Goal: Transaction & Acquisition: Purchase product/service

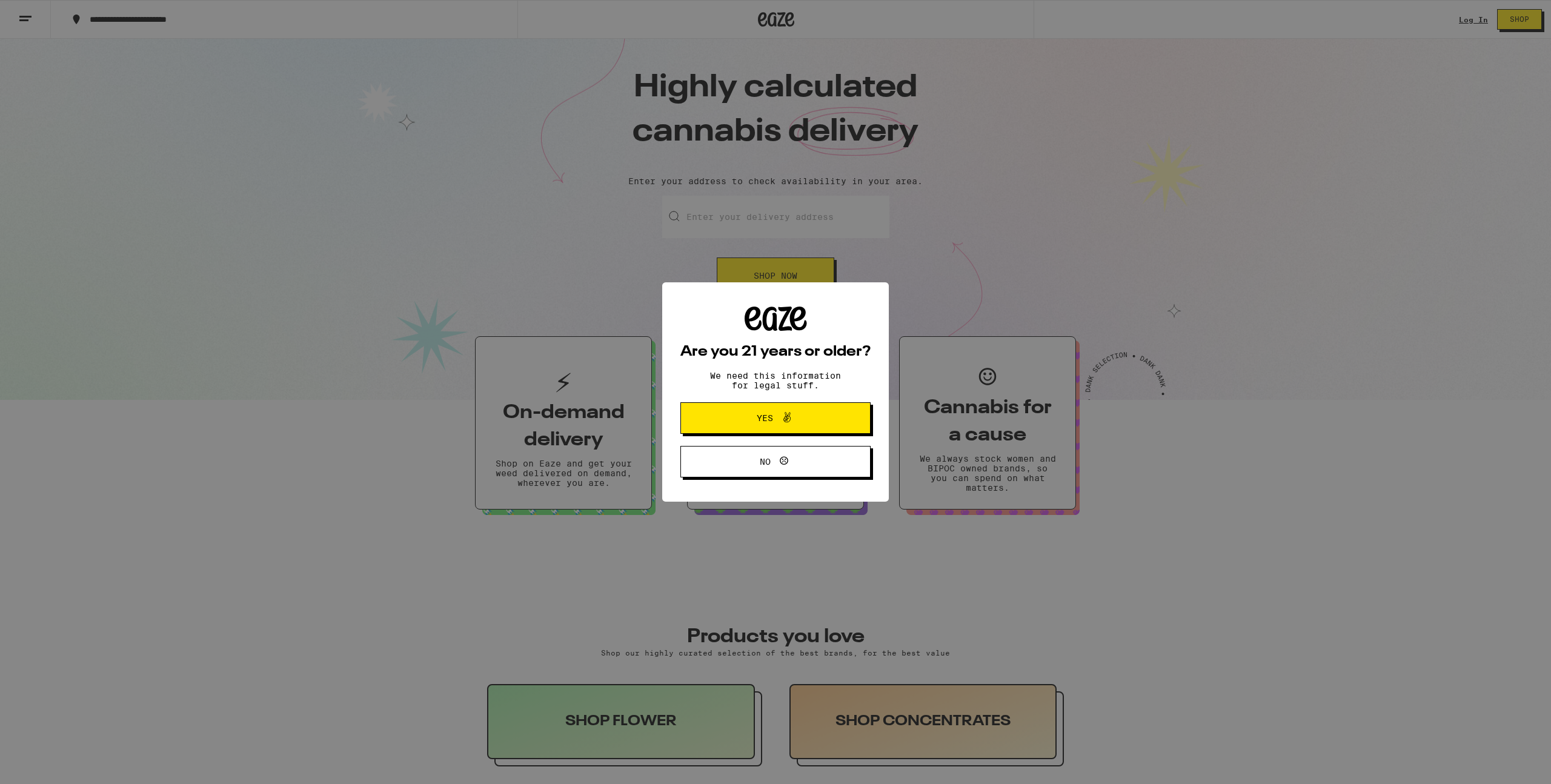
click at [974, 284] on div "Are you 21 years or older? We need this information for legal stuff. Yes No" at bounding box center [776, 392] width 1551 height 784
click at [774, 429] on button "Yes" at bounding box center [776, 418] width 190 height 32
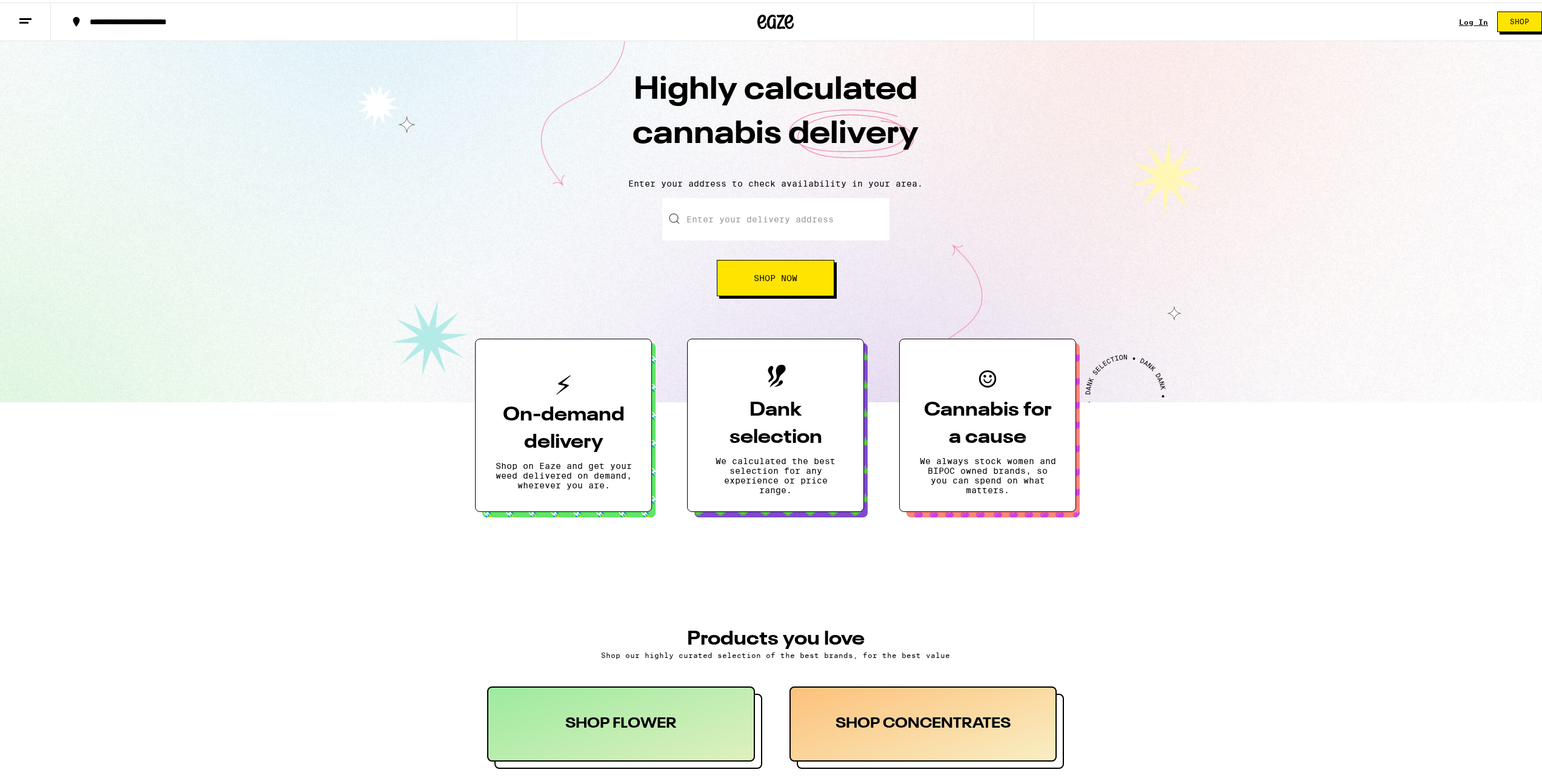
click at [1467, 21] on link "Log In" at bounding box center [1474, 19] width 29 height 8
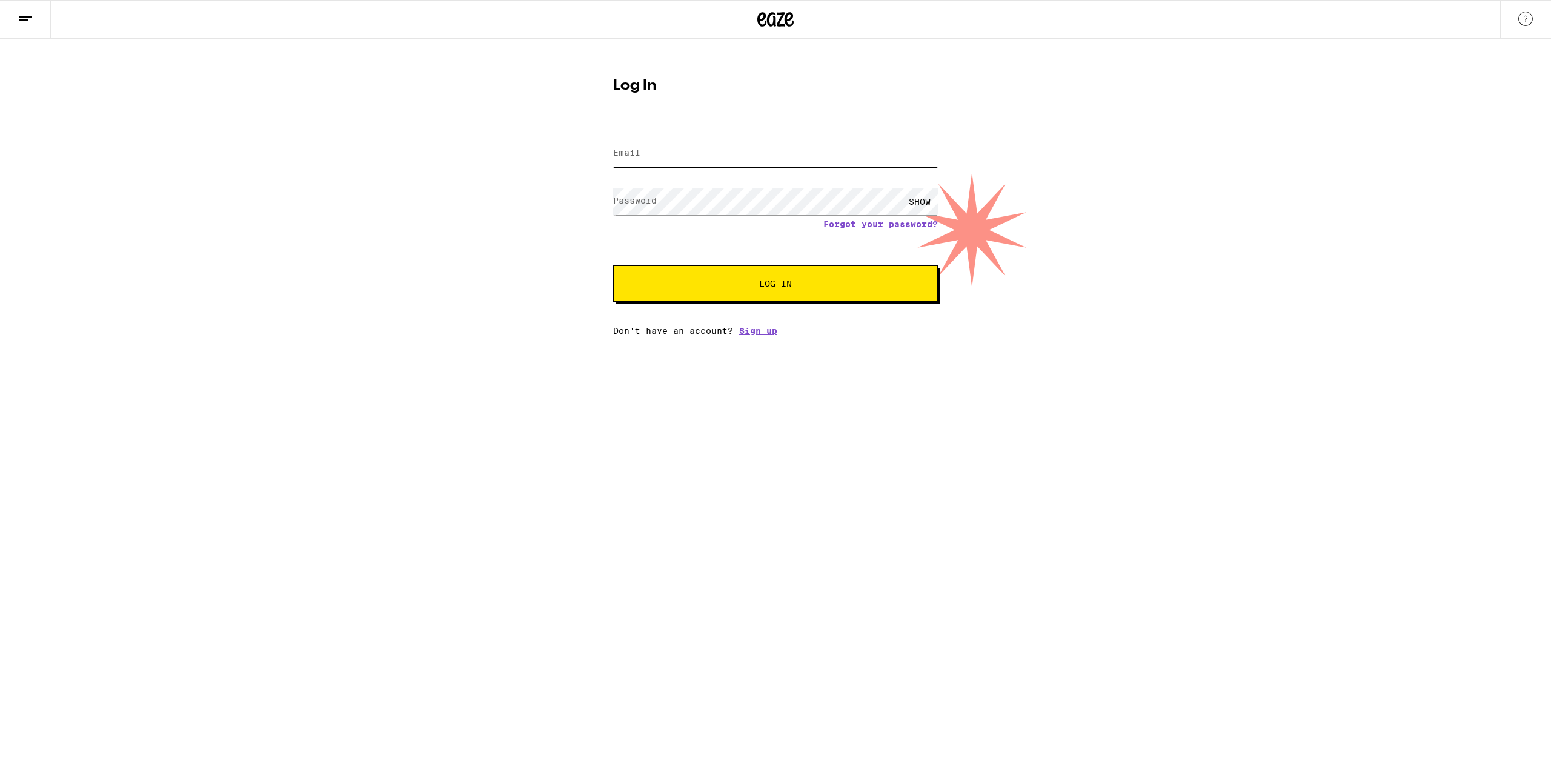
click at [747, 165] on input "Email" at bounding box center [776, 153] width 325 height 27
type input "[EMAIL_ADDRESS][DOMAIN_NAME]"
click at [613, 265] on button "Log In" at bounding box center [776, 283] width 325 height 36
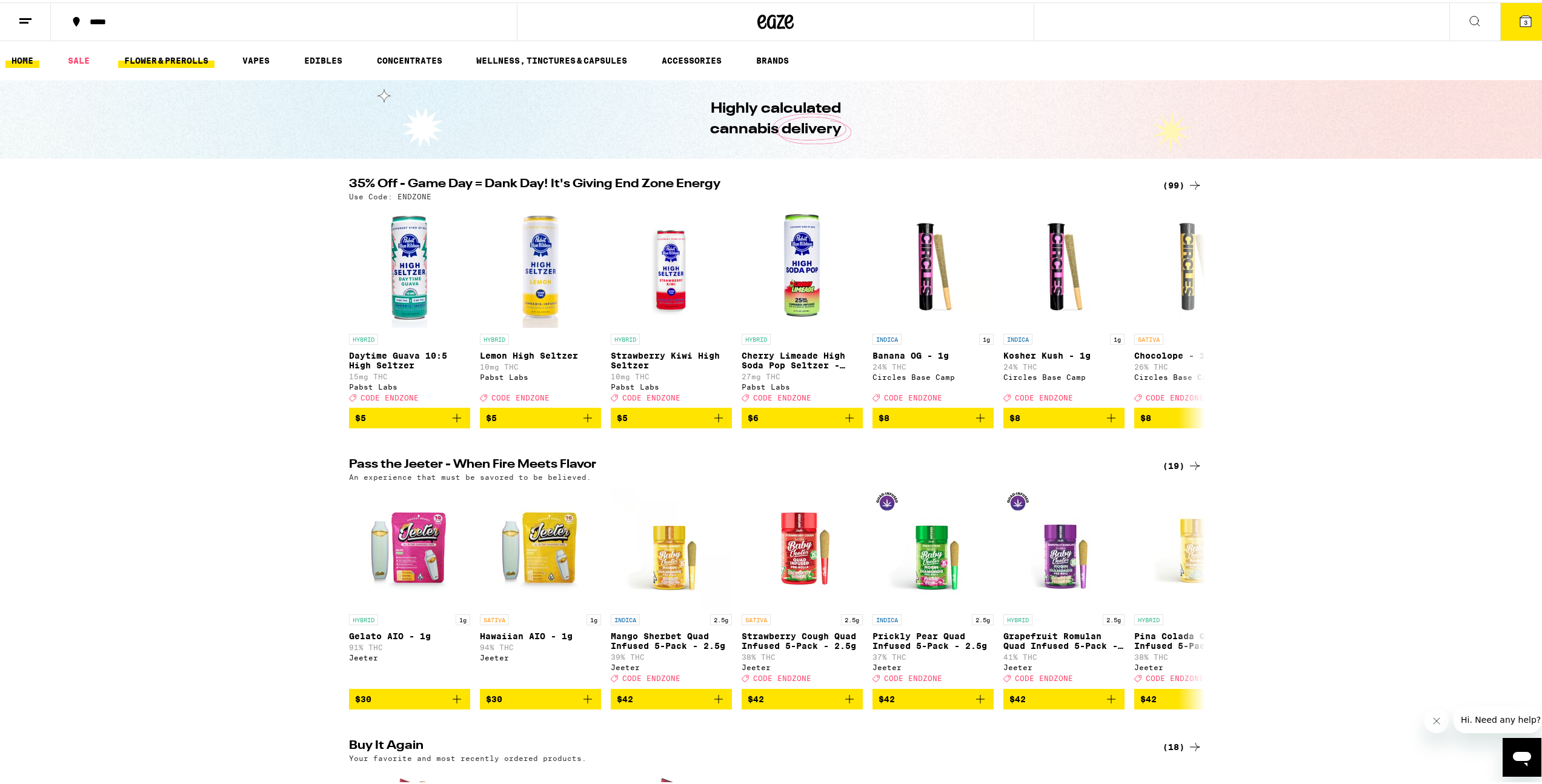
click at [194, 61] on link "FLOWER & PREROLLS" at bounding box center [166, 58] width 97 height 15
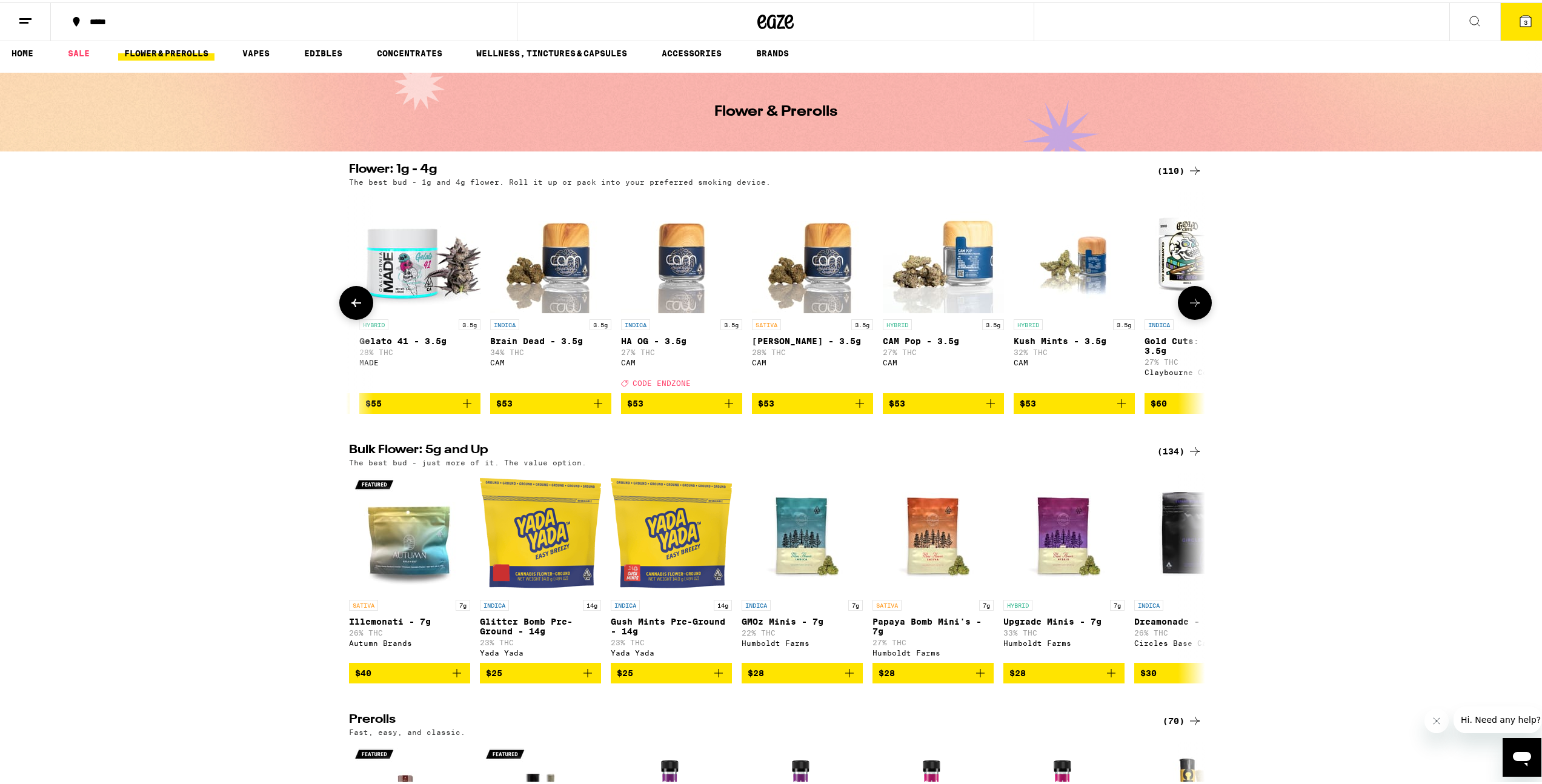
scroll to position [0, 13543]
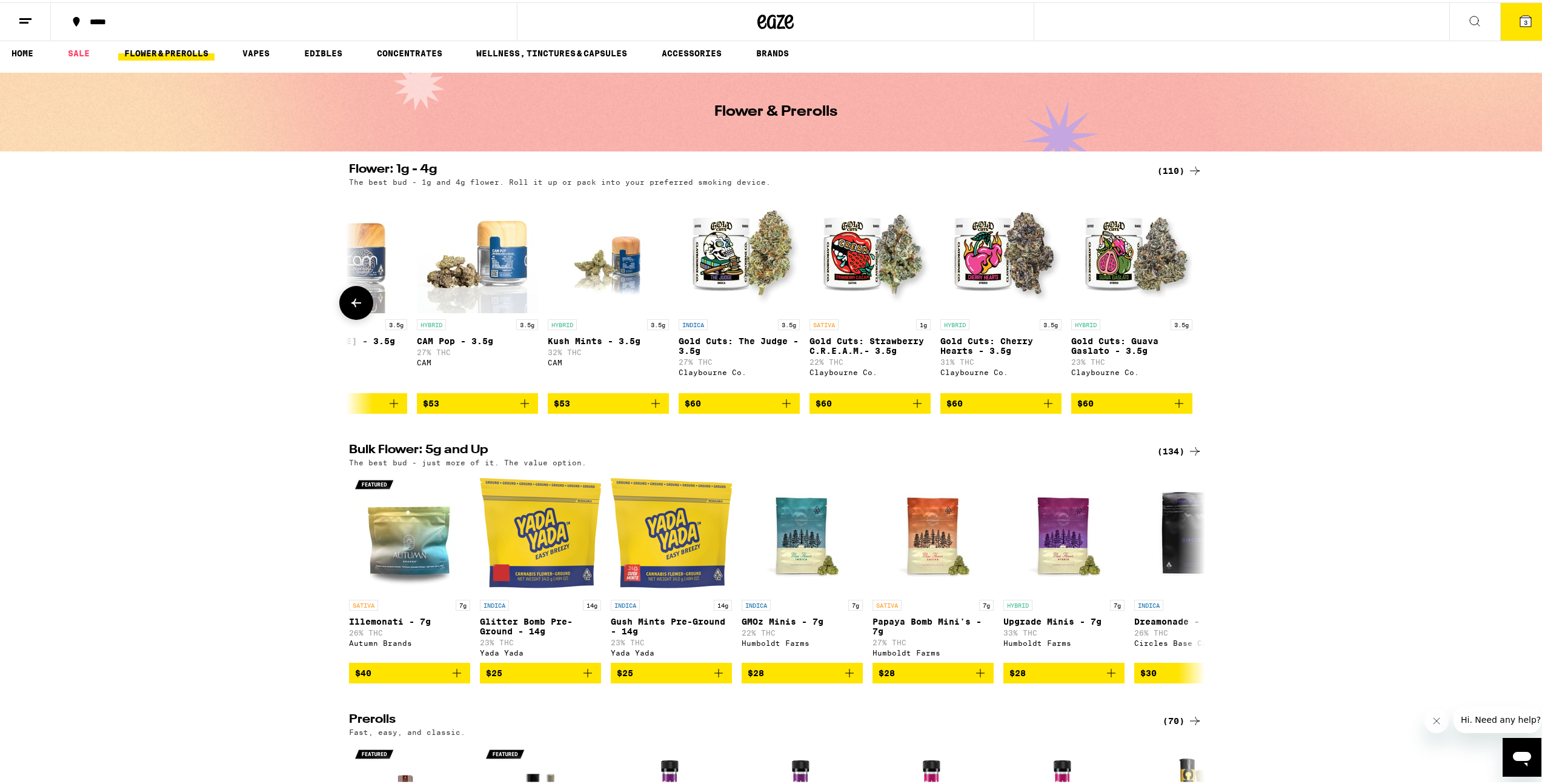
click at [357, 308] on icon at bounding box center [356, 300] width 15 height 15
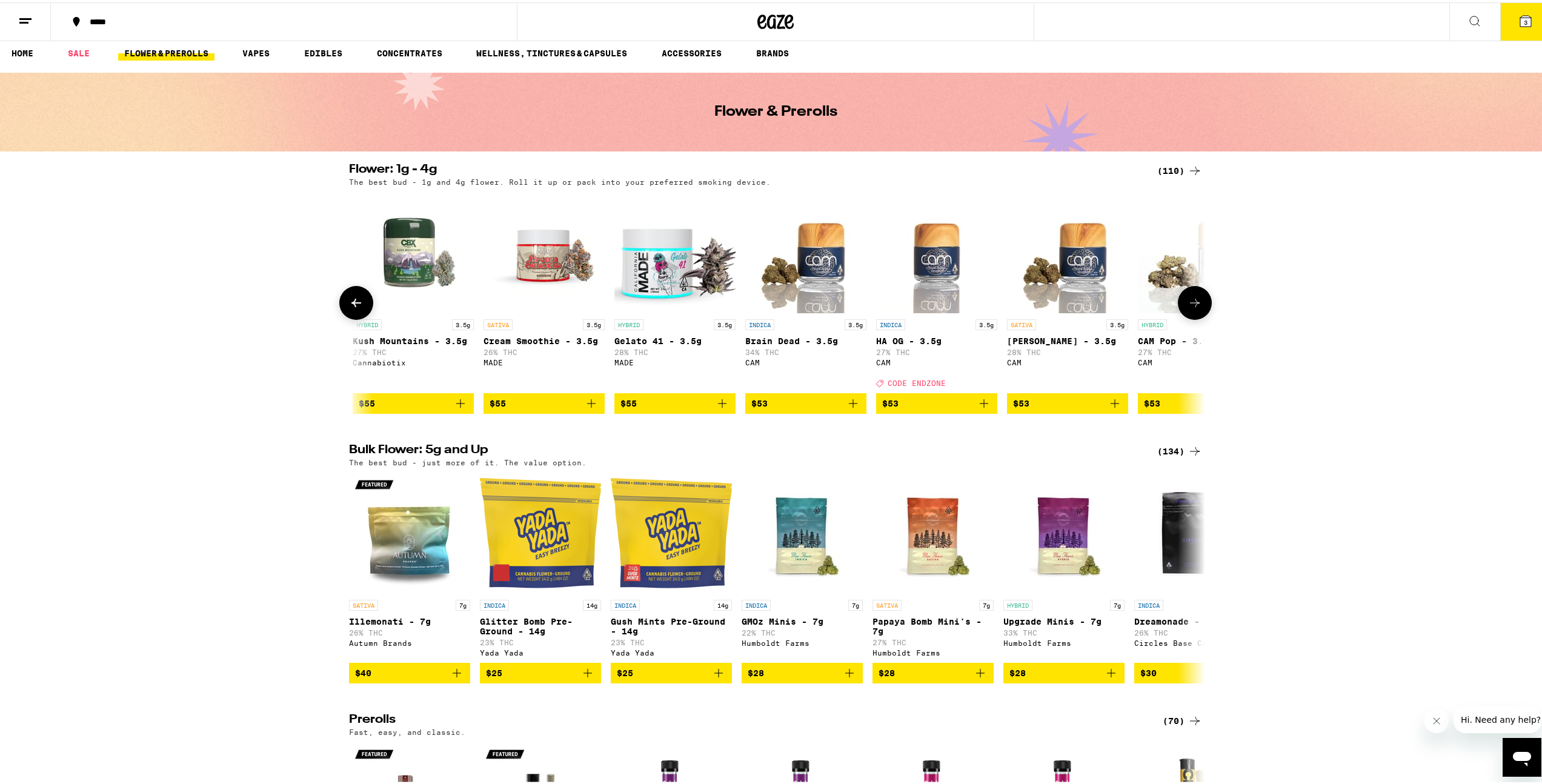
click at [357, 308] on icon at bounding box center [356, 300] width 15 height 15
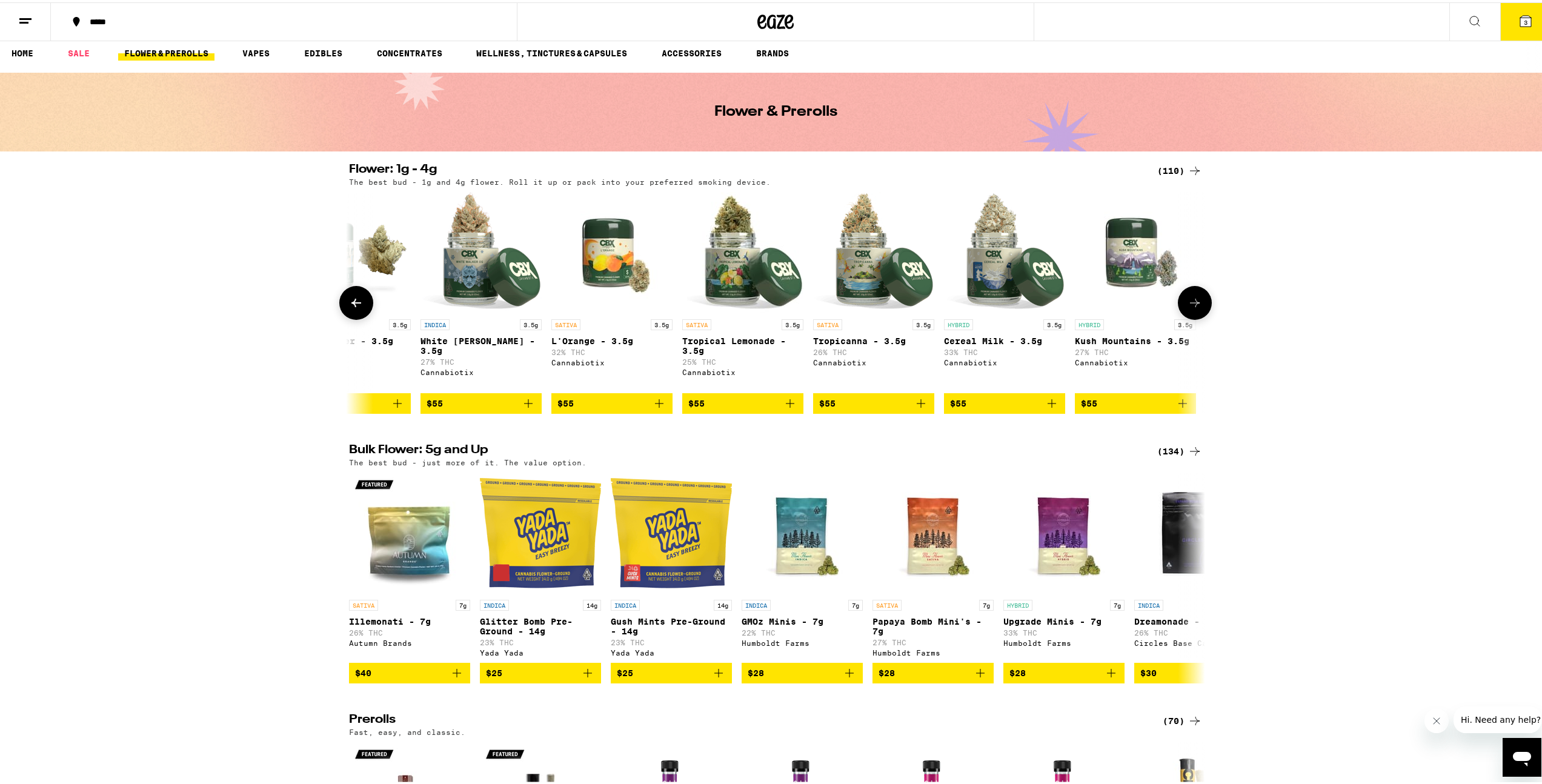
click at [357, 308] on icon at bounding box center [356, 300] width 15 height 15
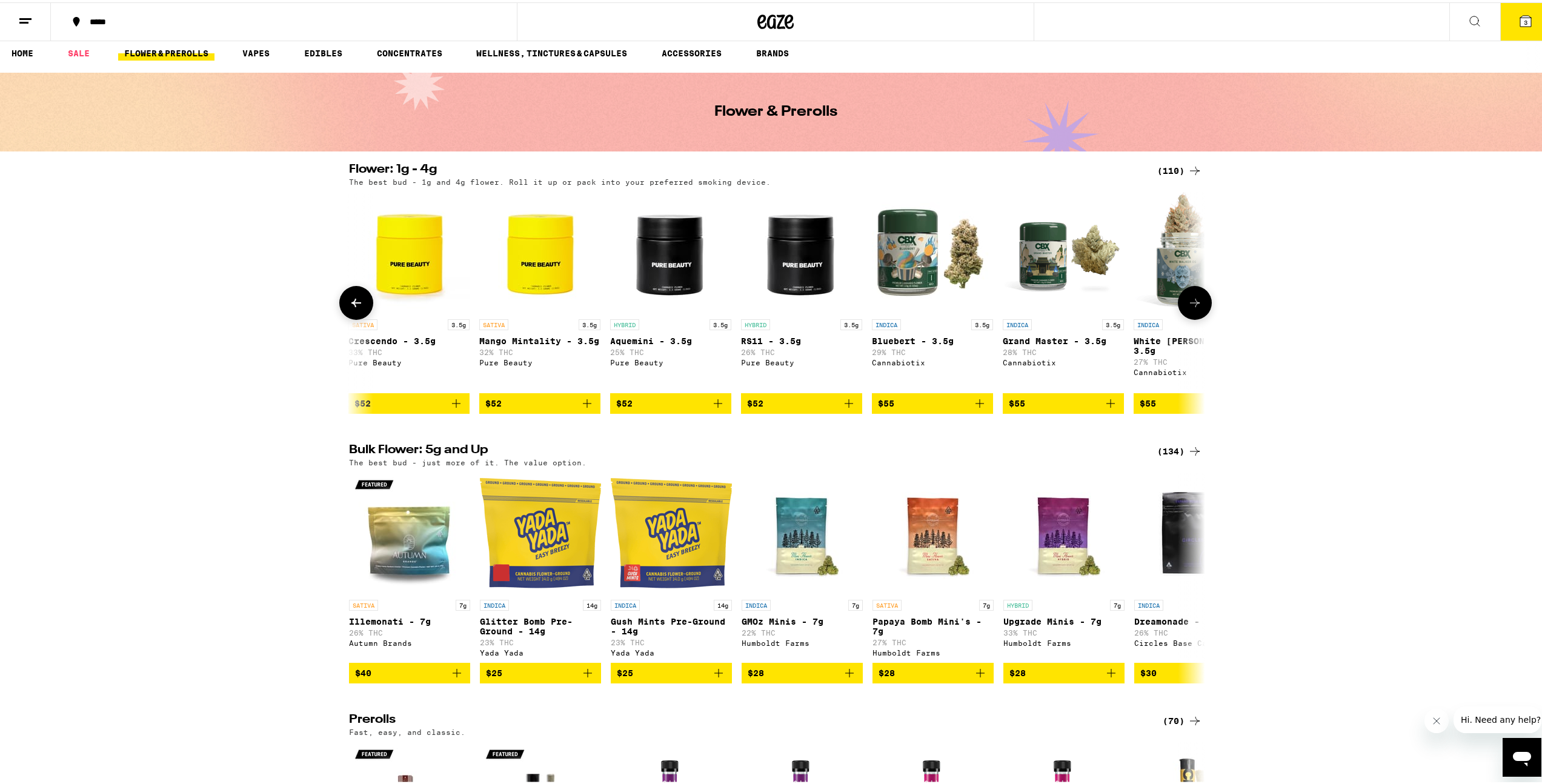
scroll to position [0, 11380]
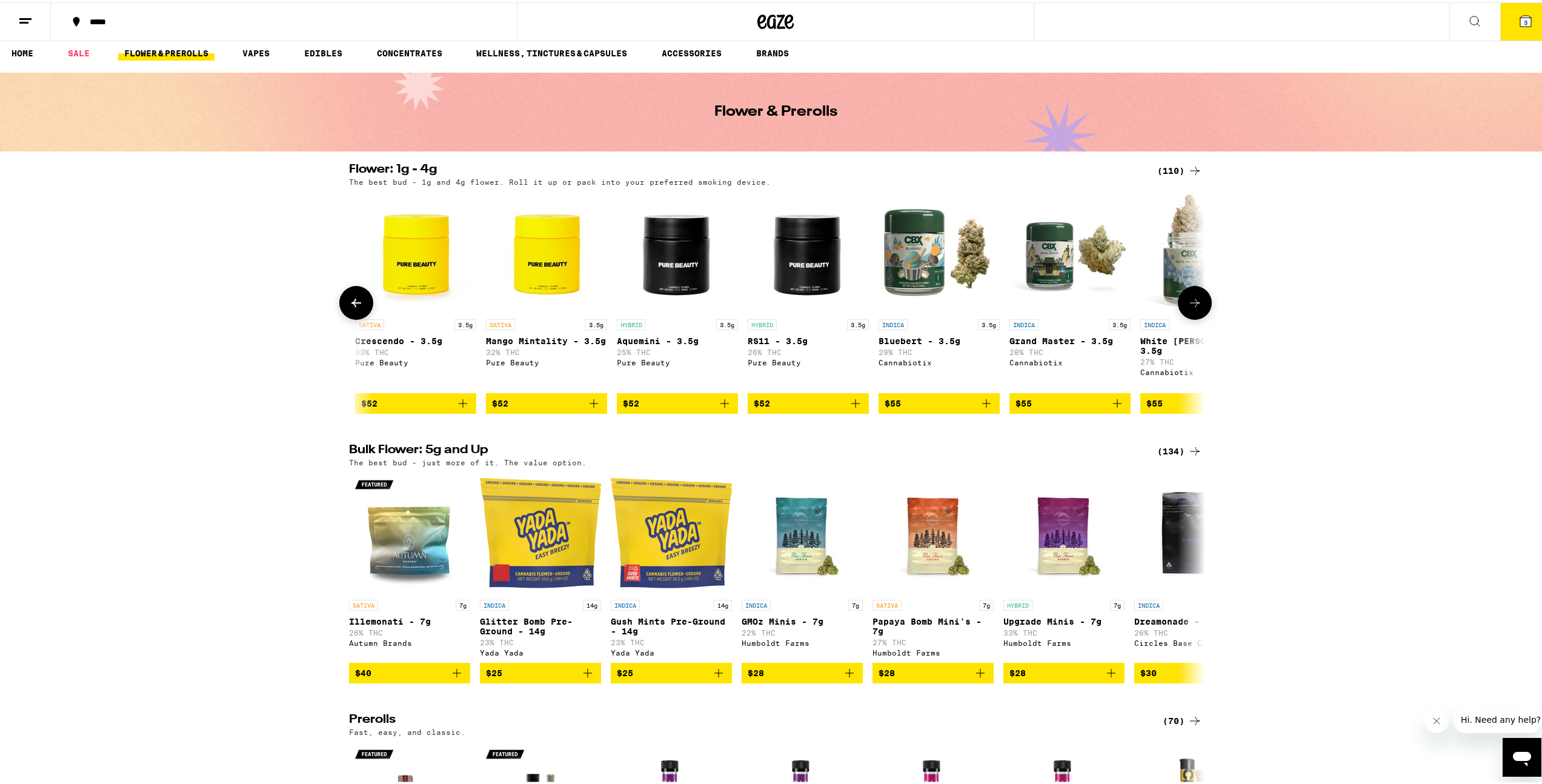
click at [357, 308] on icon at bounding box center [356, 300] width 15 height 15
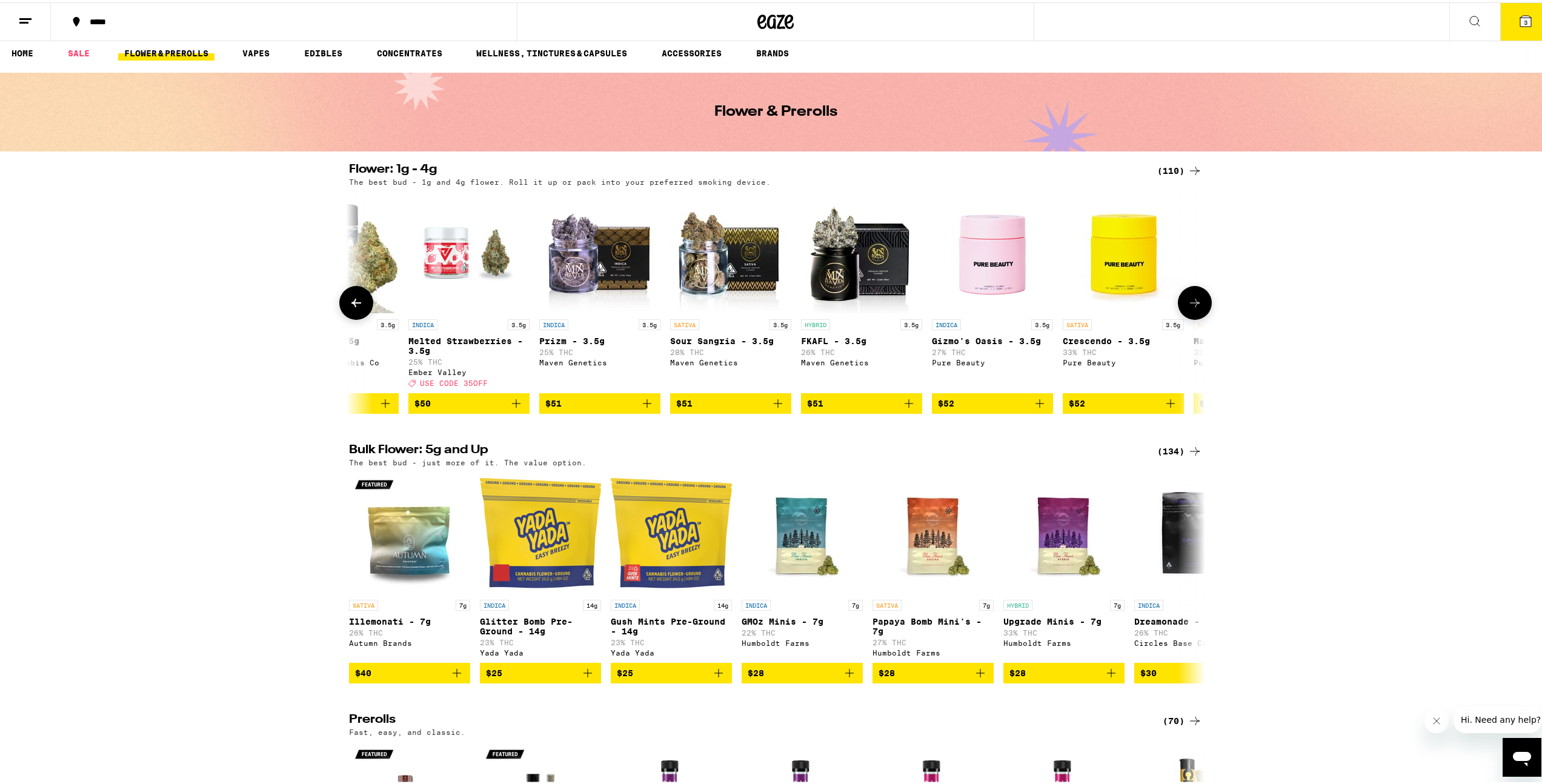
click at [357, 308] on icon at bounding box center [356, 300] width 15 height 15
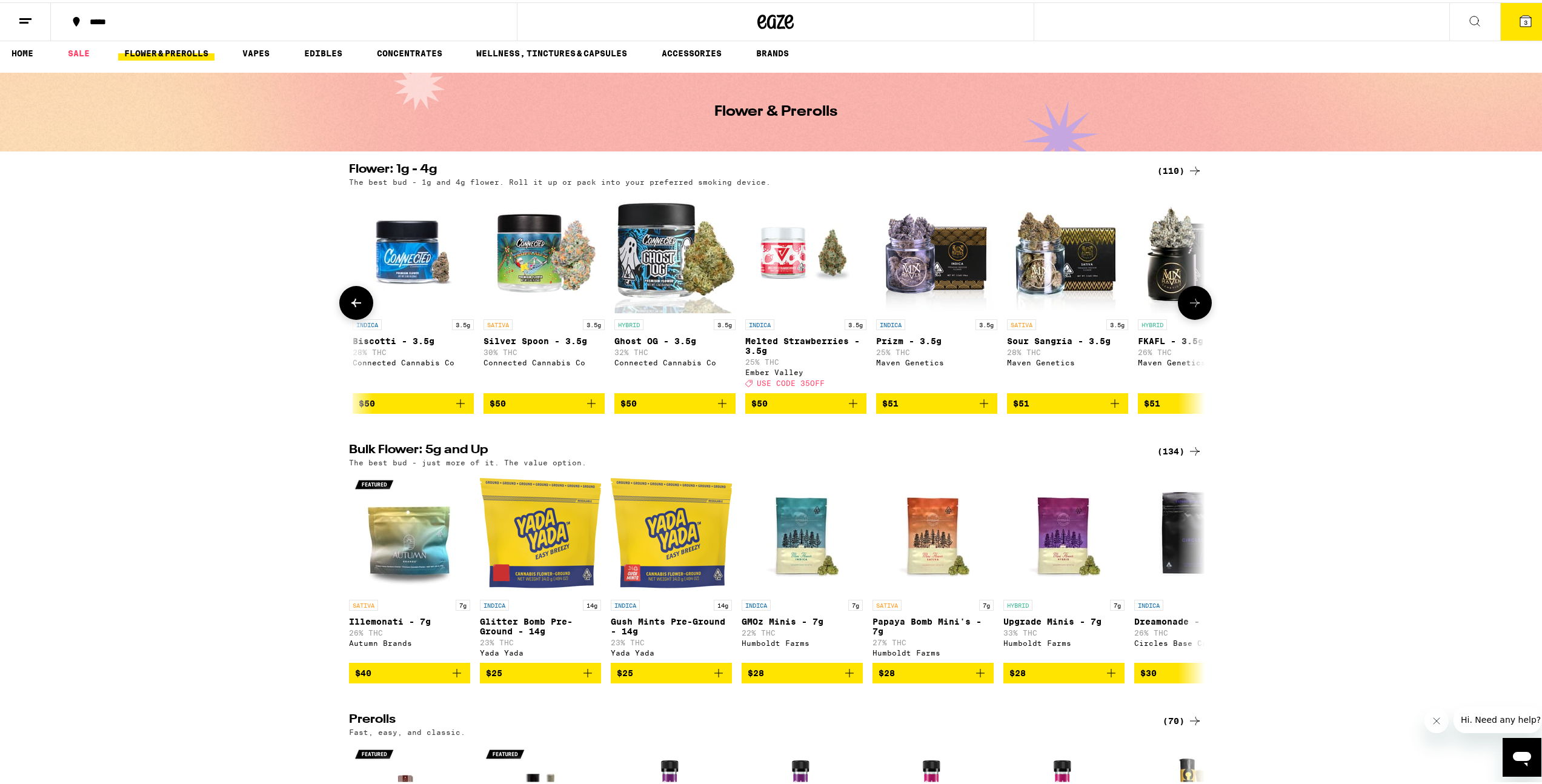
click at [357, 308] on icon at bounding box center [356, 300] width 15 height 15
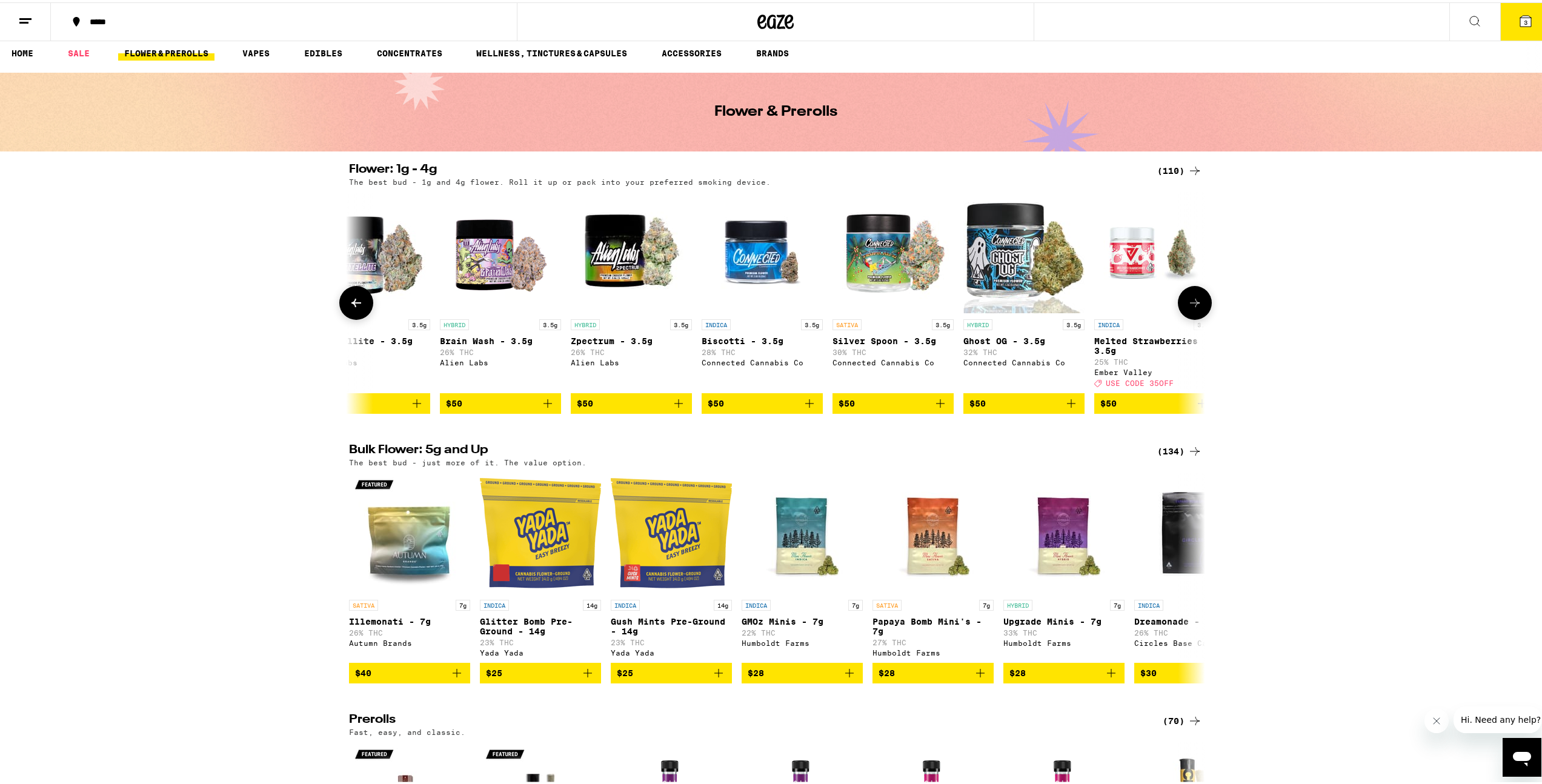
click at [357, 308] on icon at bounding box center [356, 300] width 15 height 15
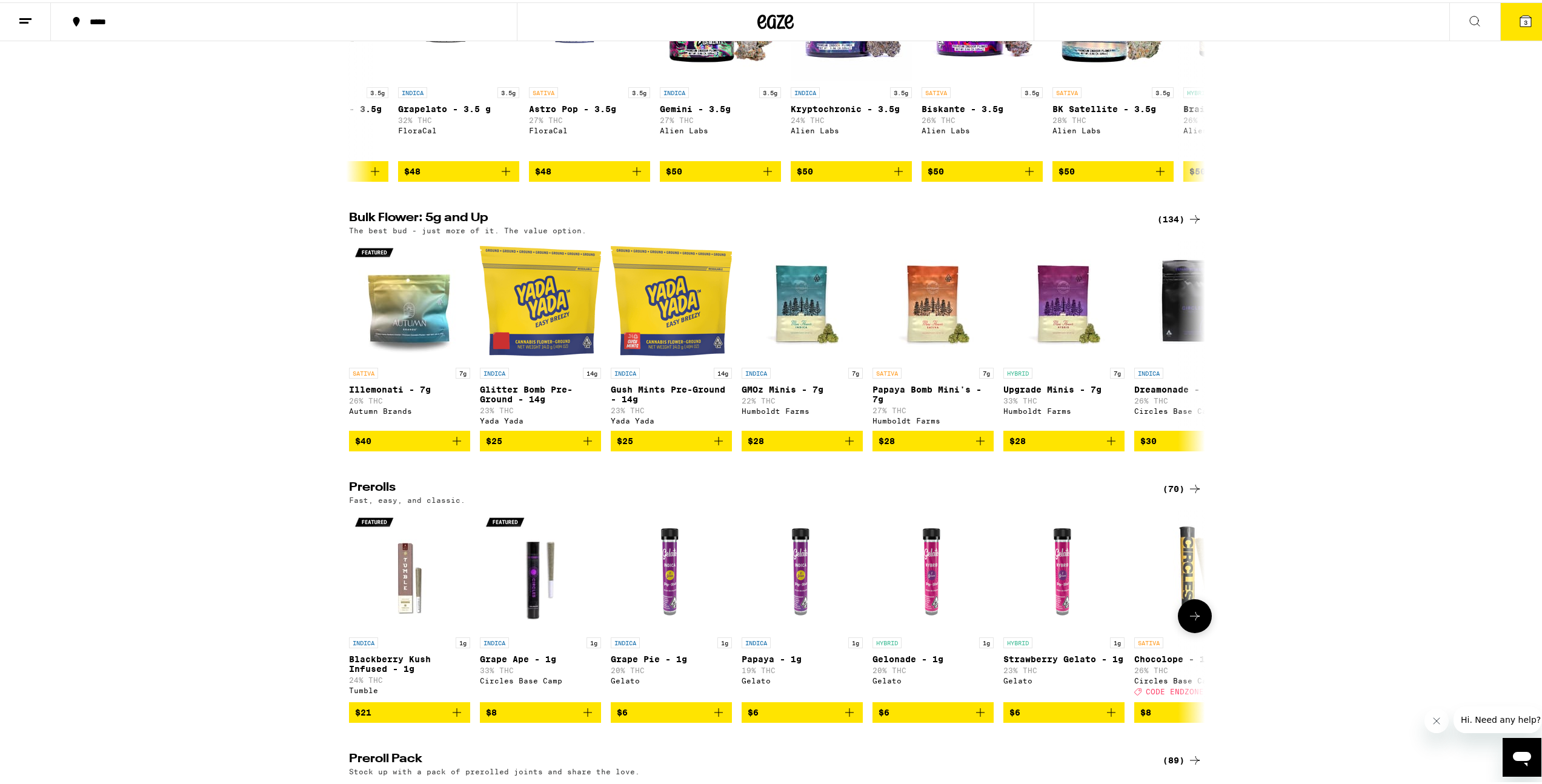
scroll to position [496, 0]
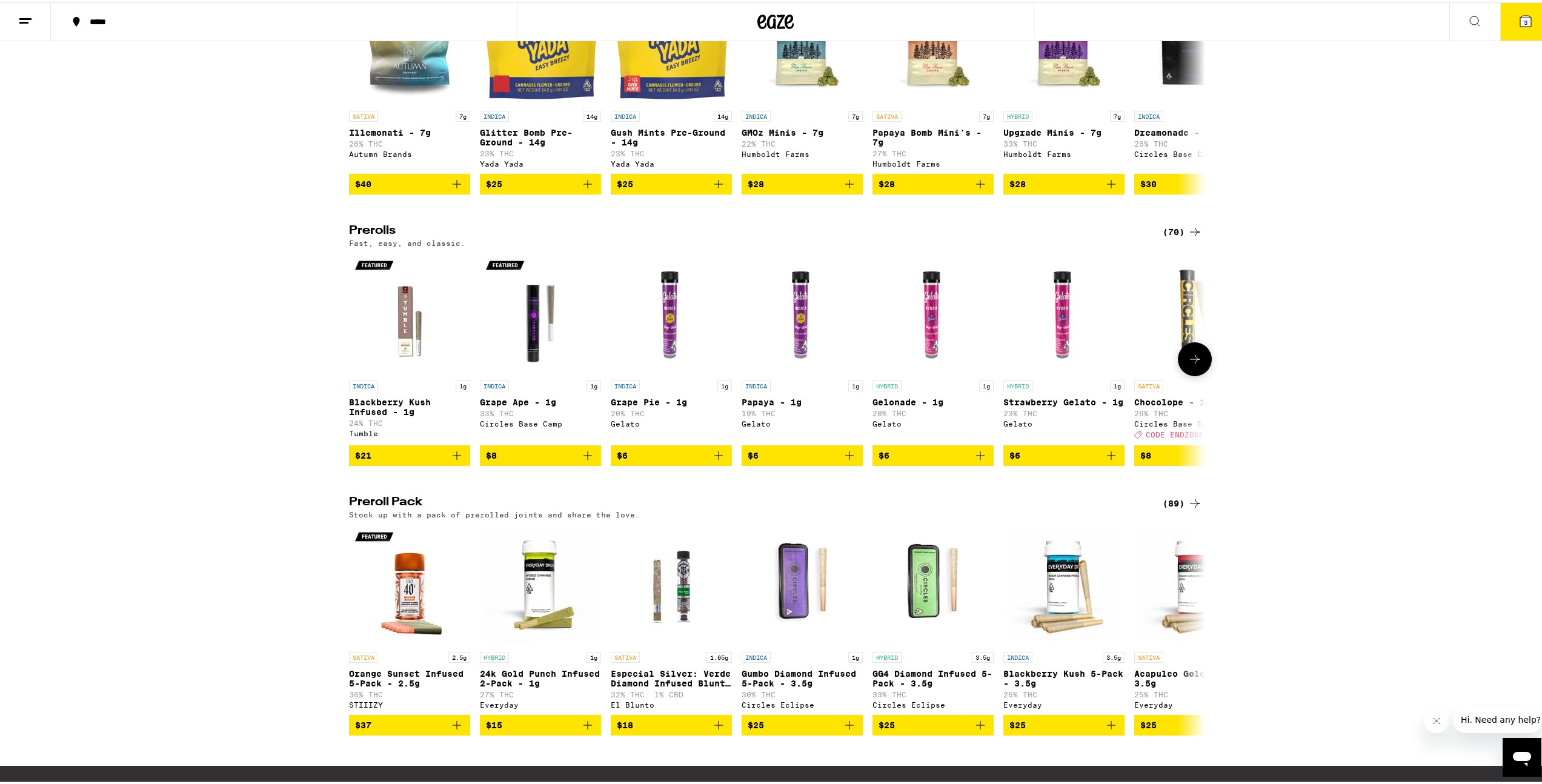
click at [404, 351] on img "Open page for Blackberry Kush Infused - 1g from Tumble" at bounding box center [409, 311] width 121 height 121
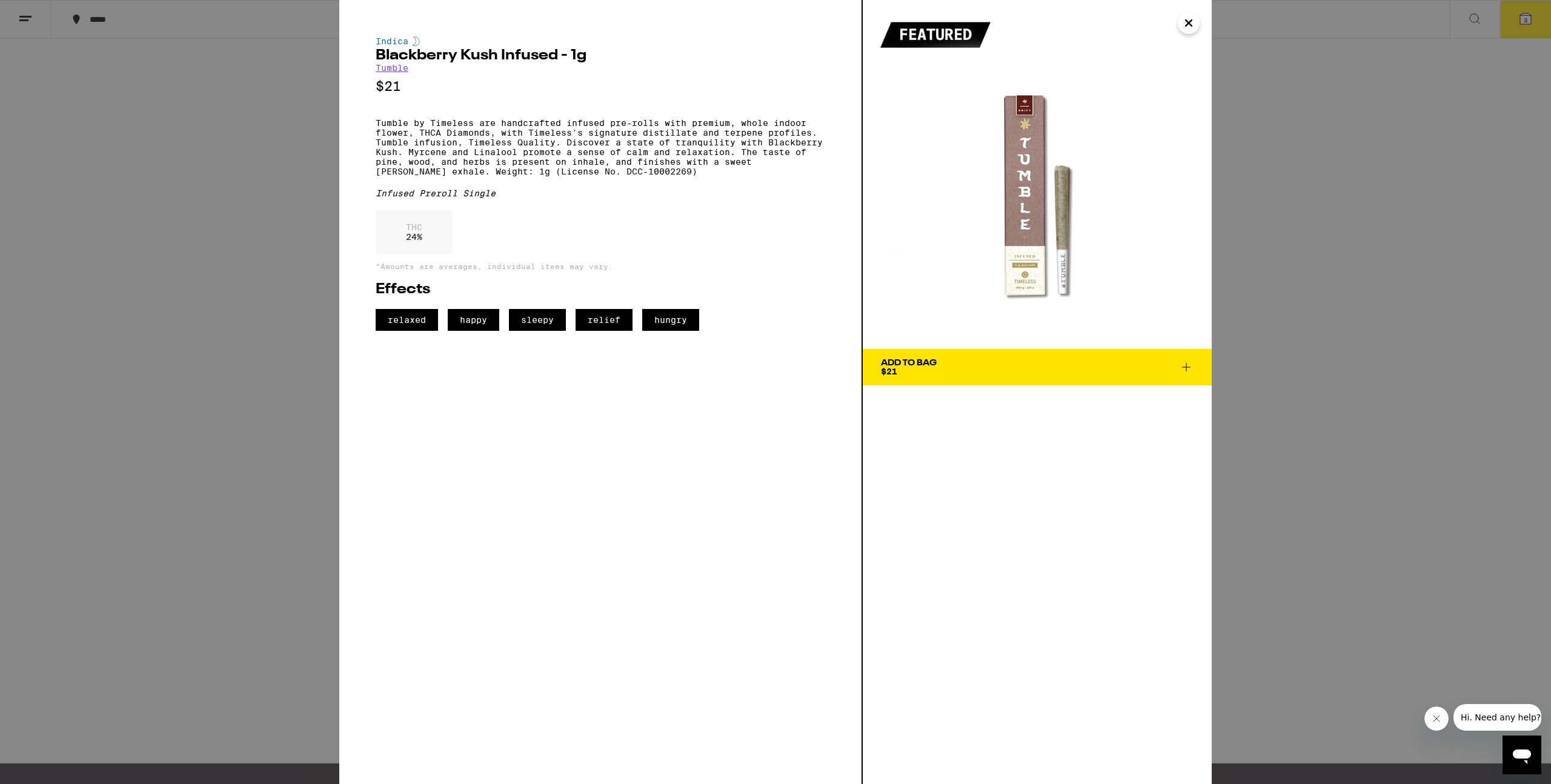
click at [1319, 223] on div "Indica Blackberry Kush Infused - 1g Tumble $21 Tumble by Timeless are handcraft…" at bounding box center [776, 392] width 1551 height 784
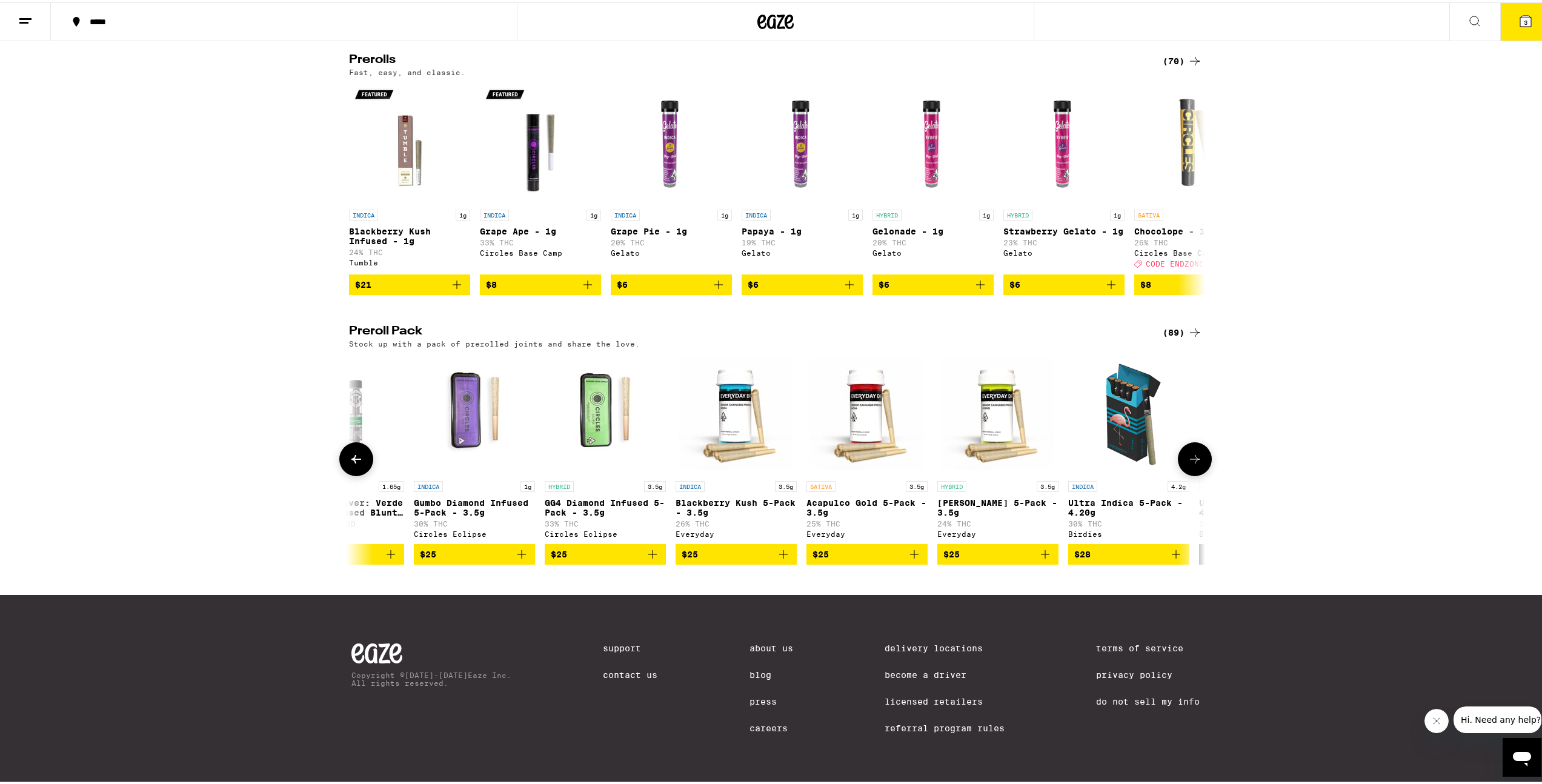
scroll to position [0, 334]
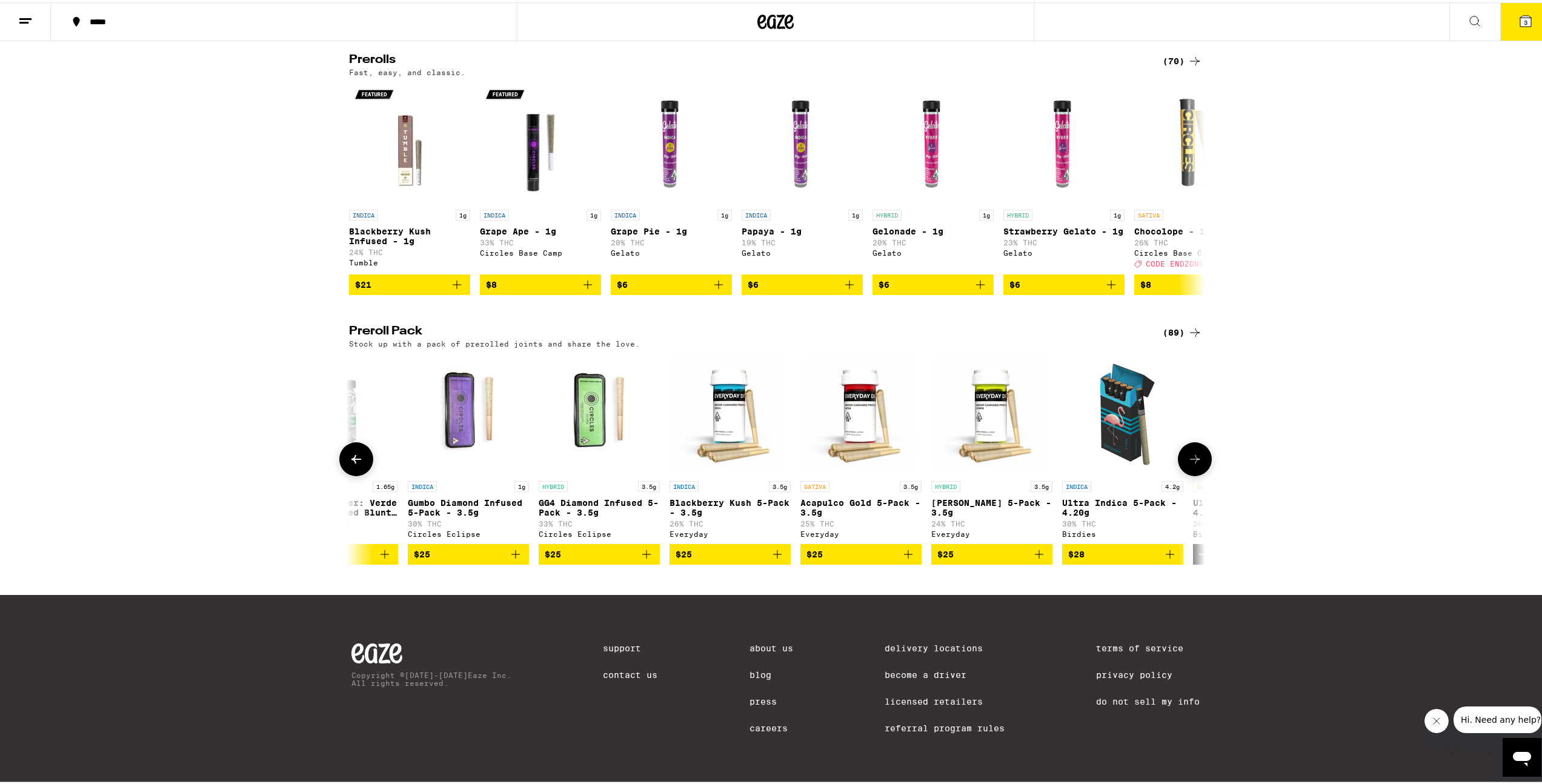
click at [902, 550] on icon "Add to bag" at bounding box center [908, 551] width 15 height 15
click at [1035, 547] on icon "Add to bag" at bounding box center [1039, 551] width 9 height 9
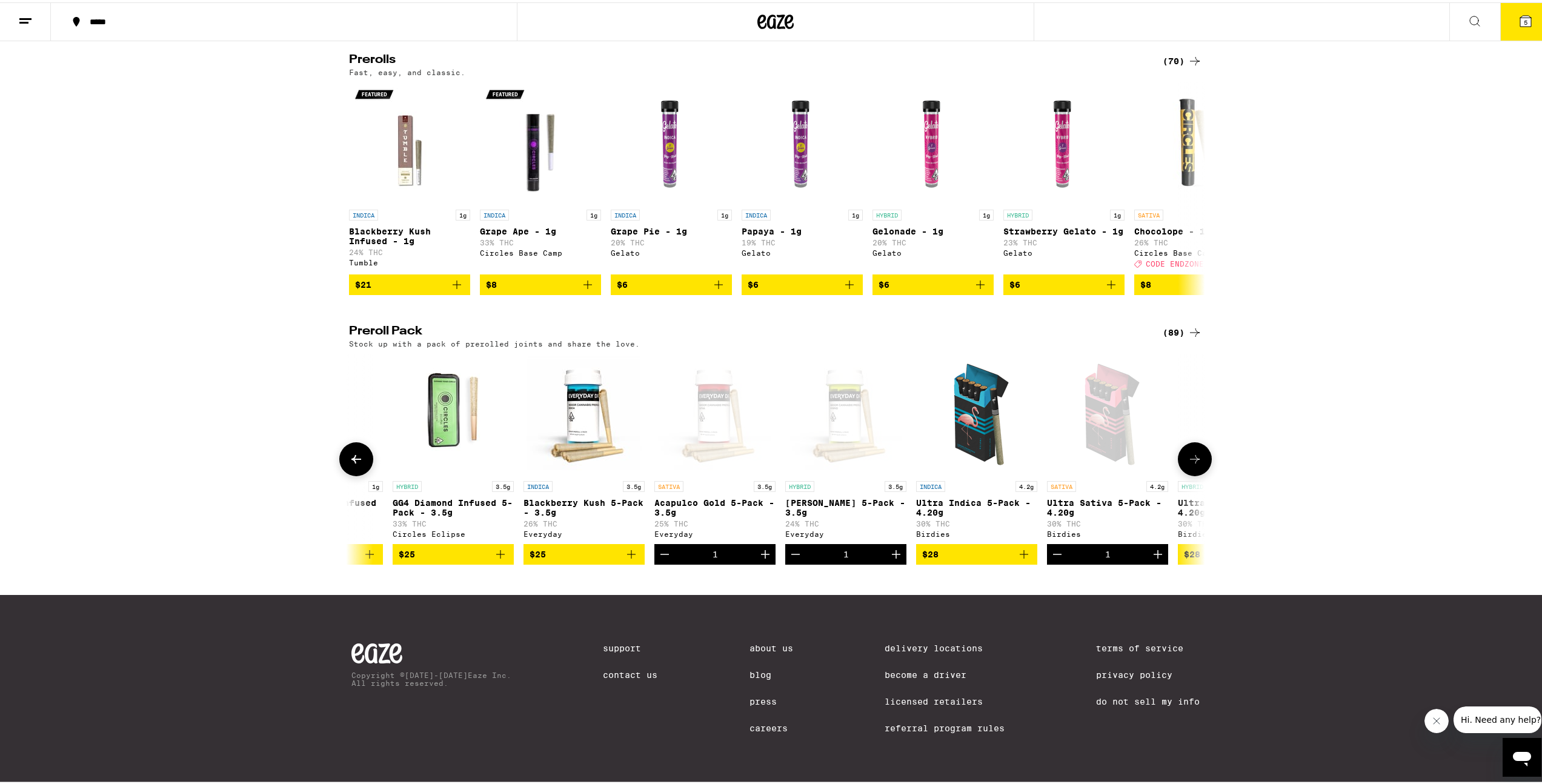
scroll to position [0, 504]
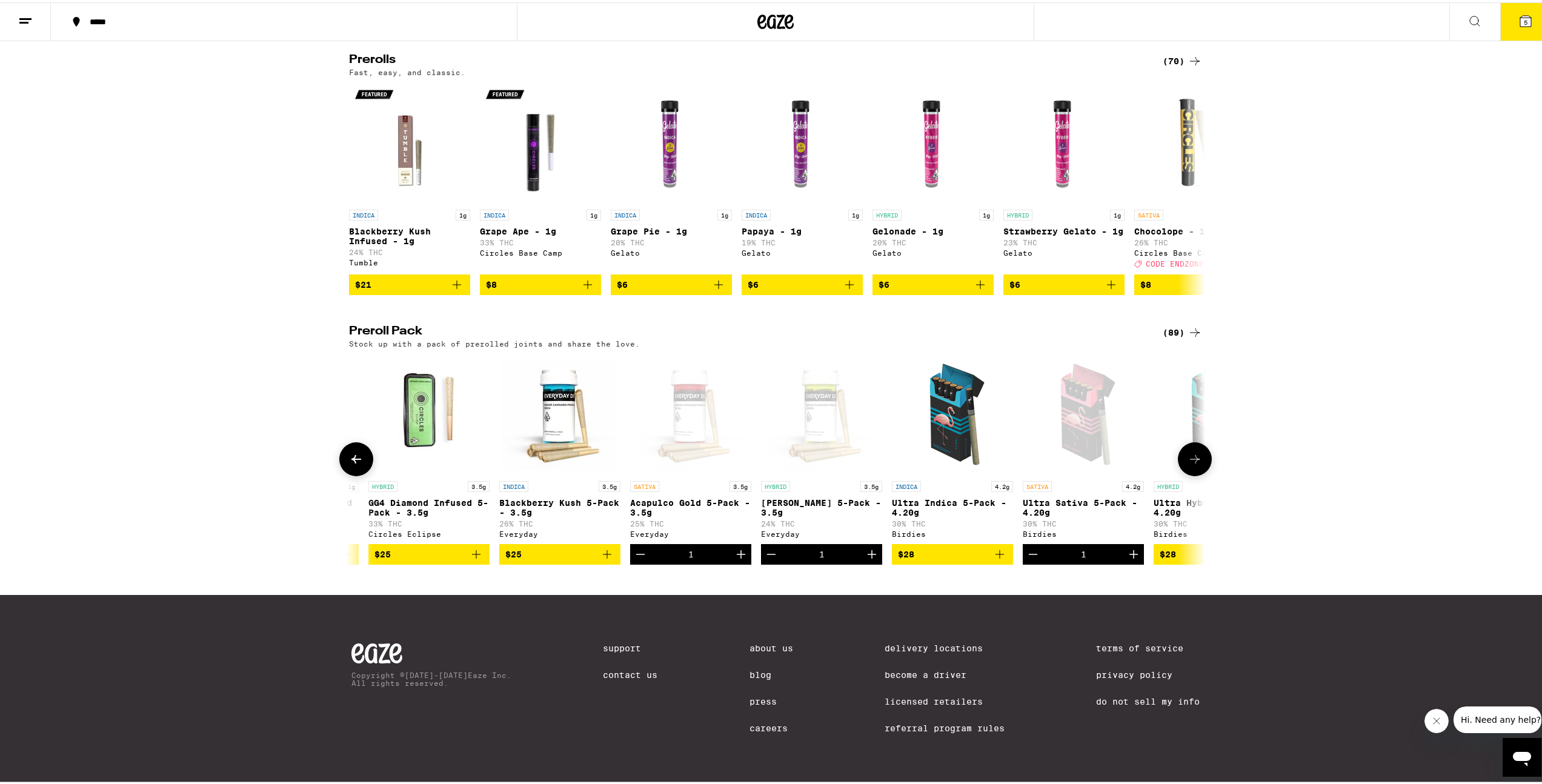
click at [766, 550] on icon "Decrement" at bounding box center [771, 551] width 15 height 15
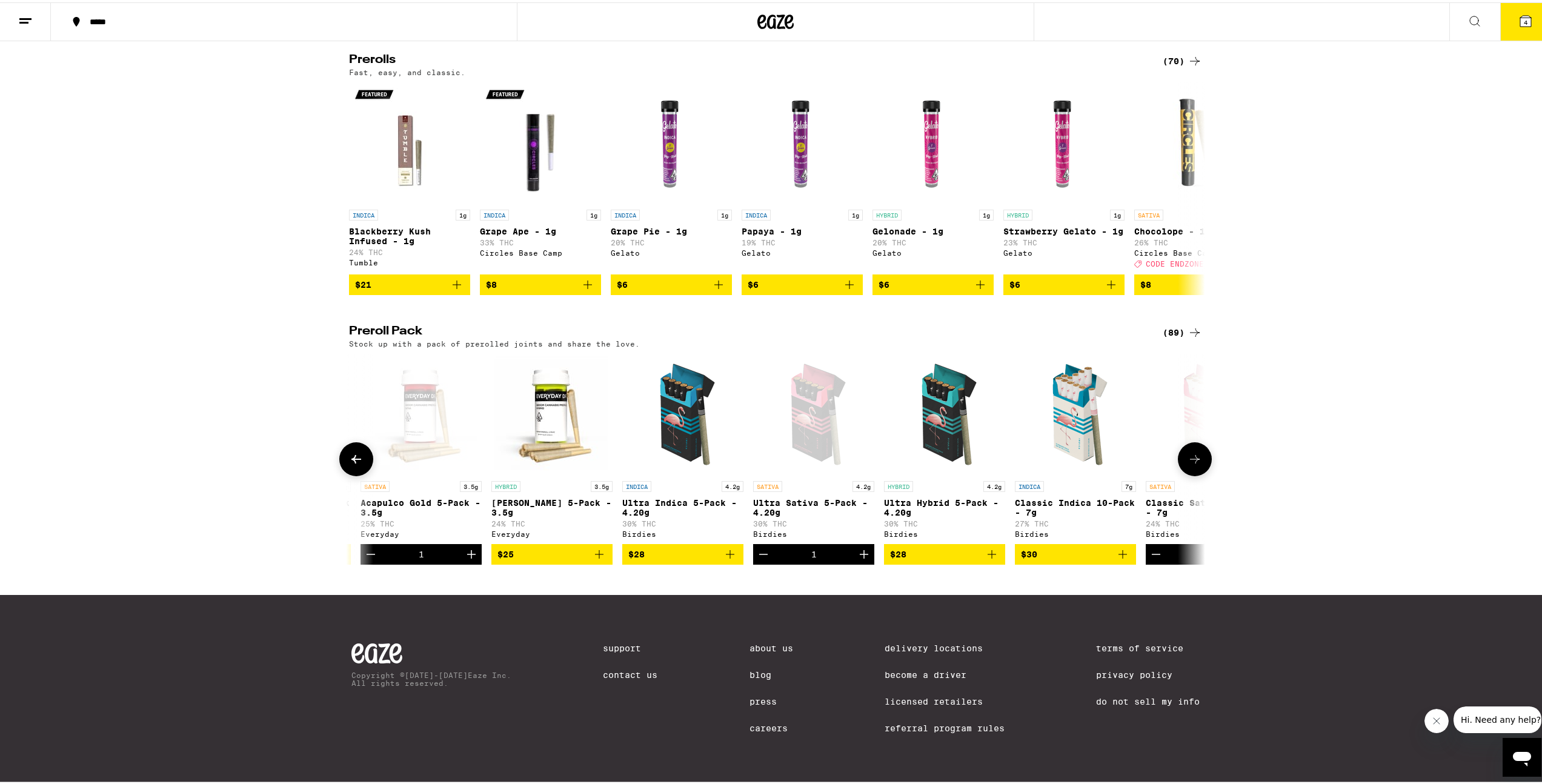
click at [723, 545] on icon "Add to bag" at bounding box center [730, 551] width 15 height 15
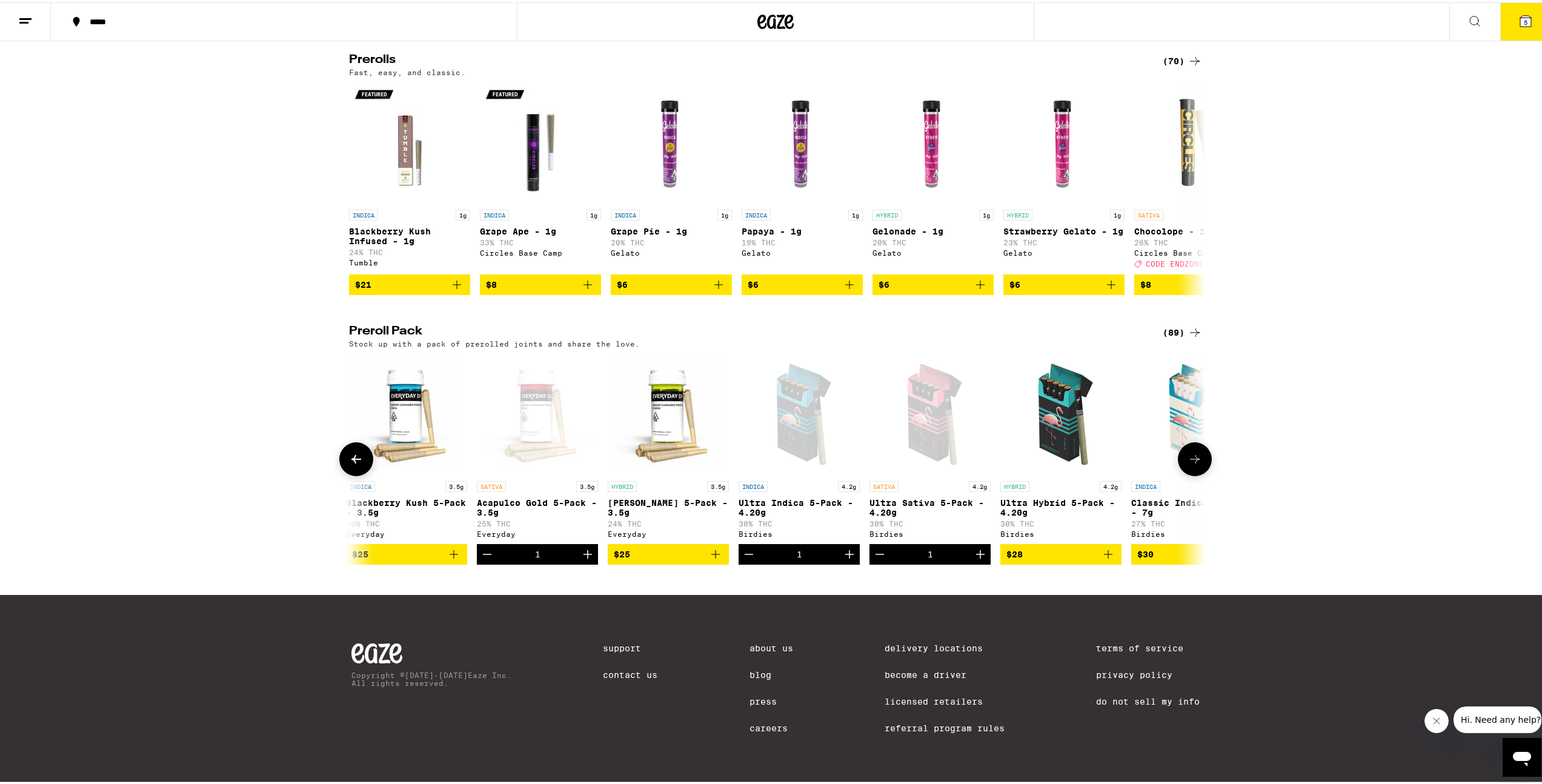
scroll to position [0, 640]
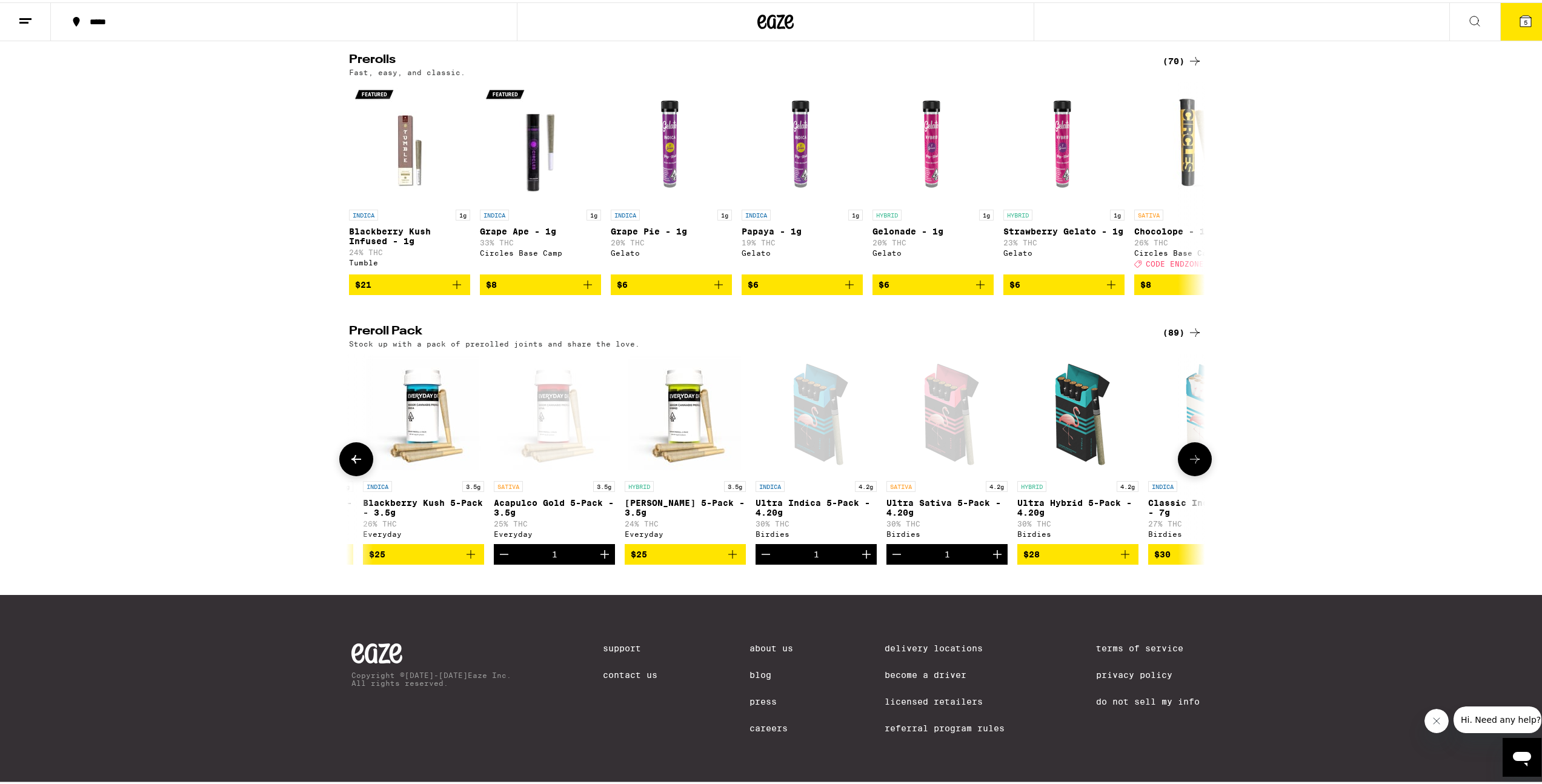
click at [500, 548] on icon "Decrement" at bounding box center [503, 551] width 15 height 15
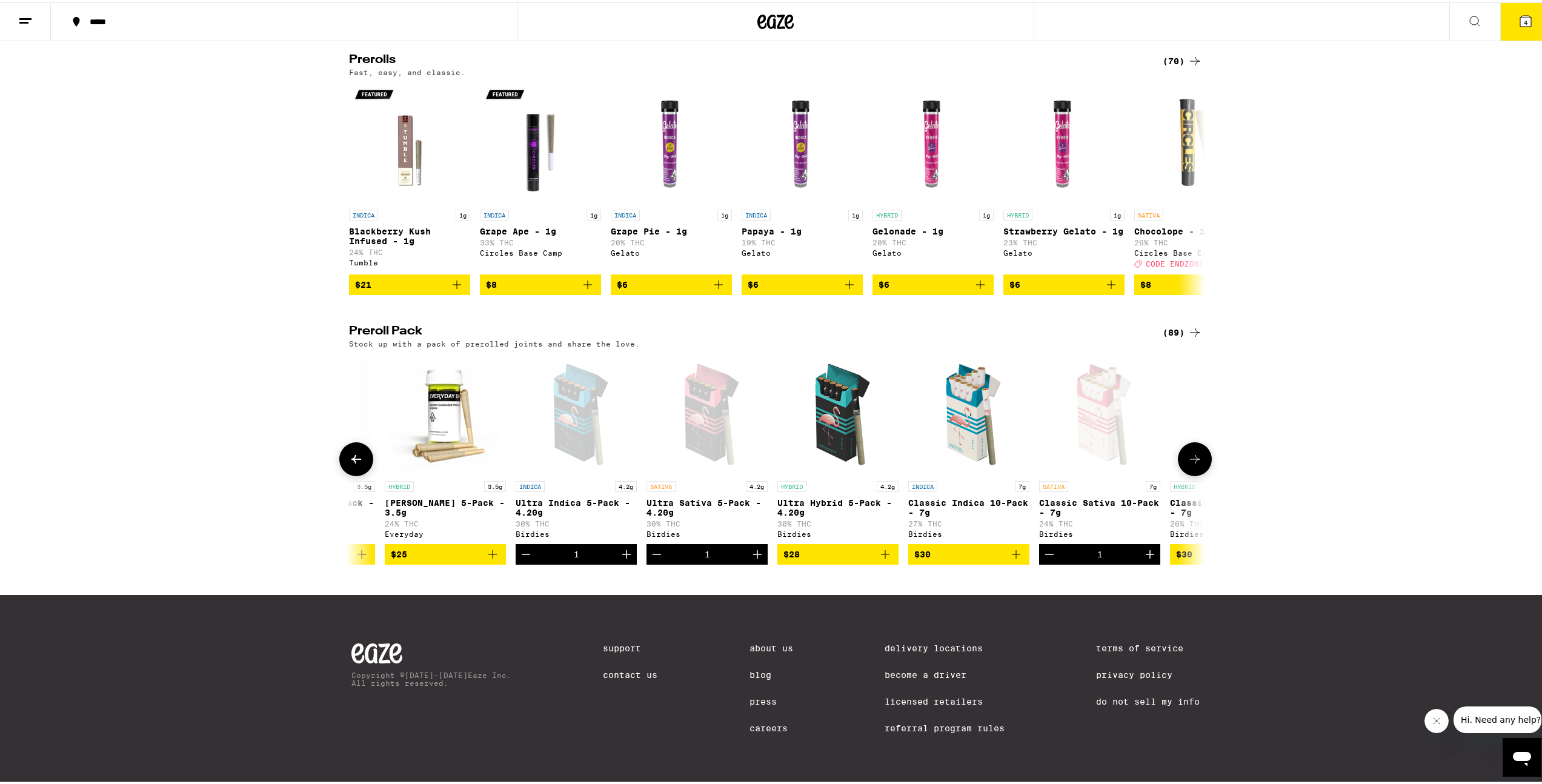
scroll to position [0, 902]
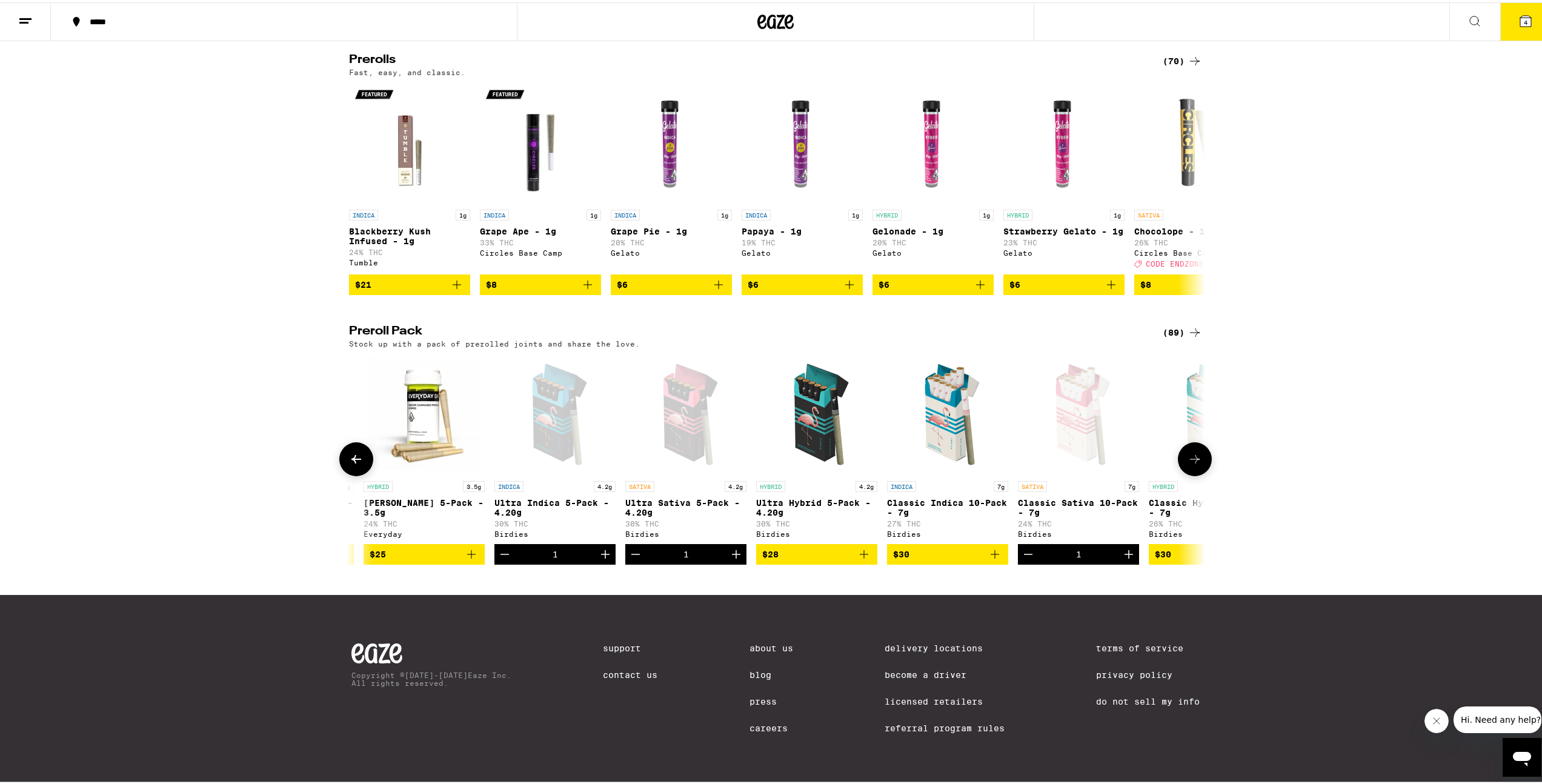
click at [513, 551] on div "1" at bounding box center [554, 551] width 121 height 21
click at [503, 553] on icon "Decrement" at bounding box center [504, 551] width 15 height 15
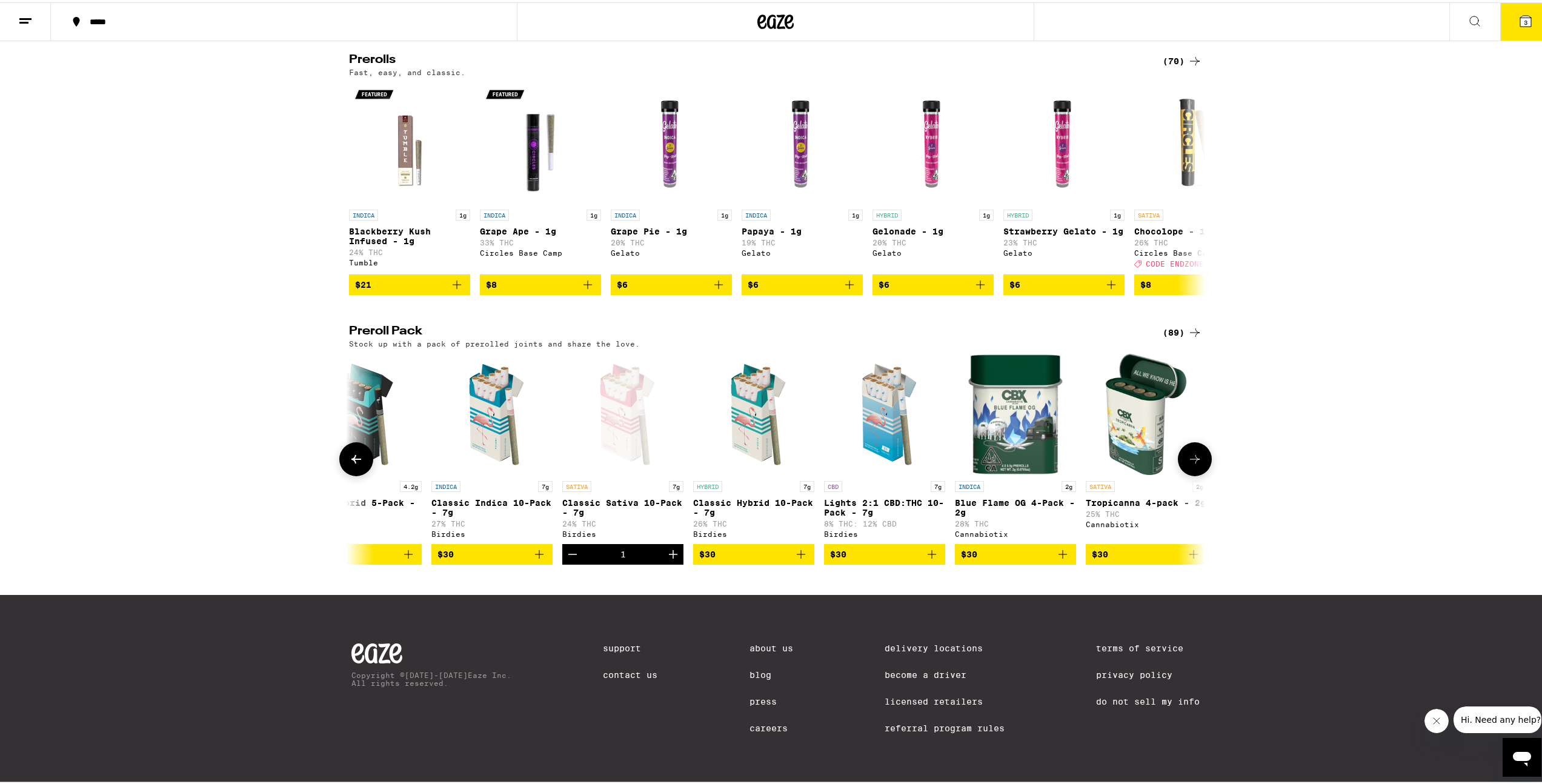
scroll to position [0, 1353]
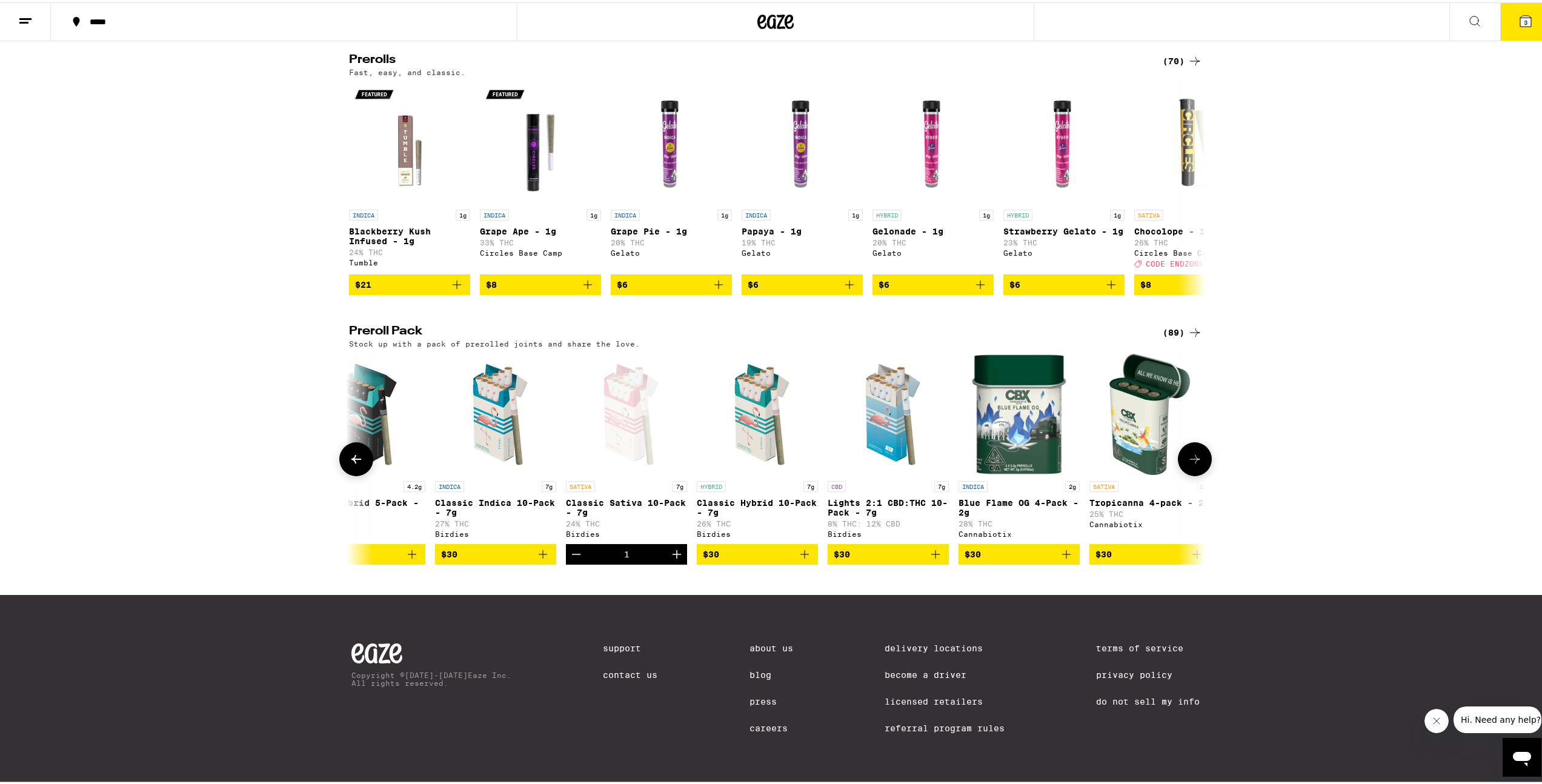
click at [1139, 415] on img "Open page for Tropicanna 4-pack - 2g from Cannabiotix" at bounding box center [1150, 411] width 81 height 121
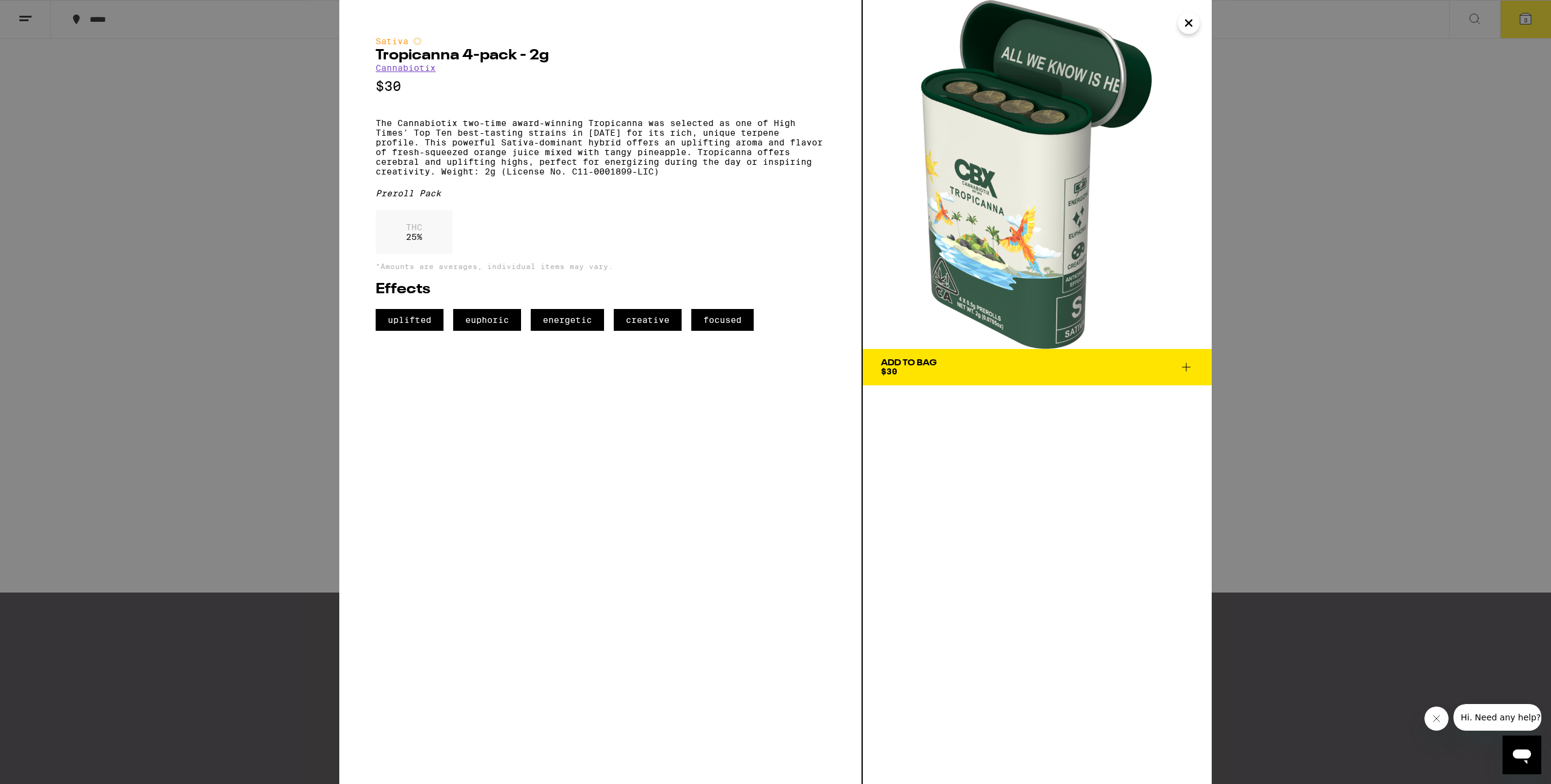
click at [1189, 24] on icon "Close" at bounding box center [1188, 23] width 6 height 6
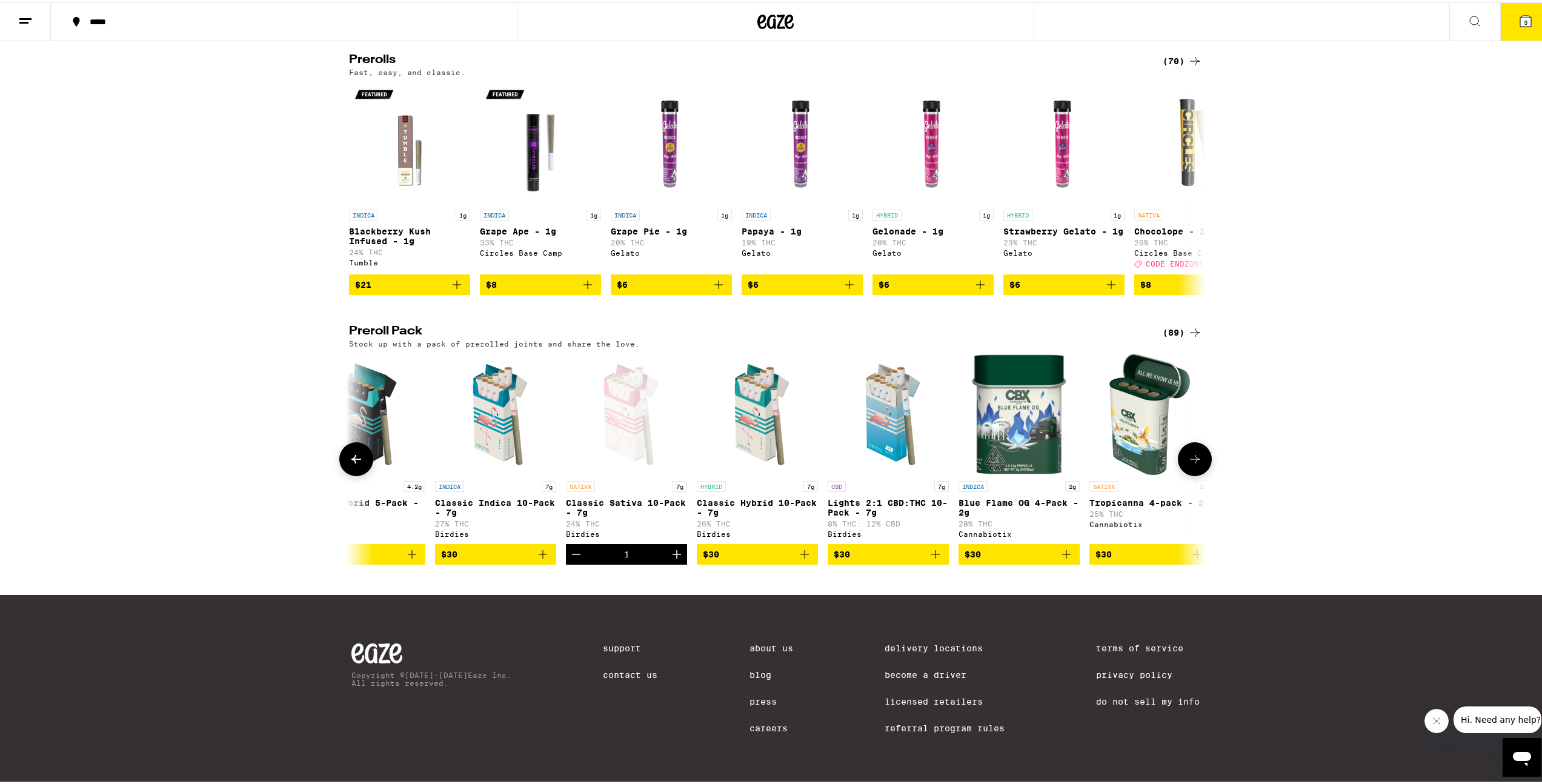
click at [1030, 404] on img "Open page for Blue Flame OG 4-Pack - 2g from Cannabiotix" at bounding box center [1019, 411] width 96 height 121
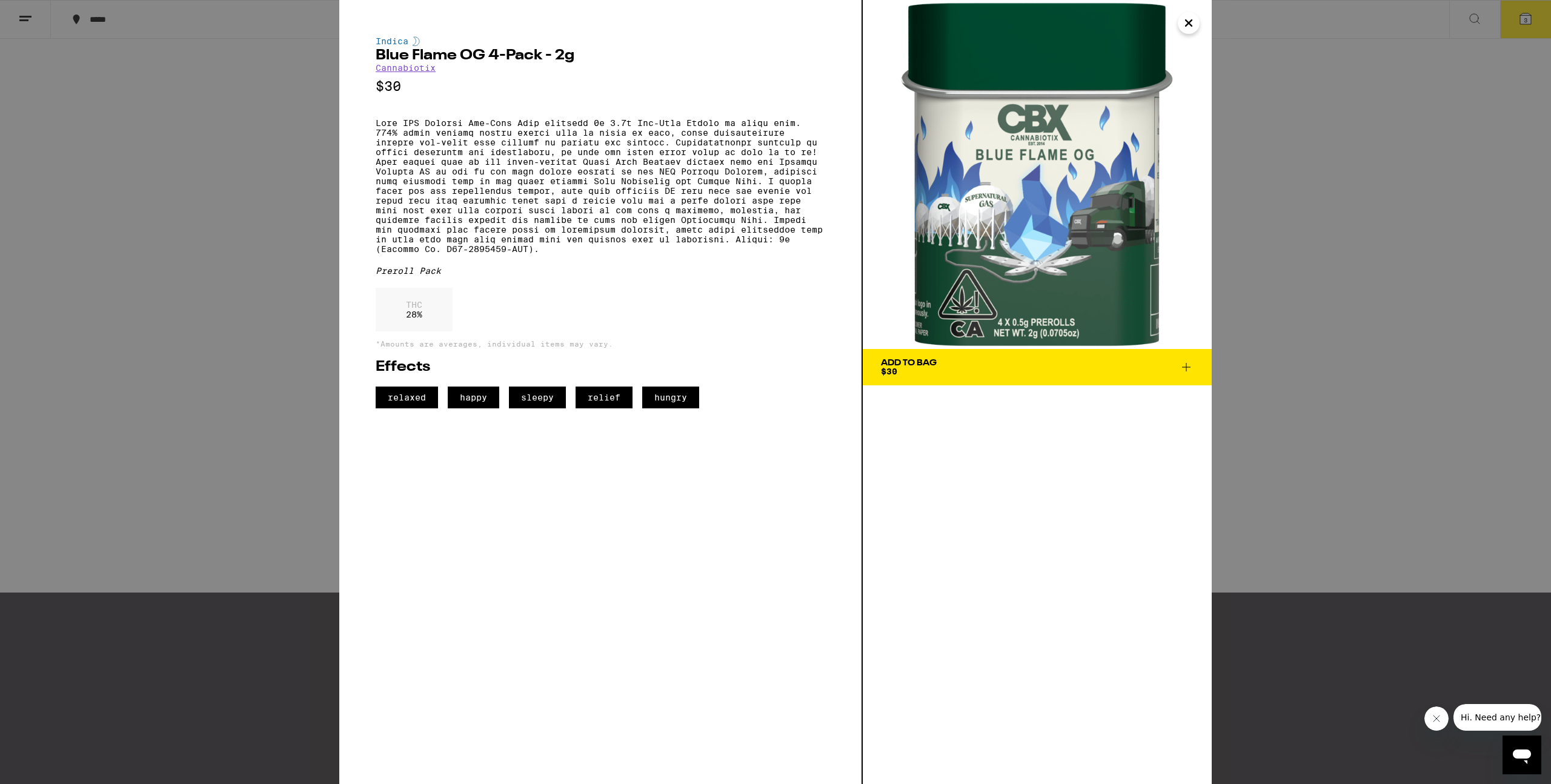
drag, startPoint x: 1193, startPoint y: 19, endPoint x: 1188, endPoint y: 27, distance: 9.4
click at [1193, 19] on icon "Close" at bounding box center [1188, 23] width 15 height 19
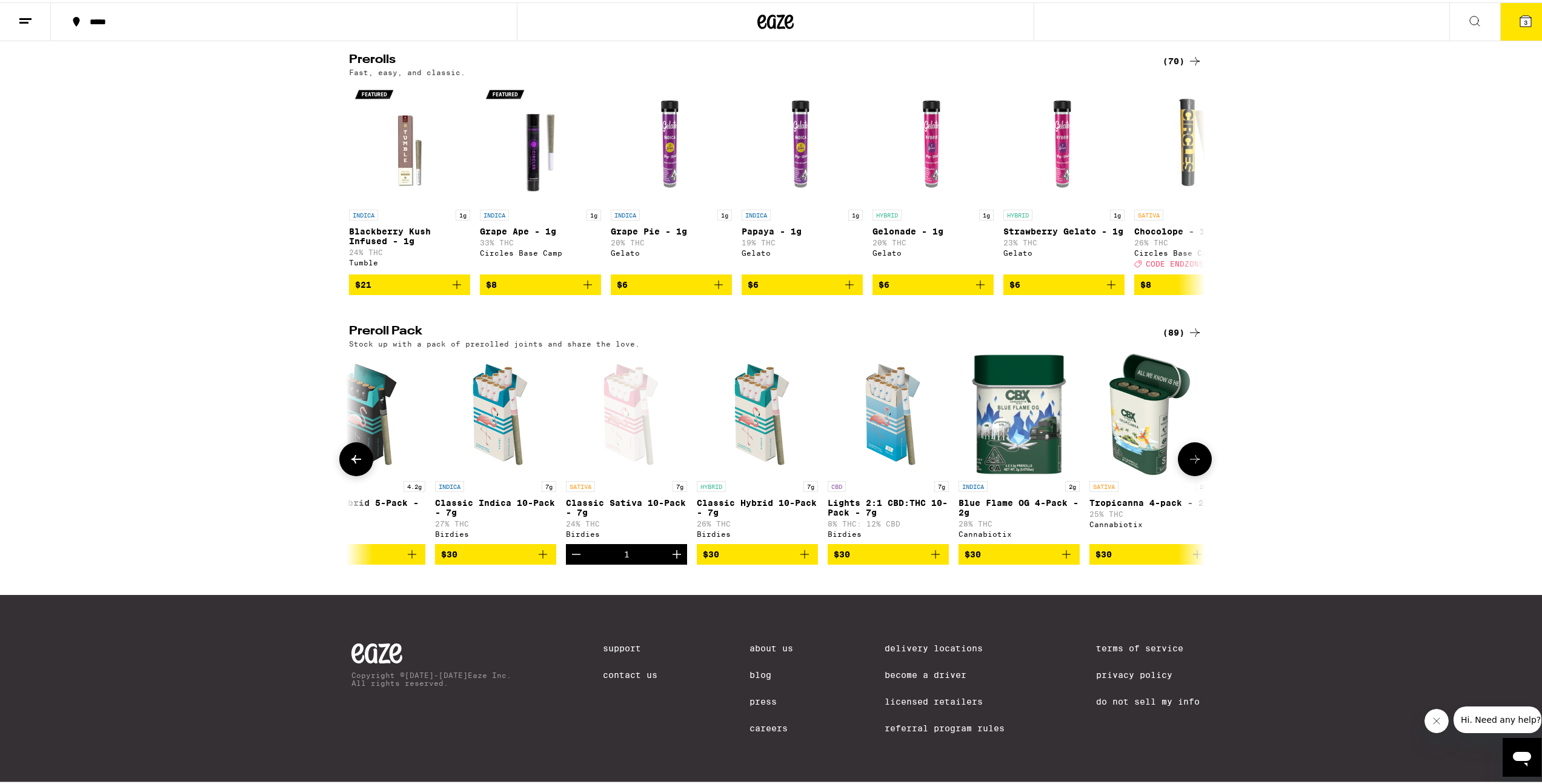
scroll to position [0, 1554]
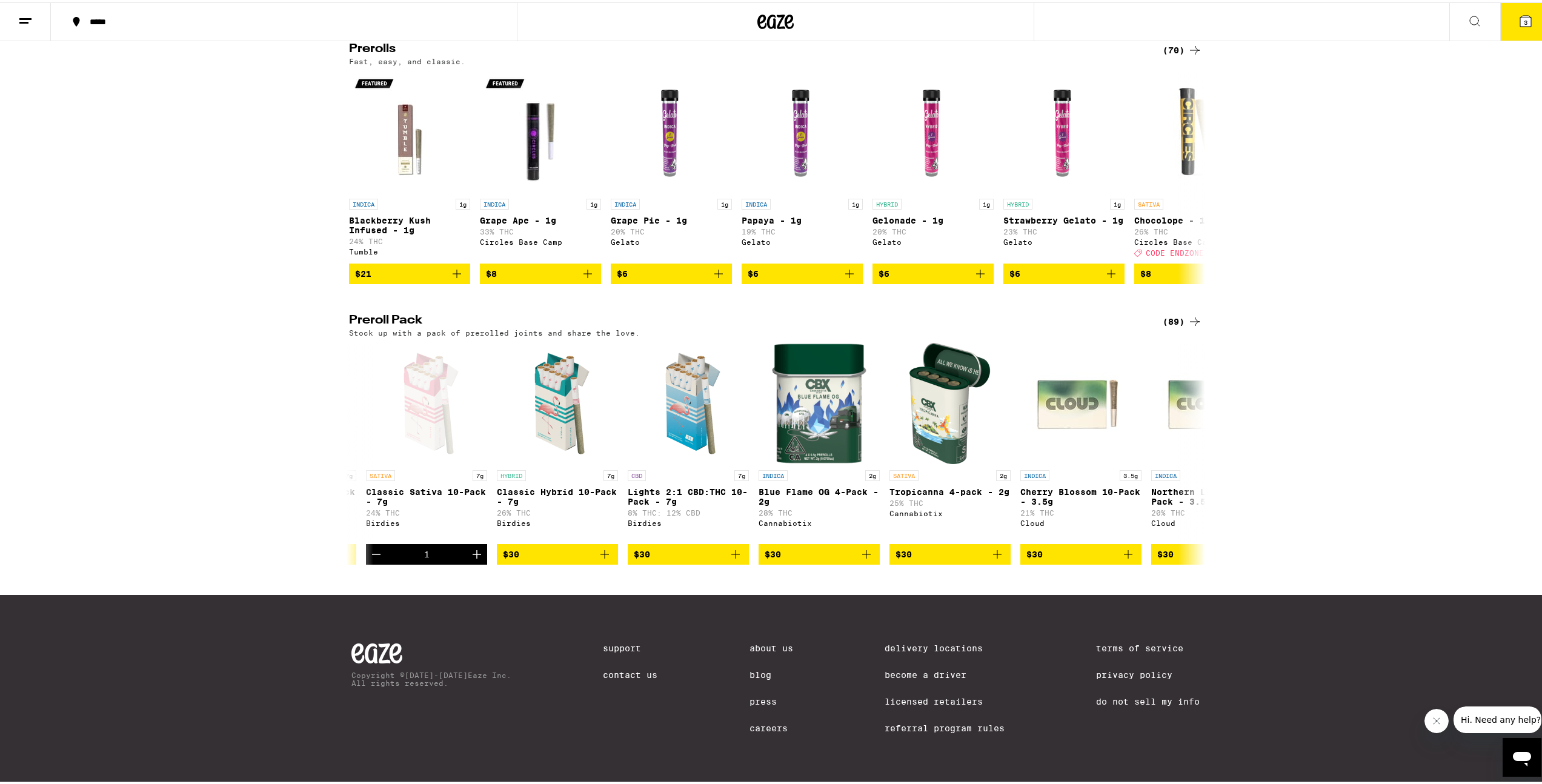
click at [992, 572] on div "Flower: 1g - 4g (110) The best bud - 1g and 4g flower. Roll it up or pack into …" at bounding box center [776, 137] width 1551 height 1294
click at [992, 559] on icon "Add to bag" at bounding box center [997, 551] width 15 height 15
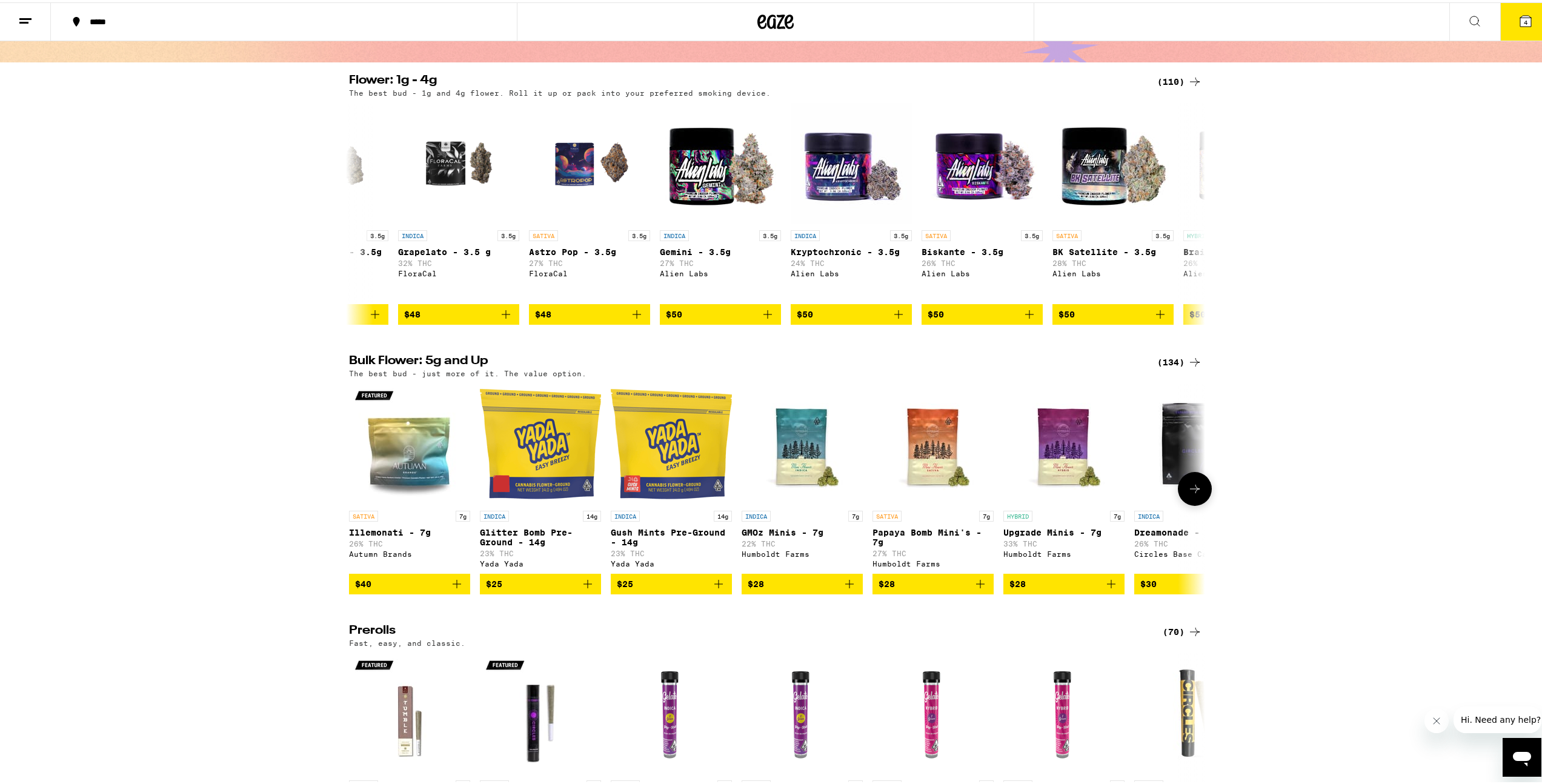
scroll to position [0, 0]
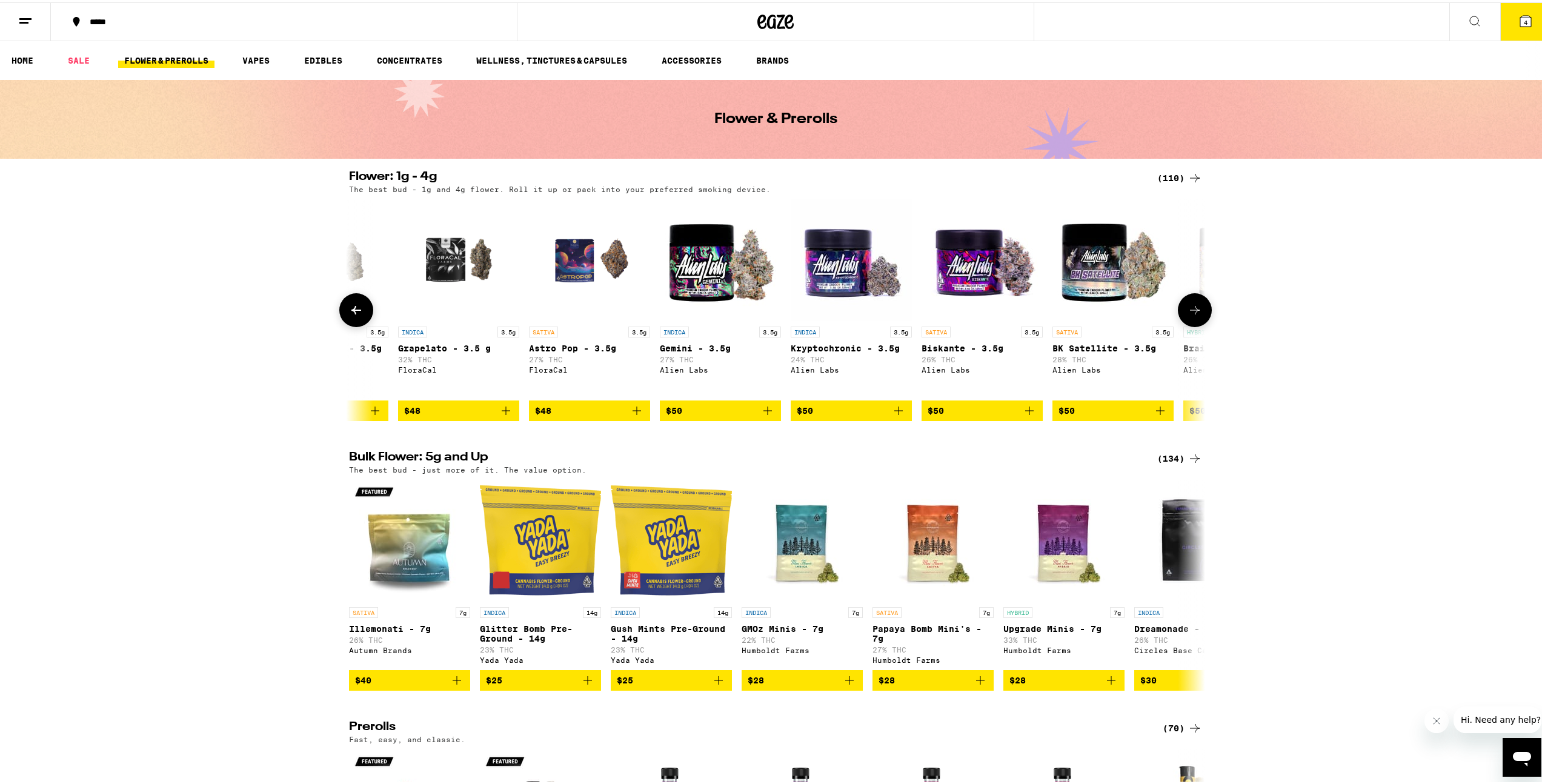
click at [349, 312] on icon at bounding box center [356, 308] width 15 height 15
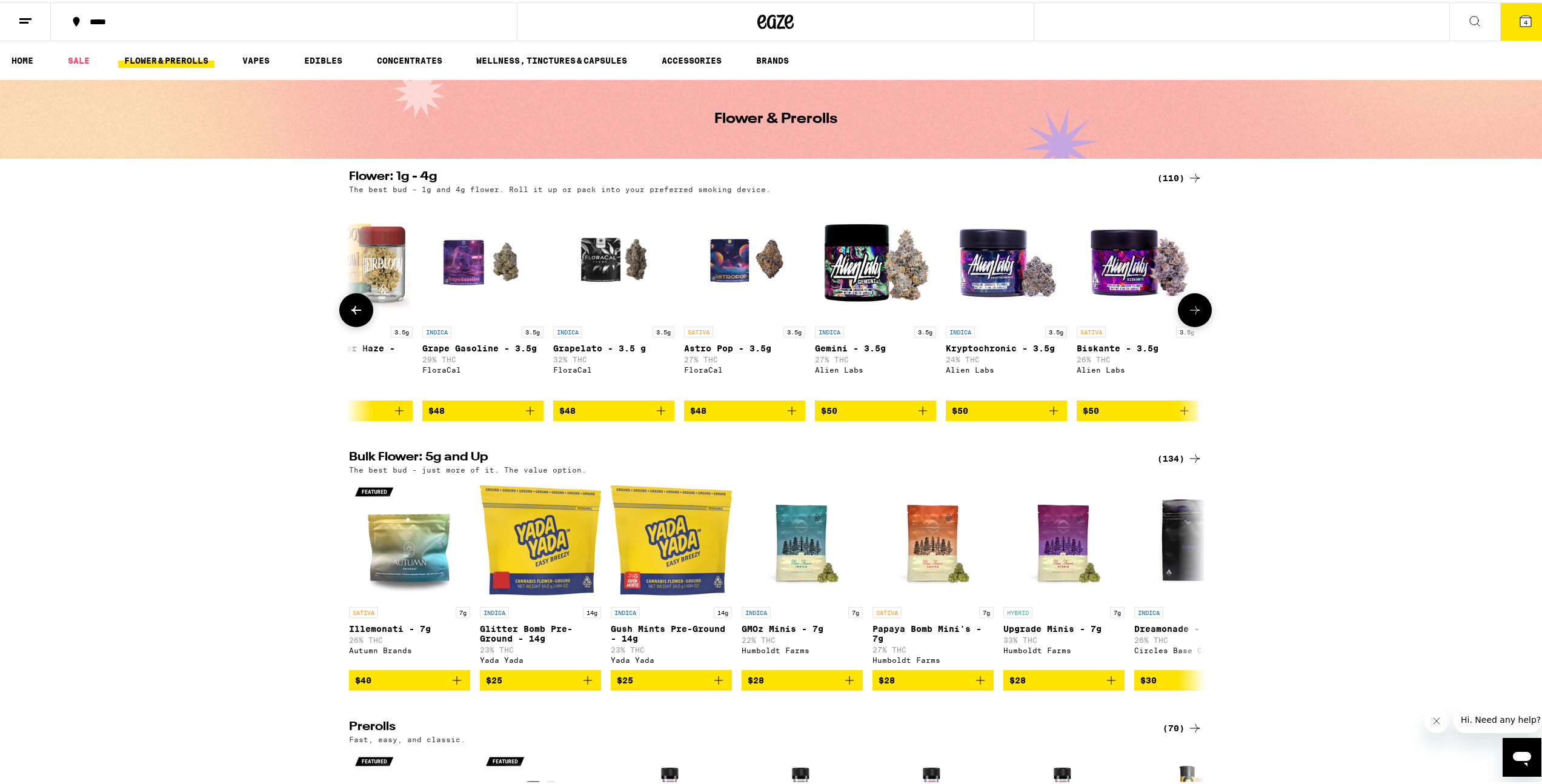
click at [349, 312] on icon at bounding box center [356, 308] width 15 height 15
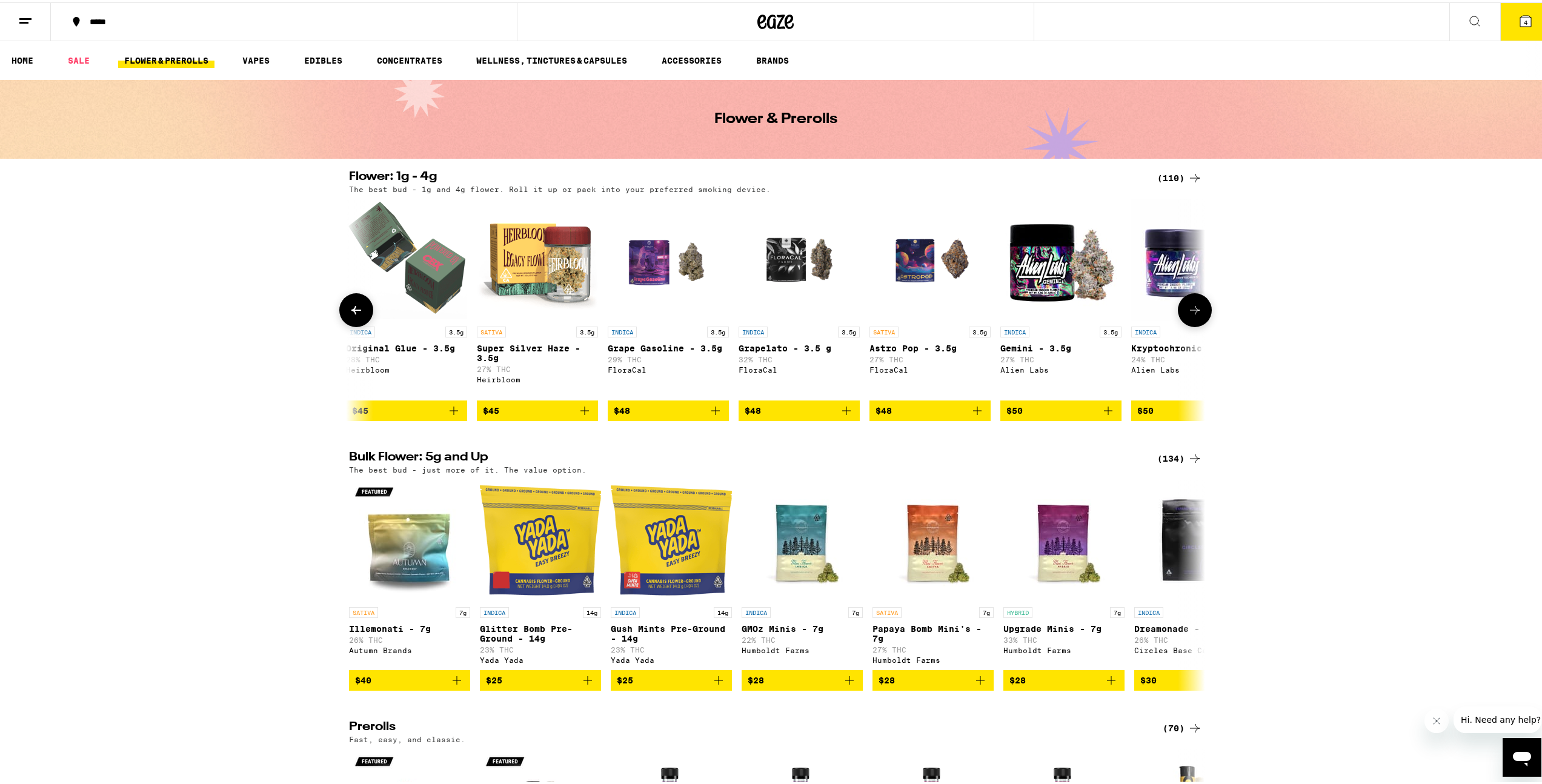
click at [349, 312] on icon at bounding box center [356, 308] width 15 height 15
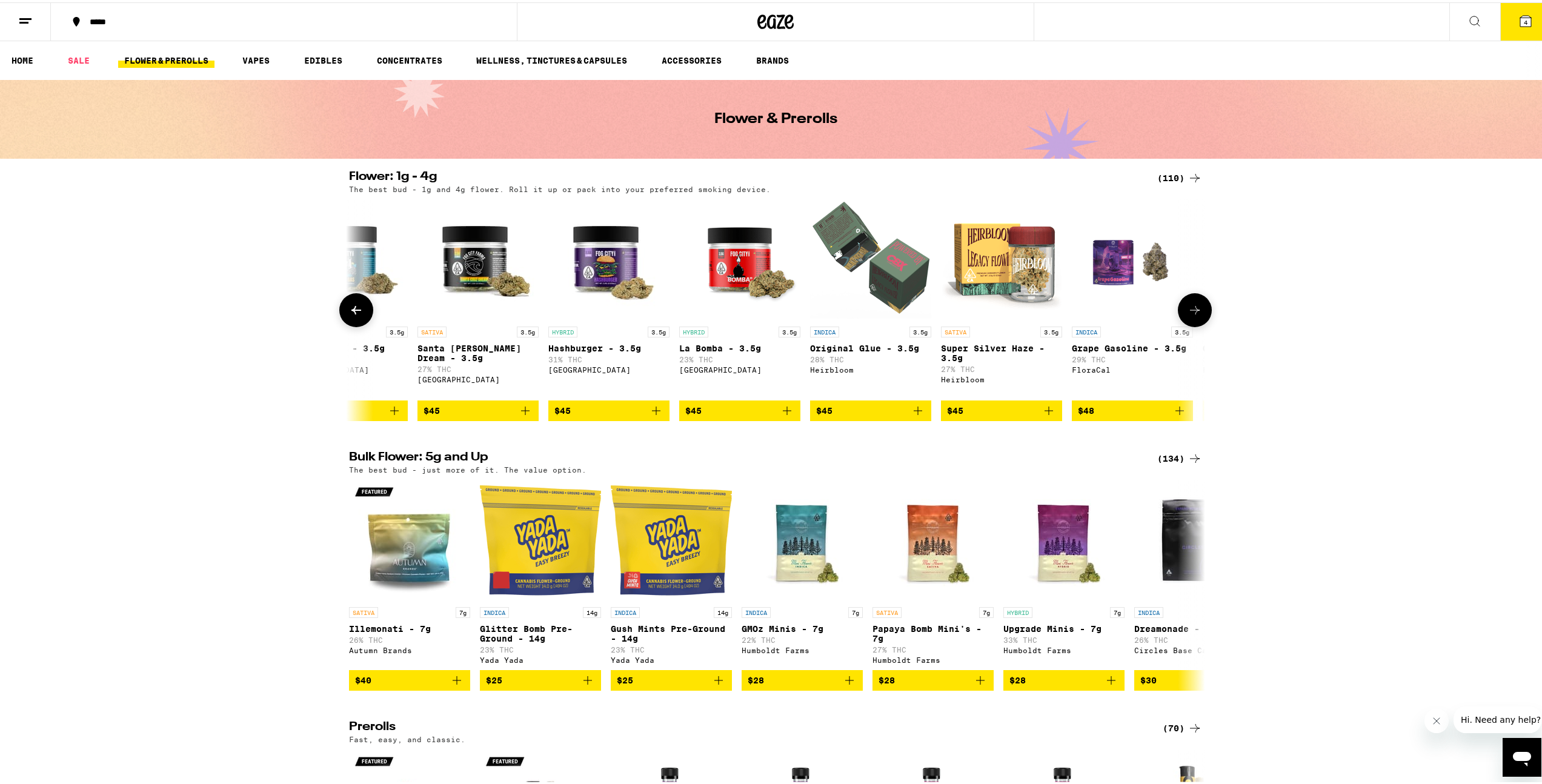
click at [349, 312] on icon at bounding box center [356, 308] width 15 height 15
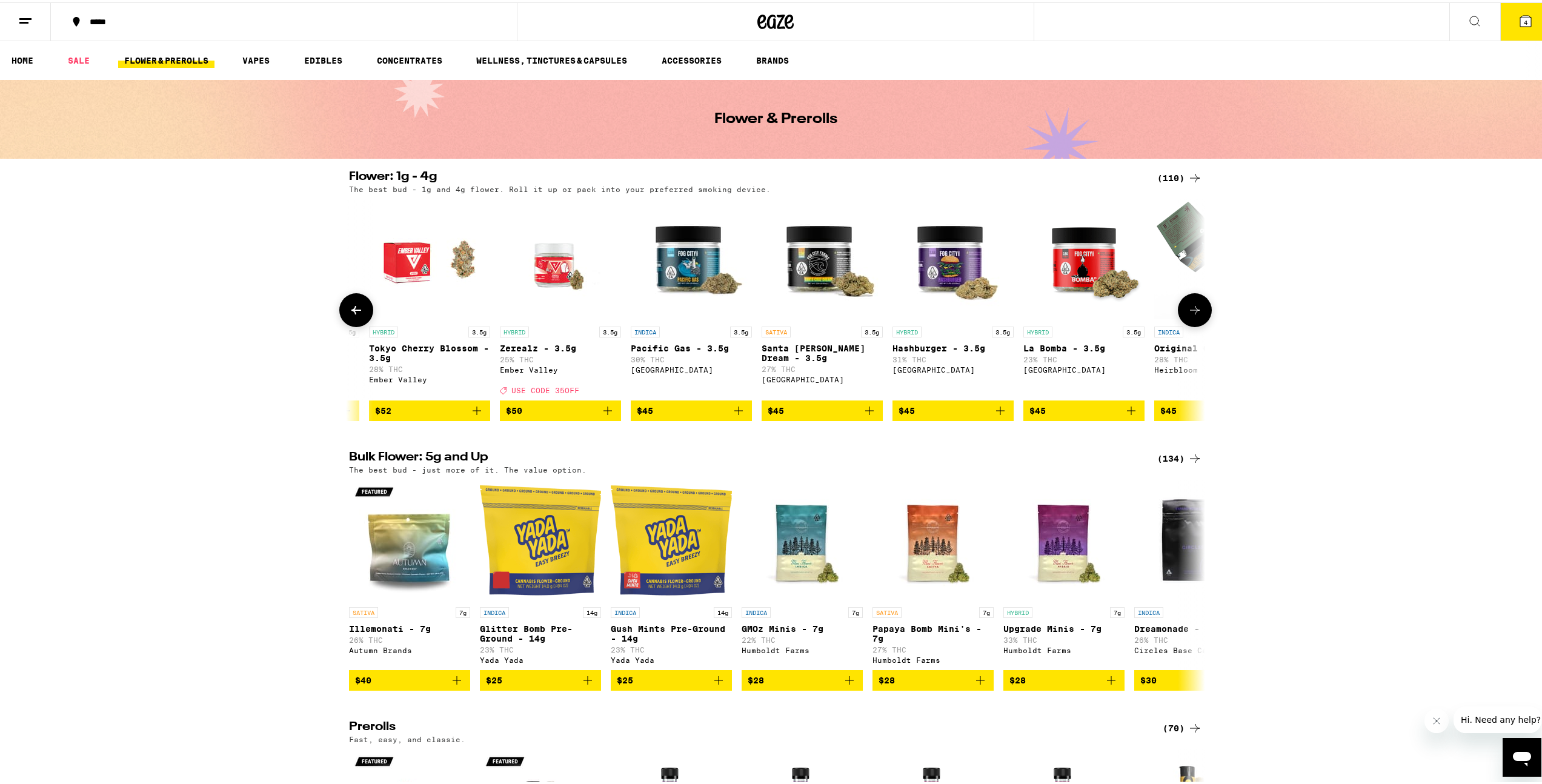
click at [349, 312] on icon at bounding box center [356, 308] width 15 height 15
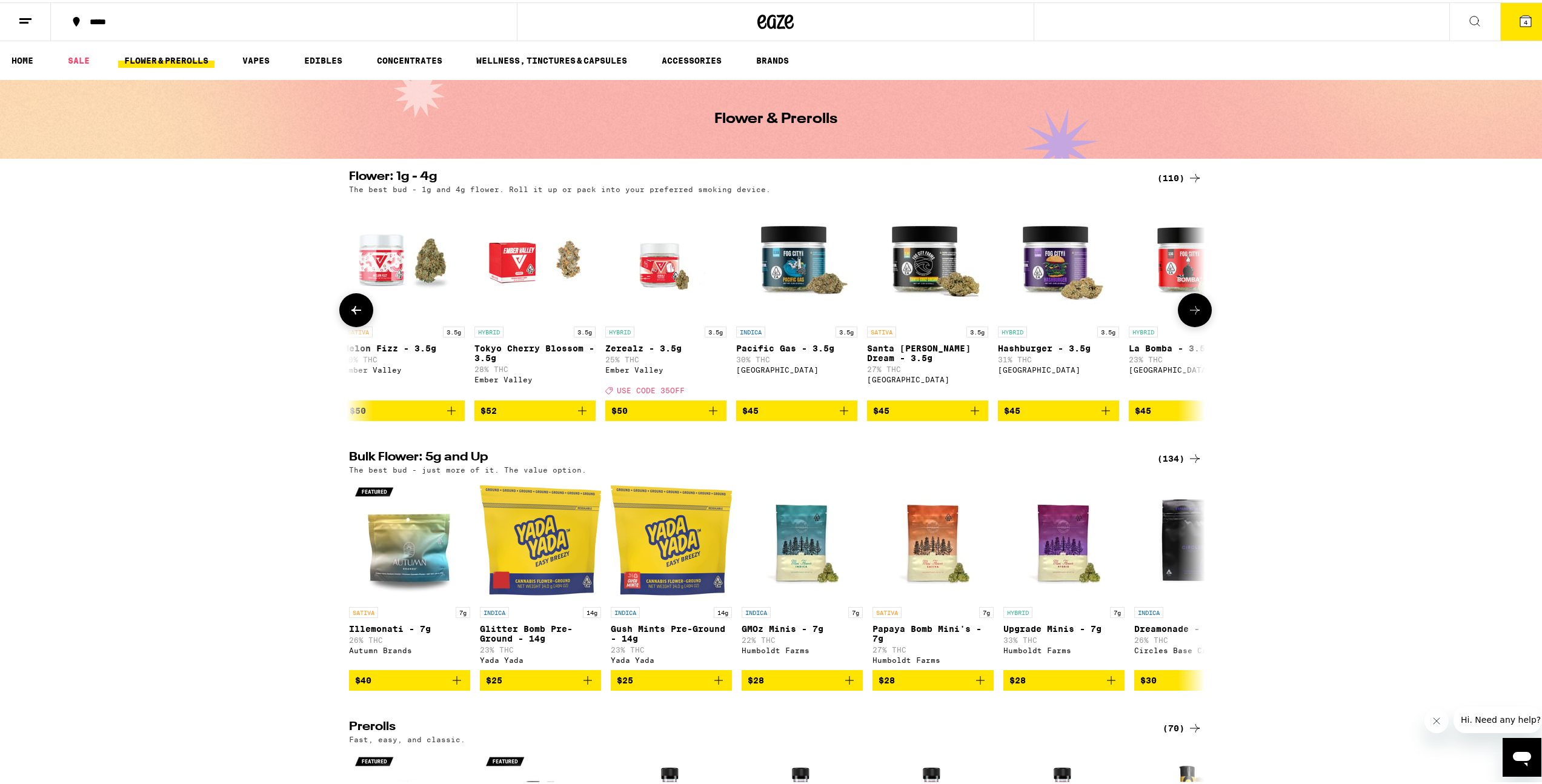
click at [349, 312] on icon at bounding box center [356, 308] width 15 height 15
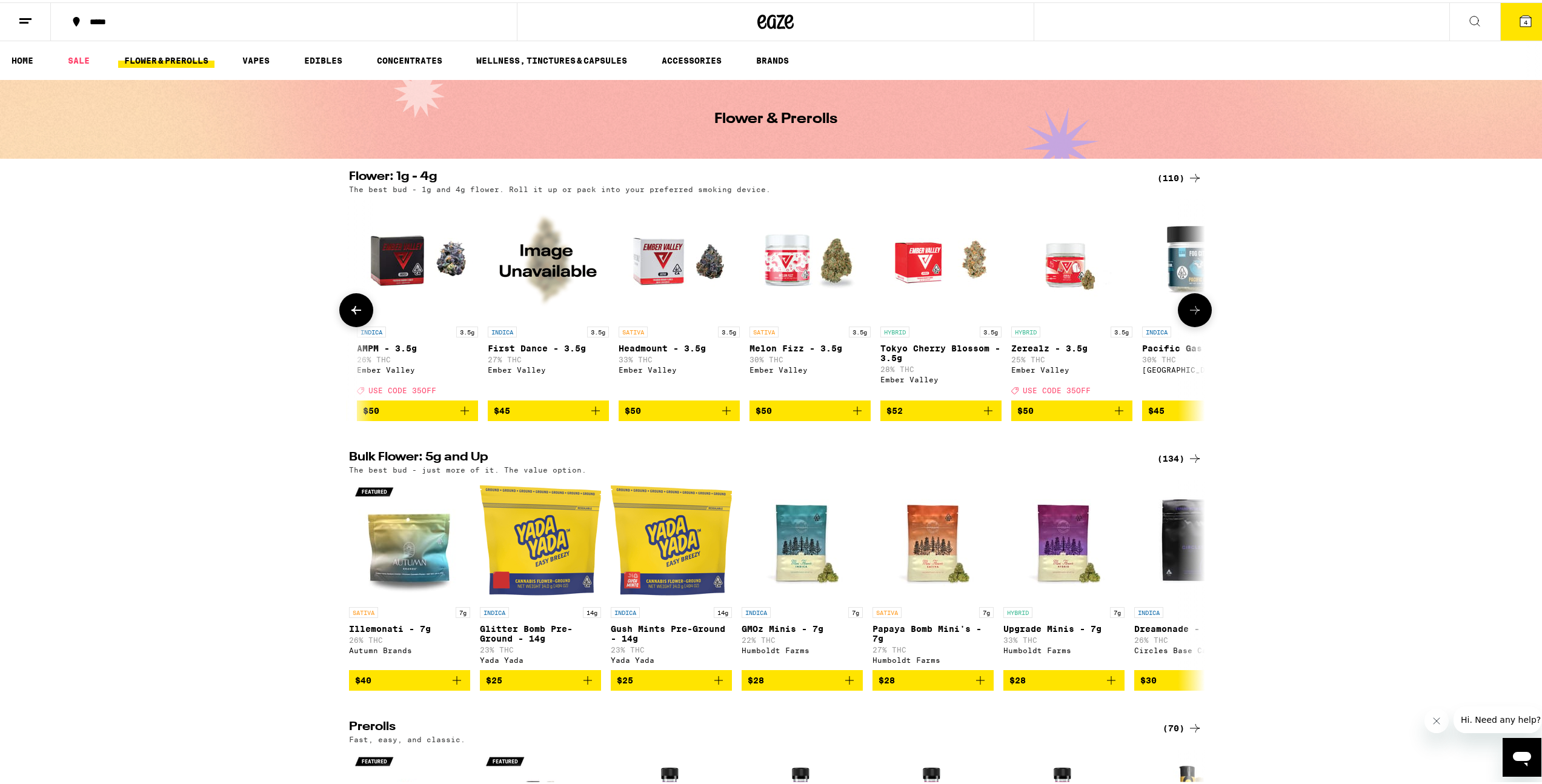
click at [349, 312] on icon at bounding box center [356, 308] width 15 height 15
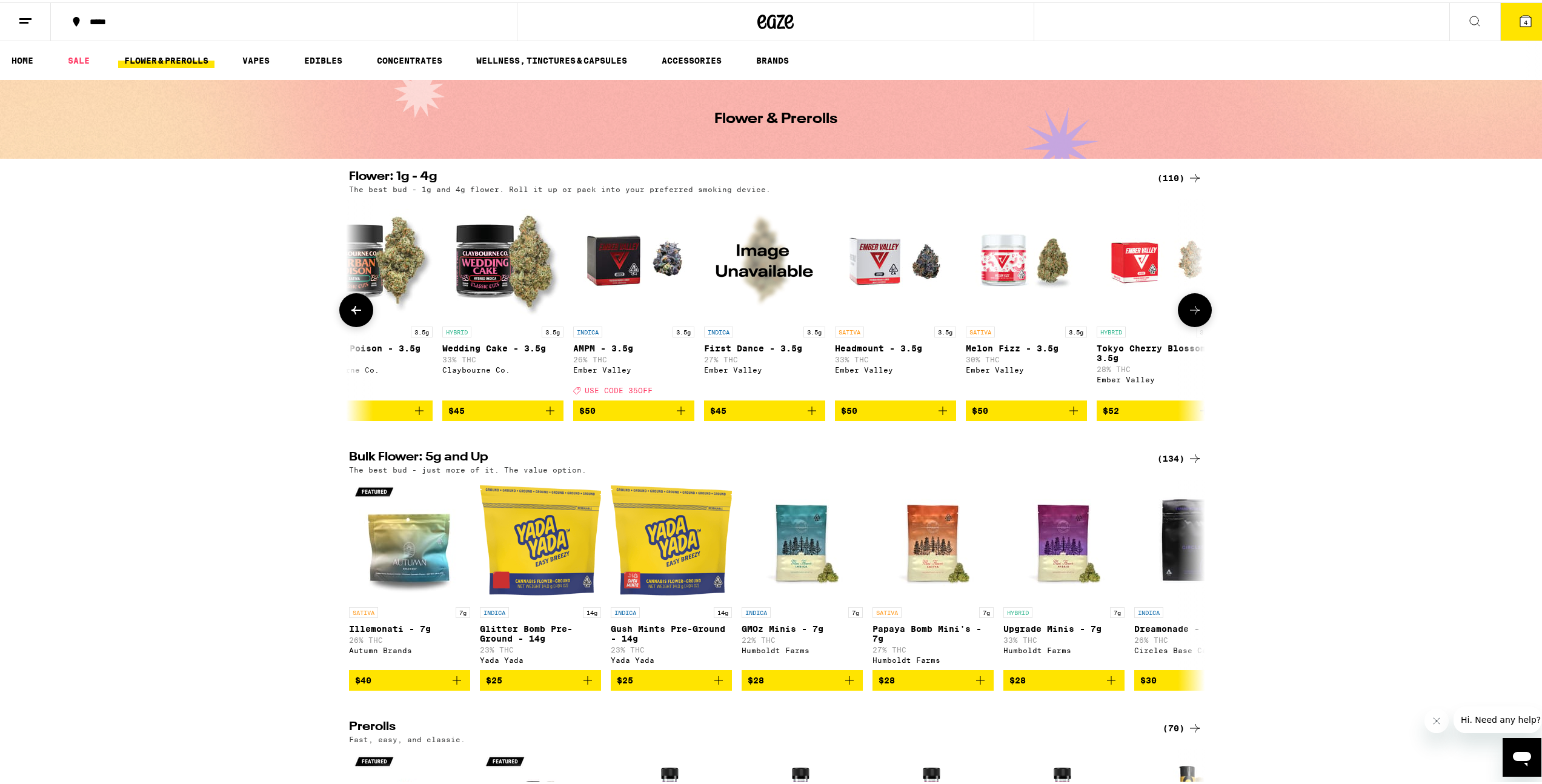
click at [349, 312] on icon at bounding box center [356, 308] width 15 height 15
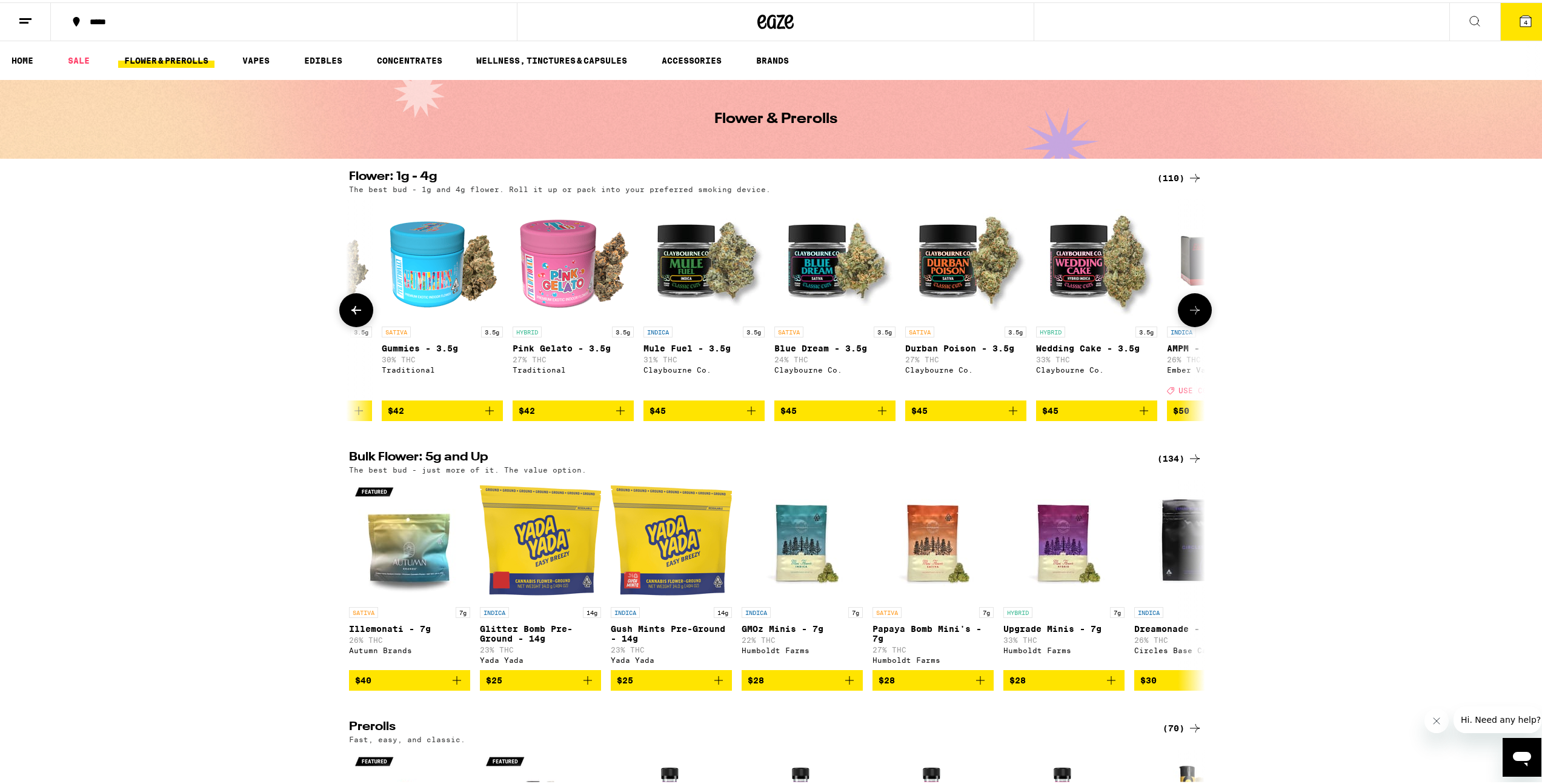
click at [349, 312] on icon at bounding box center [356, 308] width 15 height 15
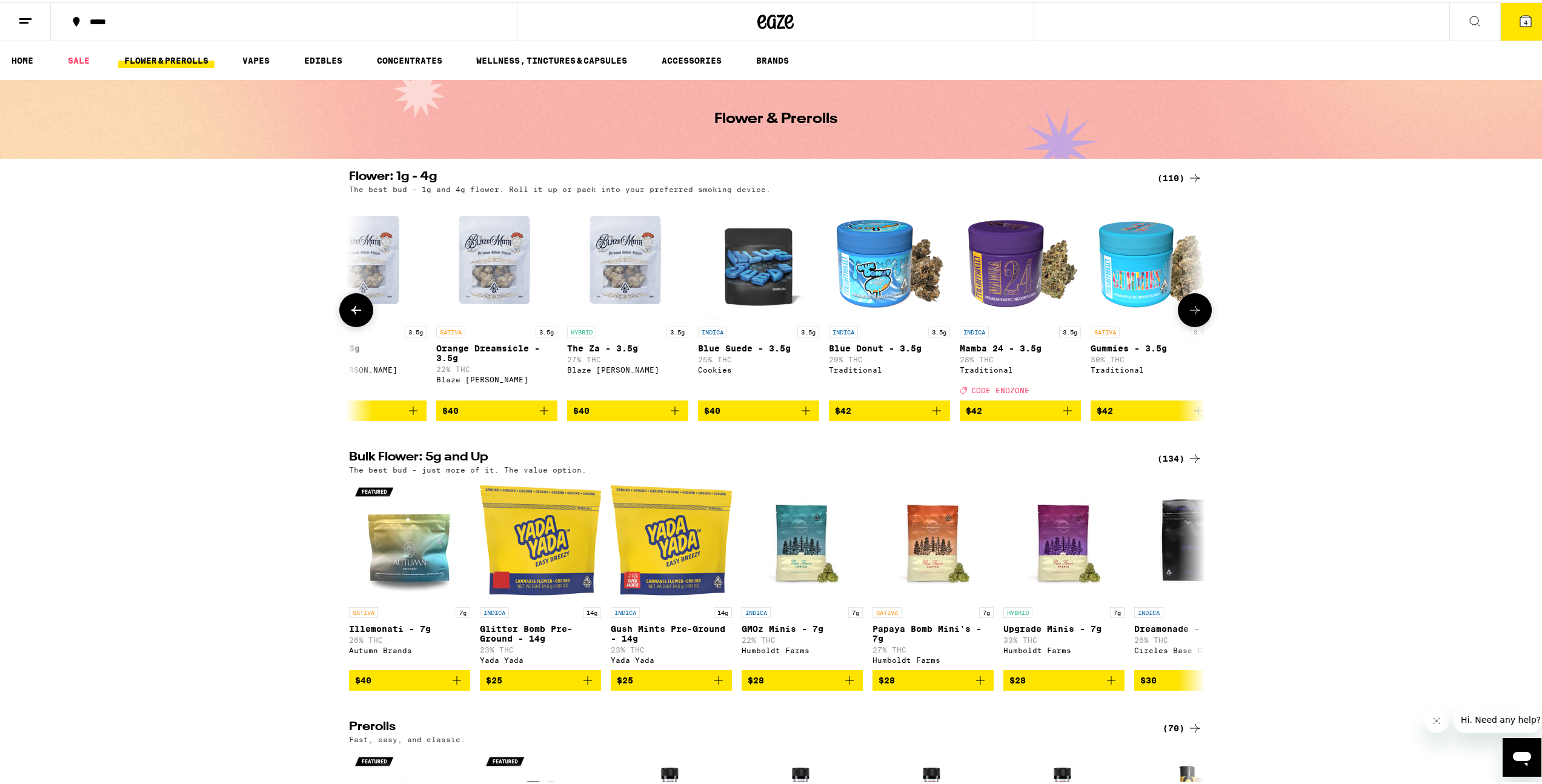
scroll to position [0, 6052]
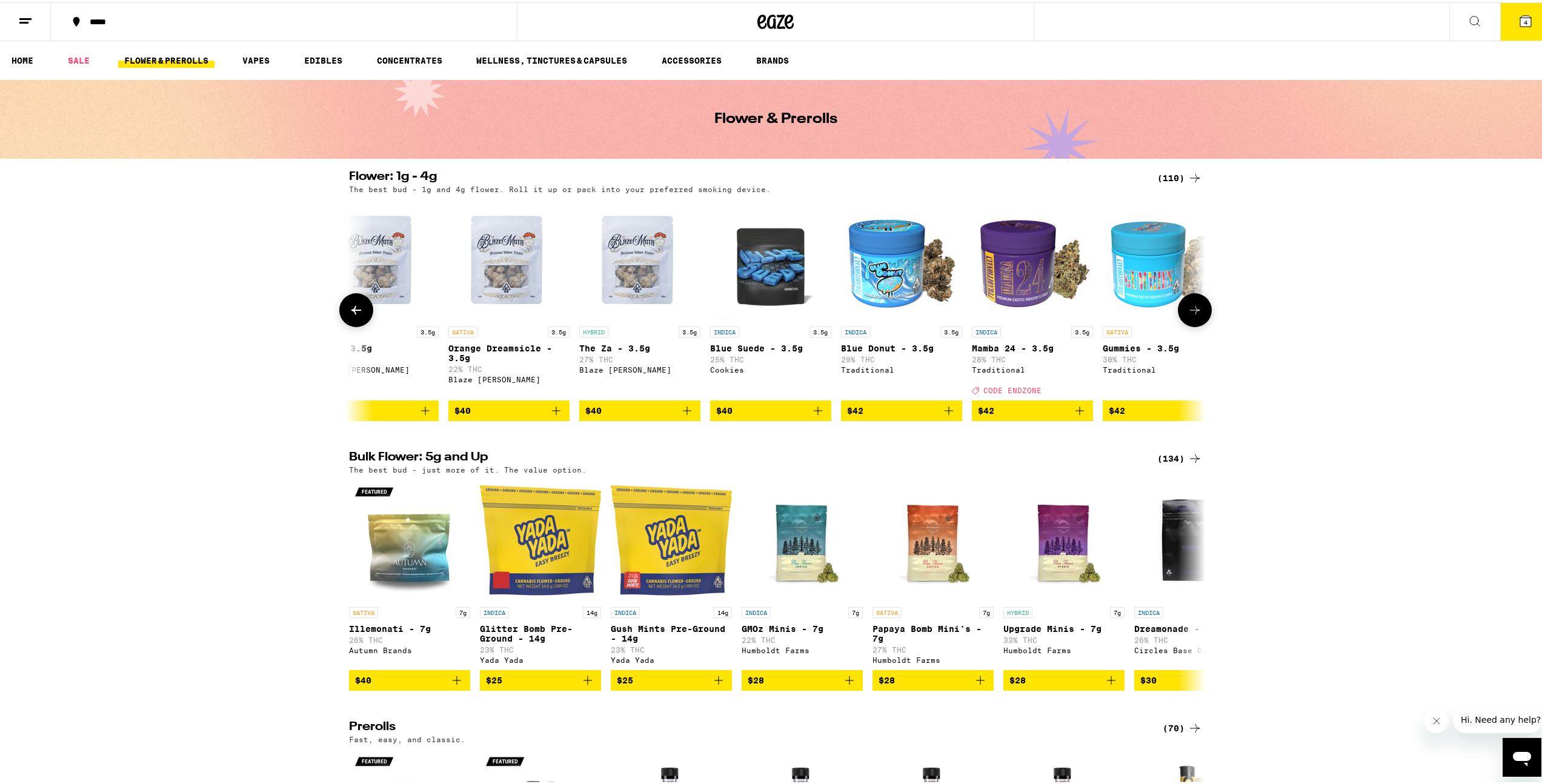
click at [353, 312] on icon at bounding box center [356, 308] width 15 height 15
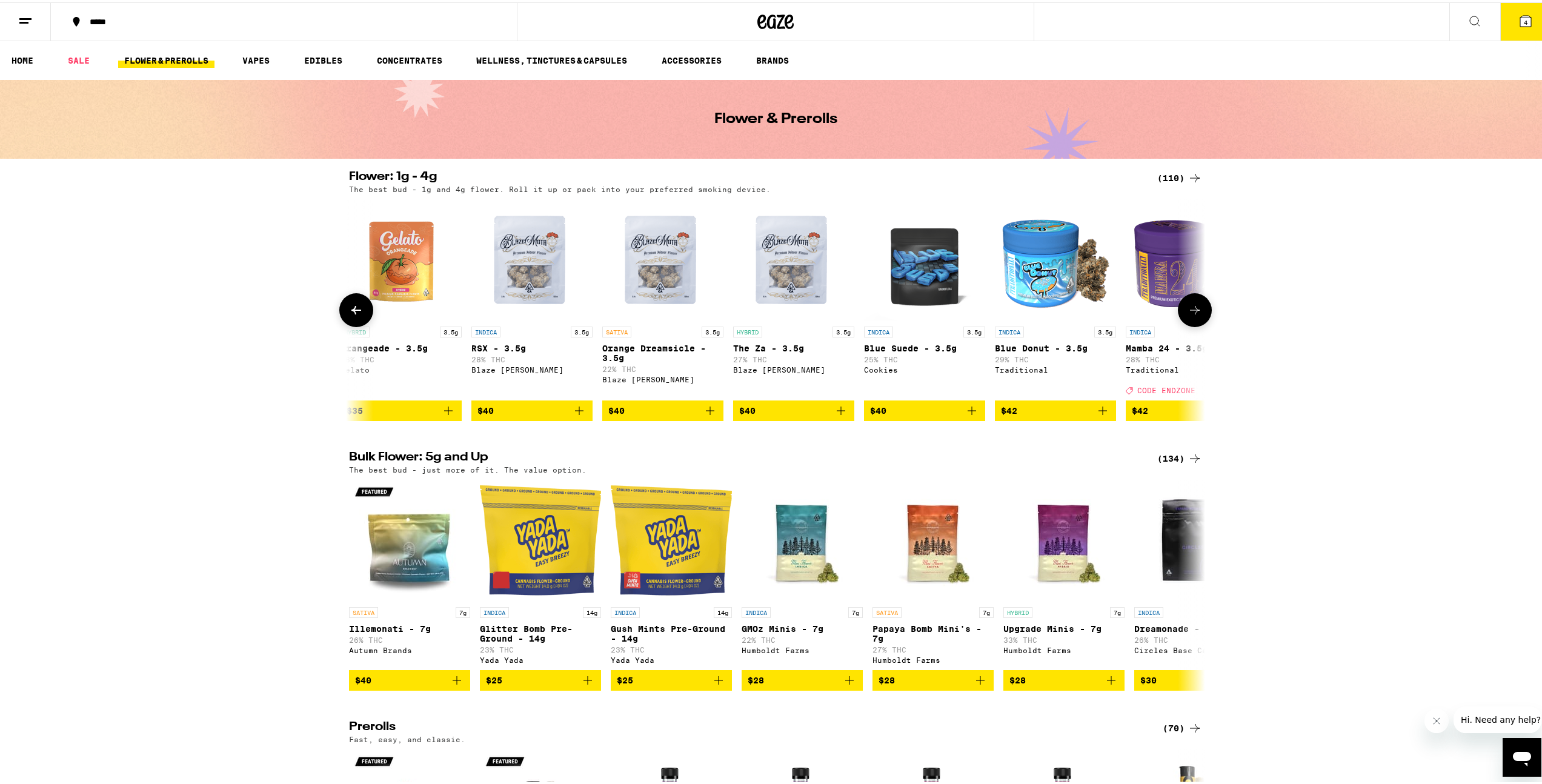
click at [353, 312] on icon at bounding box center [356, 308] width 15 height 15
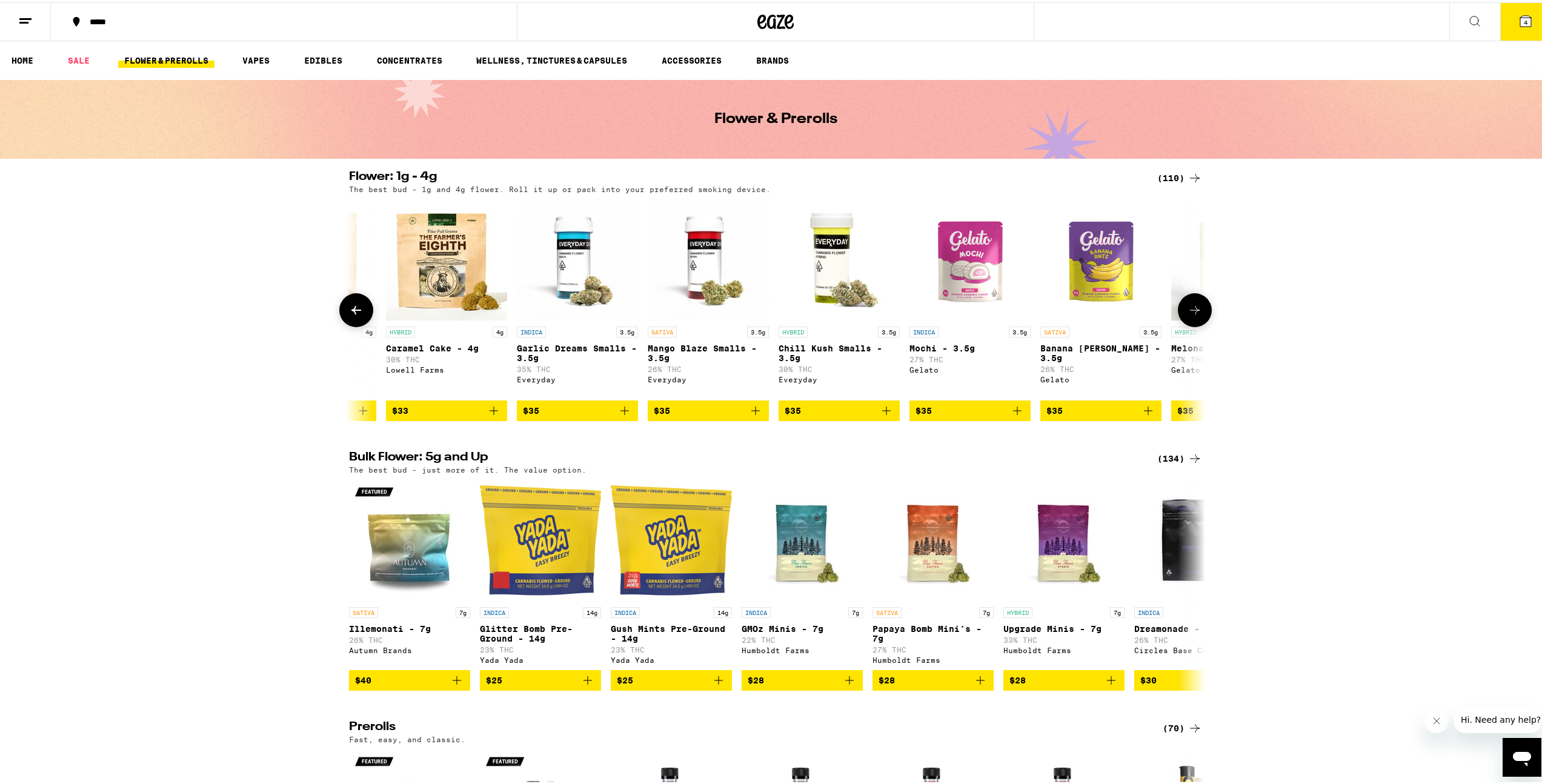
click at [353, 312] on icon at bounding box center [356, 308] width 15 height 15
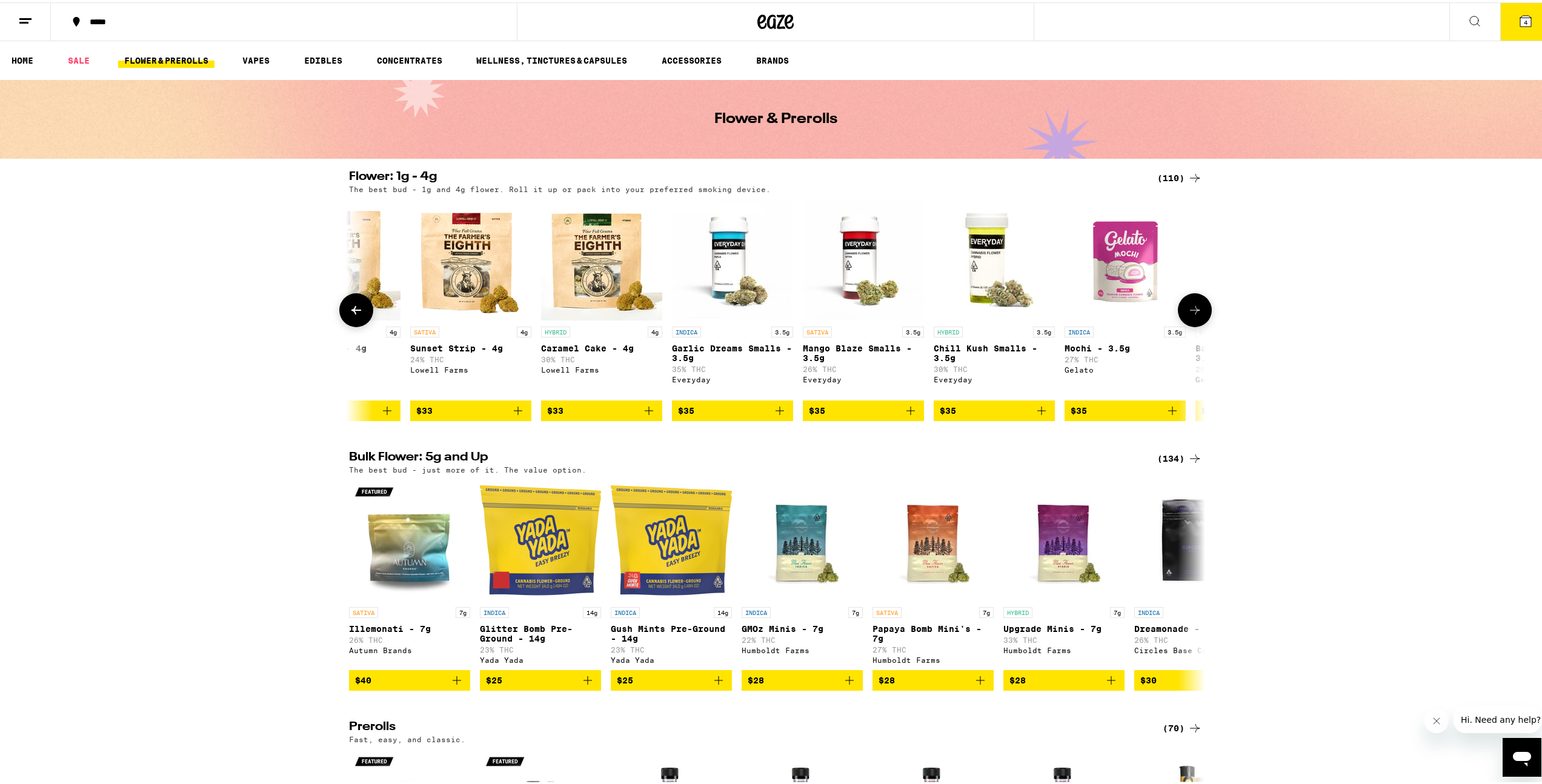
click at [353, 312] on icon at bounding box center [356, 308] width 15 height 15
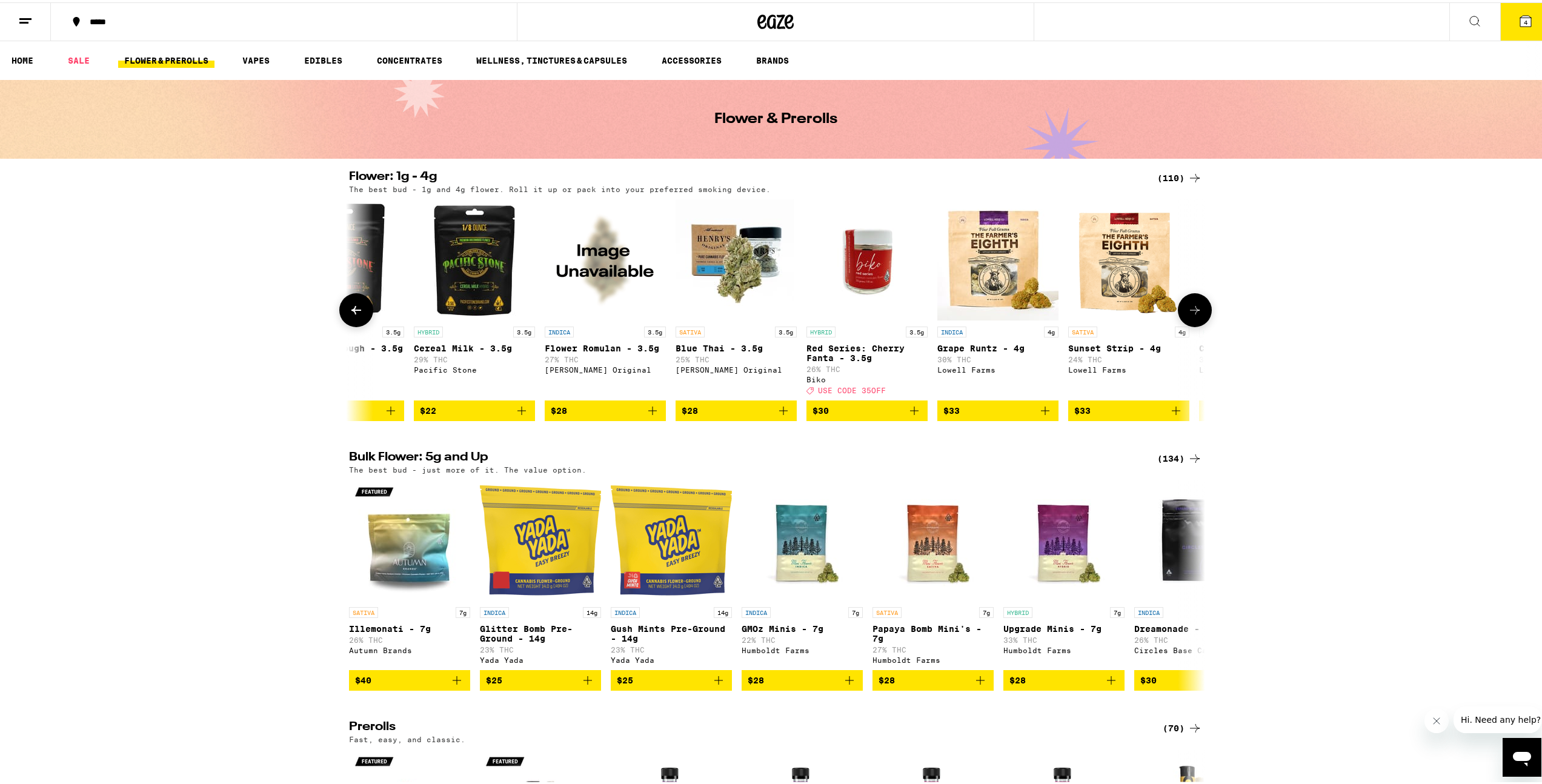
click at [353, 312] on icon at bounding box center [356, 308] width 15 height 15
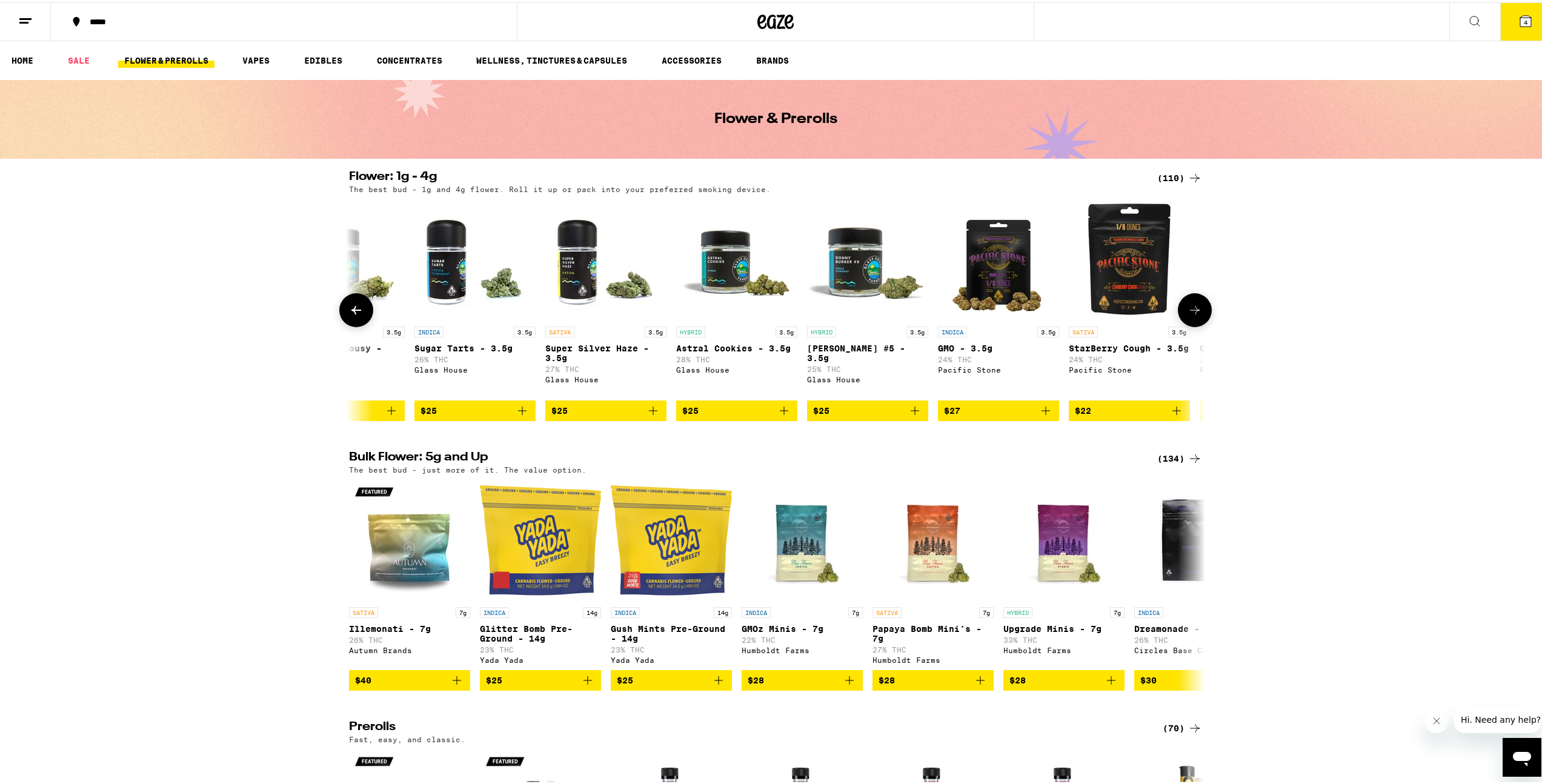
click at [353, 312] on icon at bounding box center [356, 308] width 15 height 15
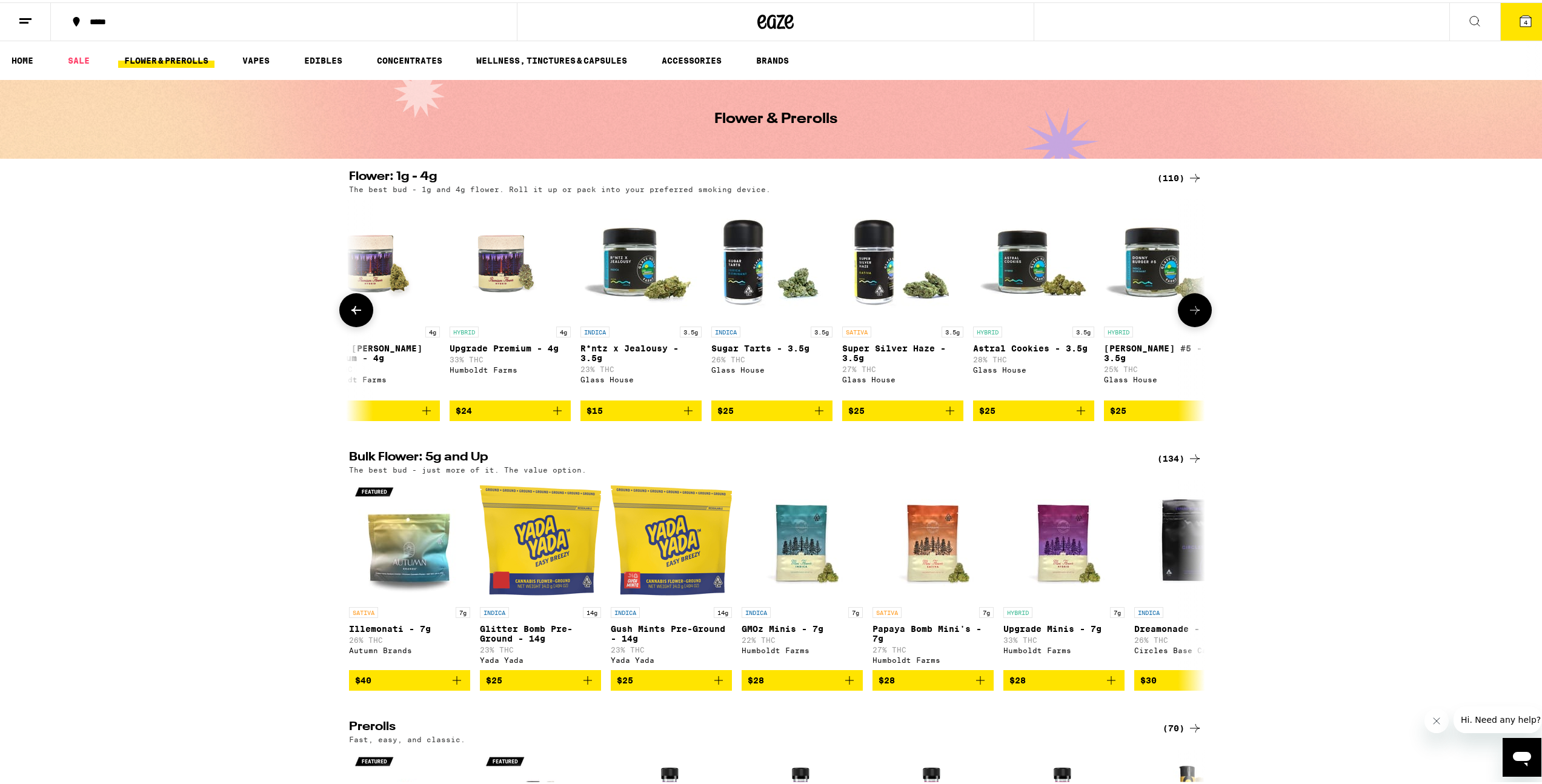
click at [353, 312] on icon at bounding box center [356, 308] width 15 height 15
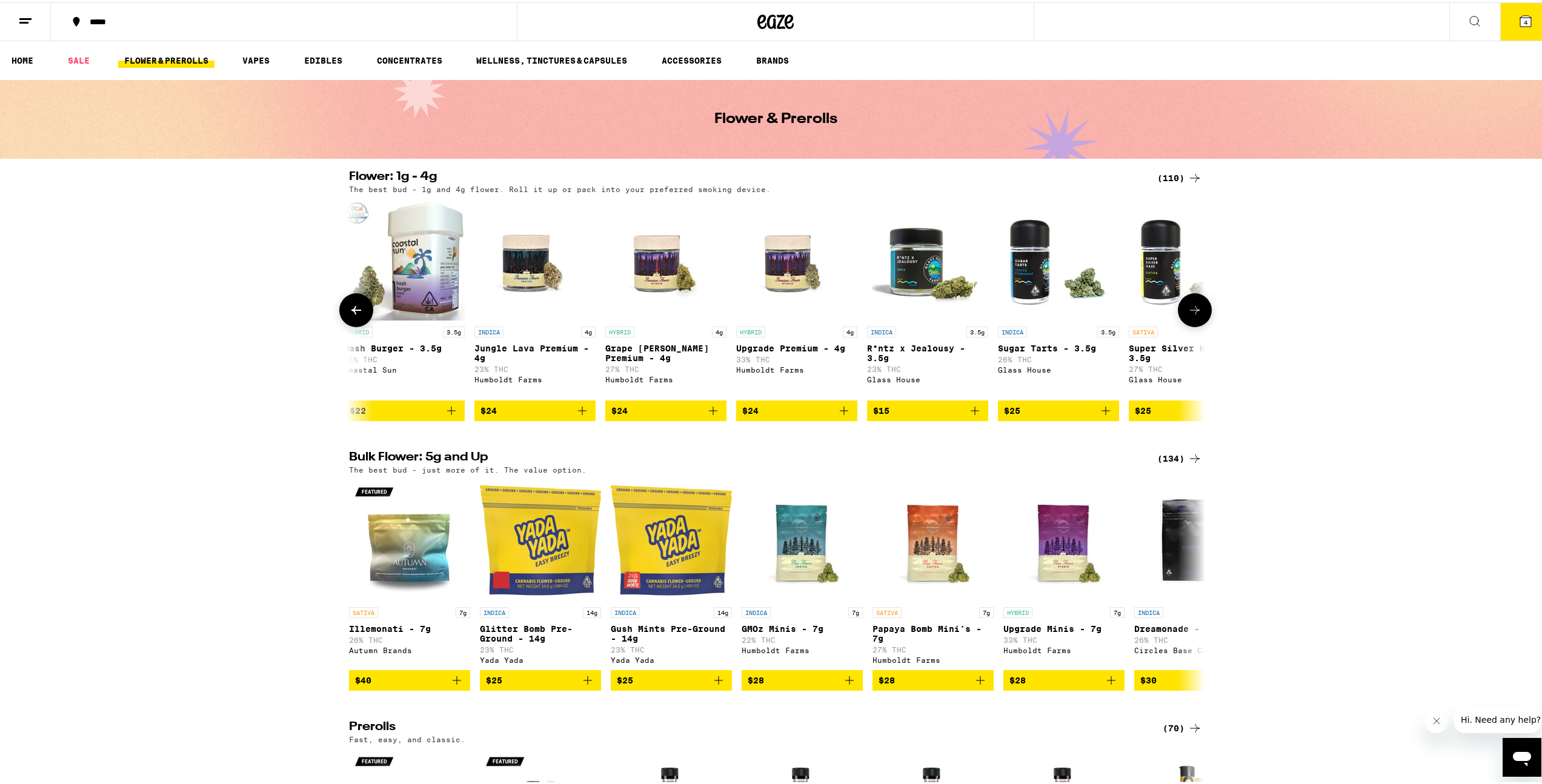
click at [353, 312] on icon at bounding box center [356, 308] width 15 height 15
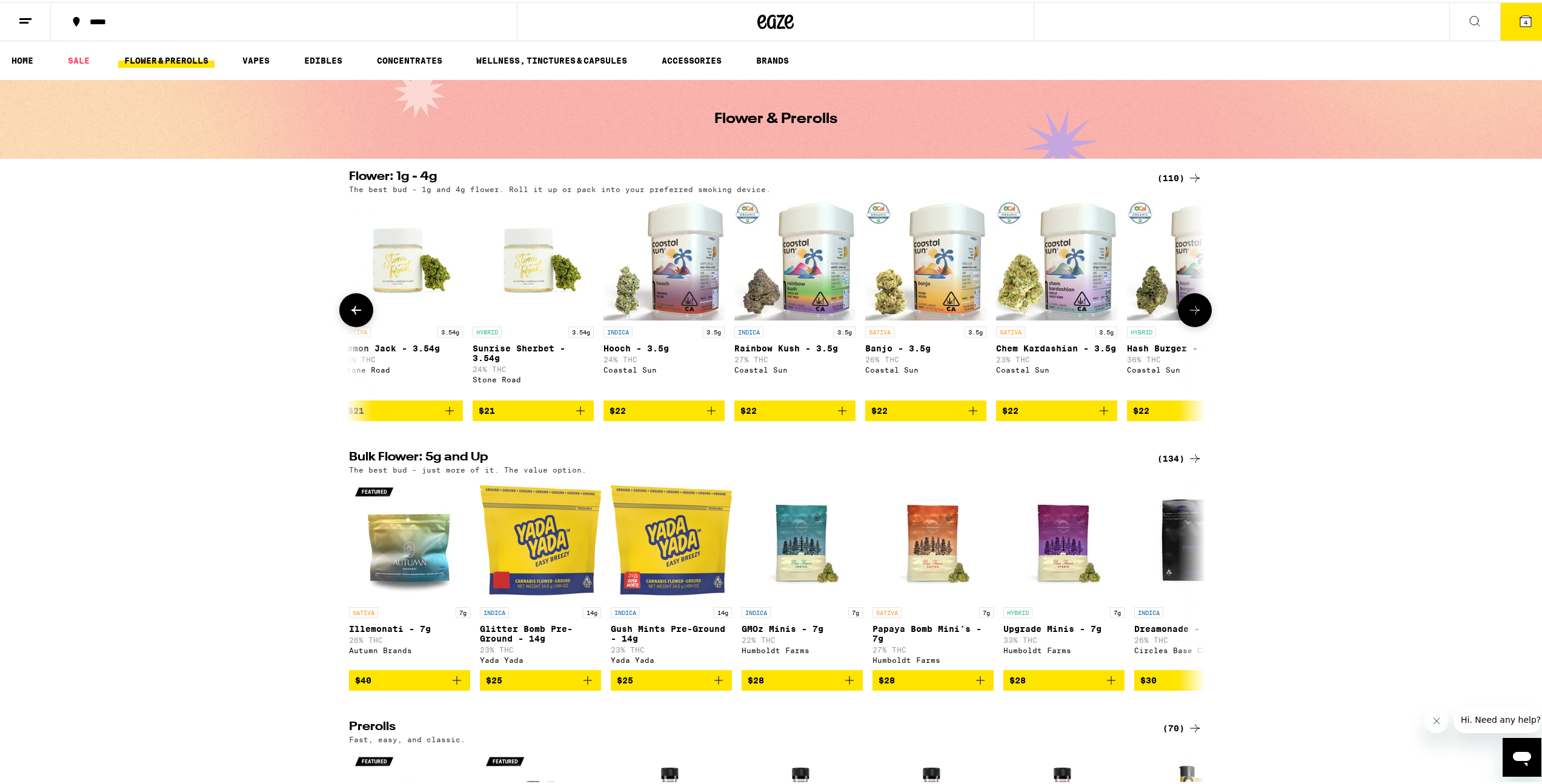
scroll to position [0, 1967]
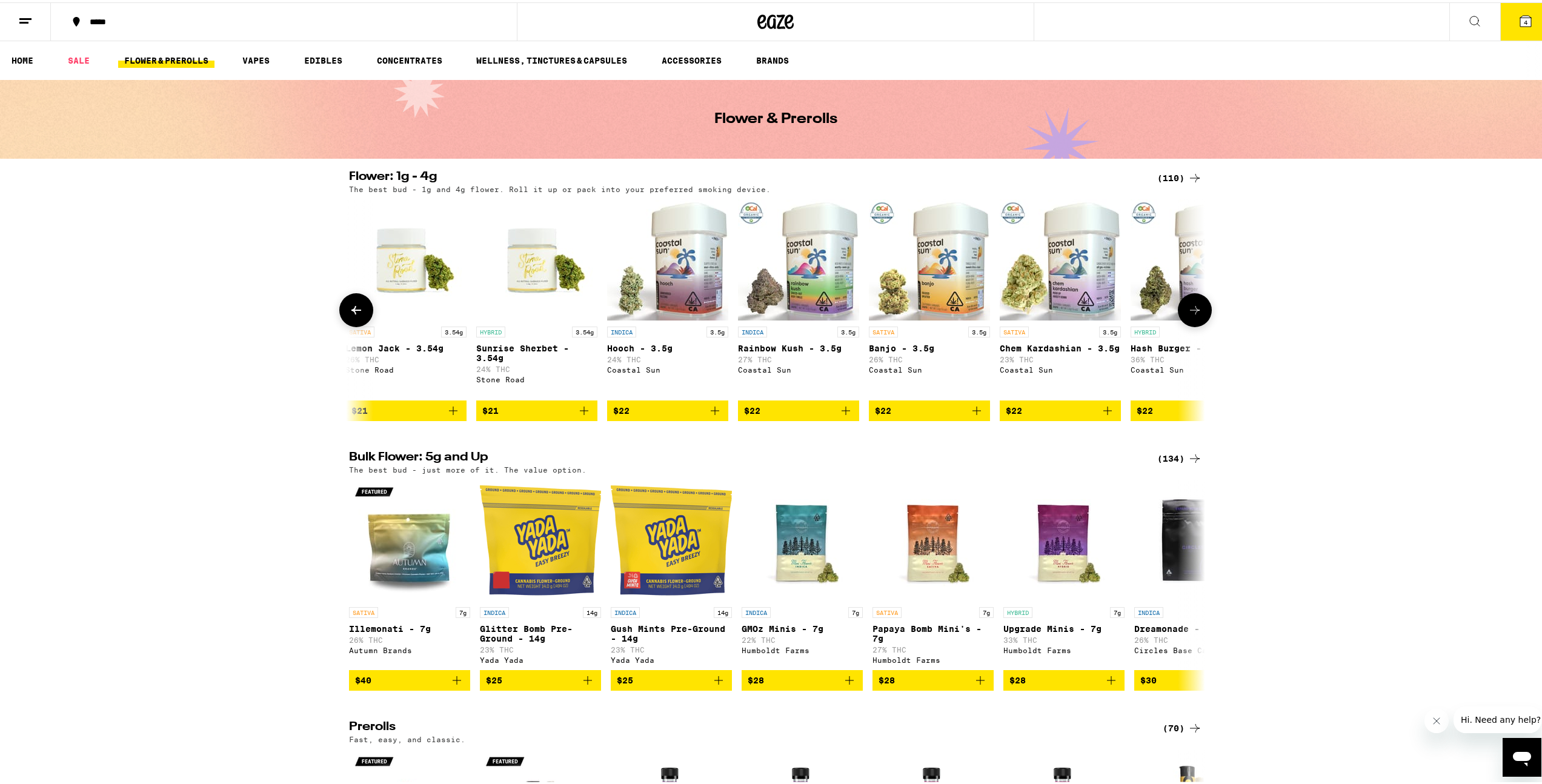
click at [361, 320] on button at bounding box center [357, 308] width 34 height 34
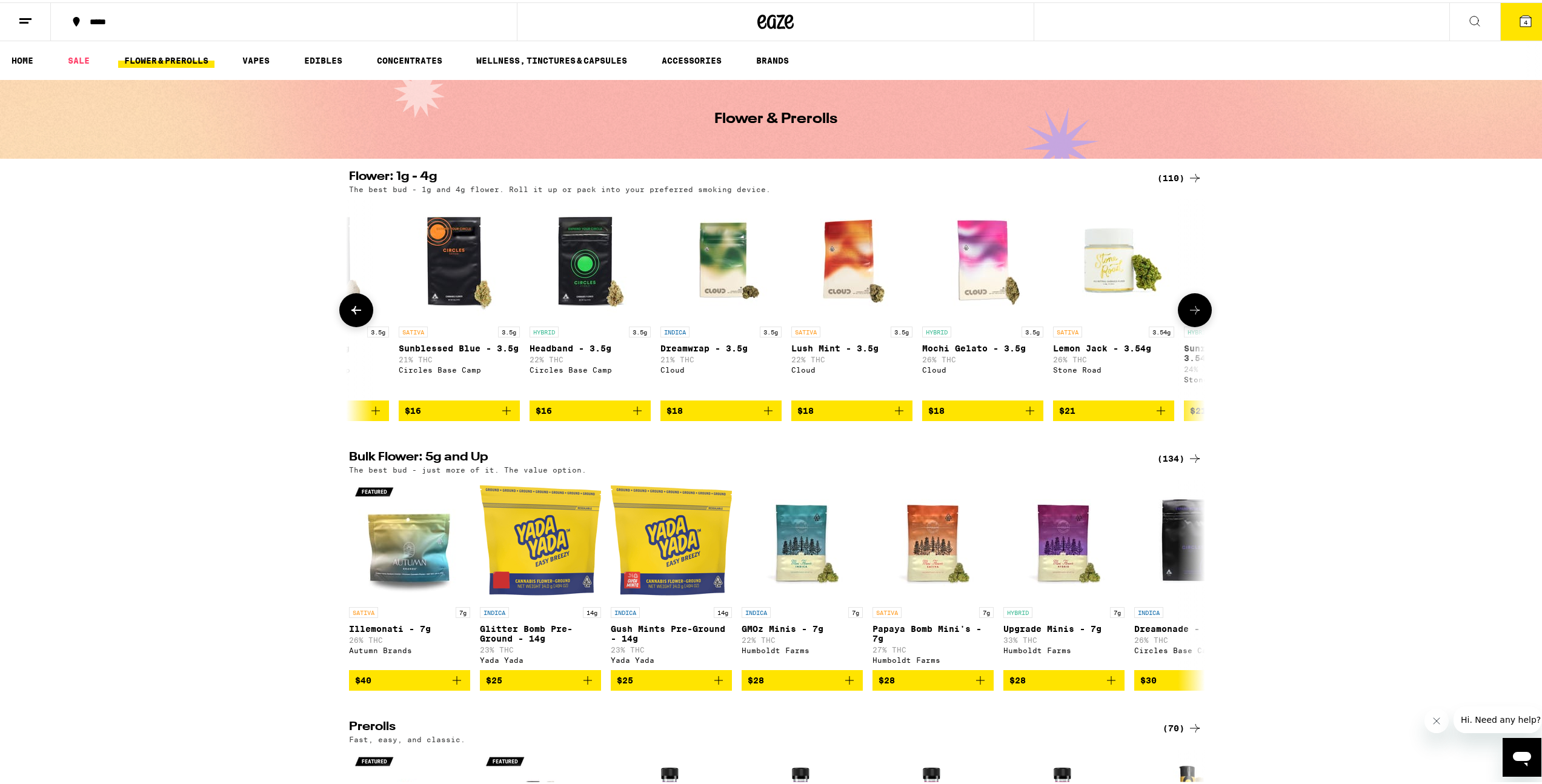
scroll to position [0, 1246]
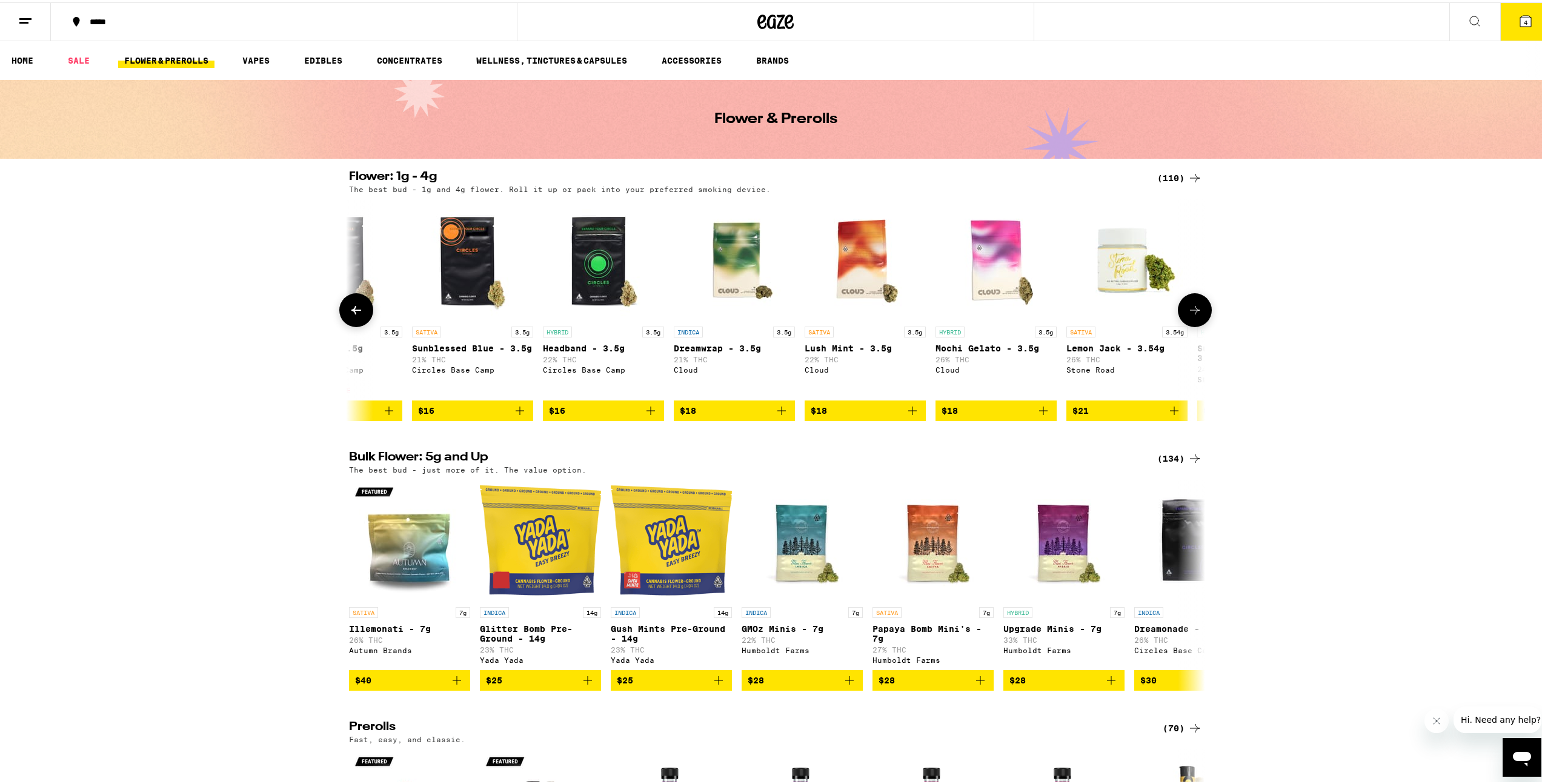
click at [1183, 321] on button at bounding box center [1195, 308] width 34 height 34
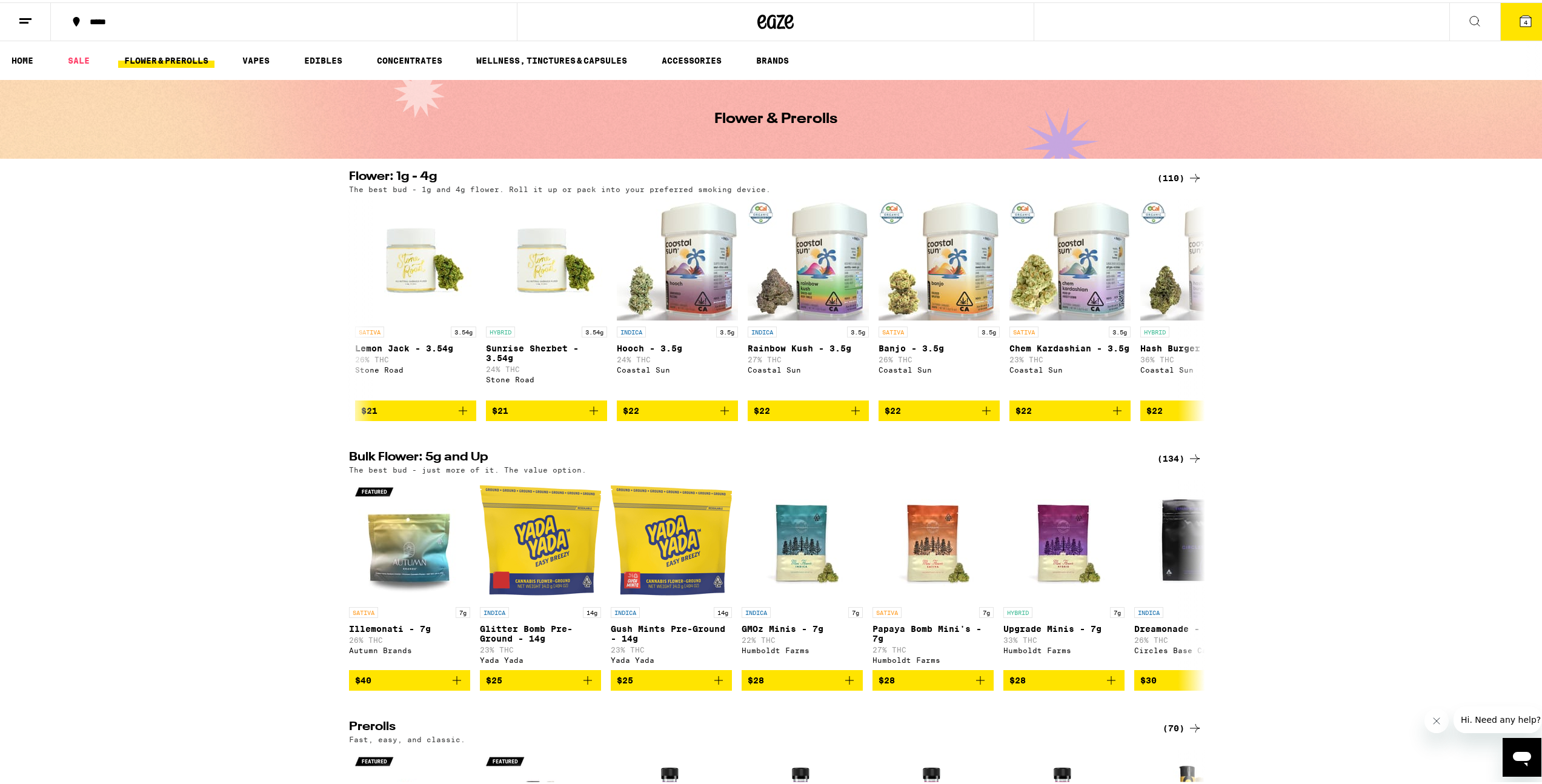
scroll to position [0, 1967]
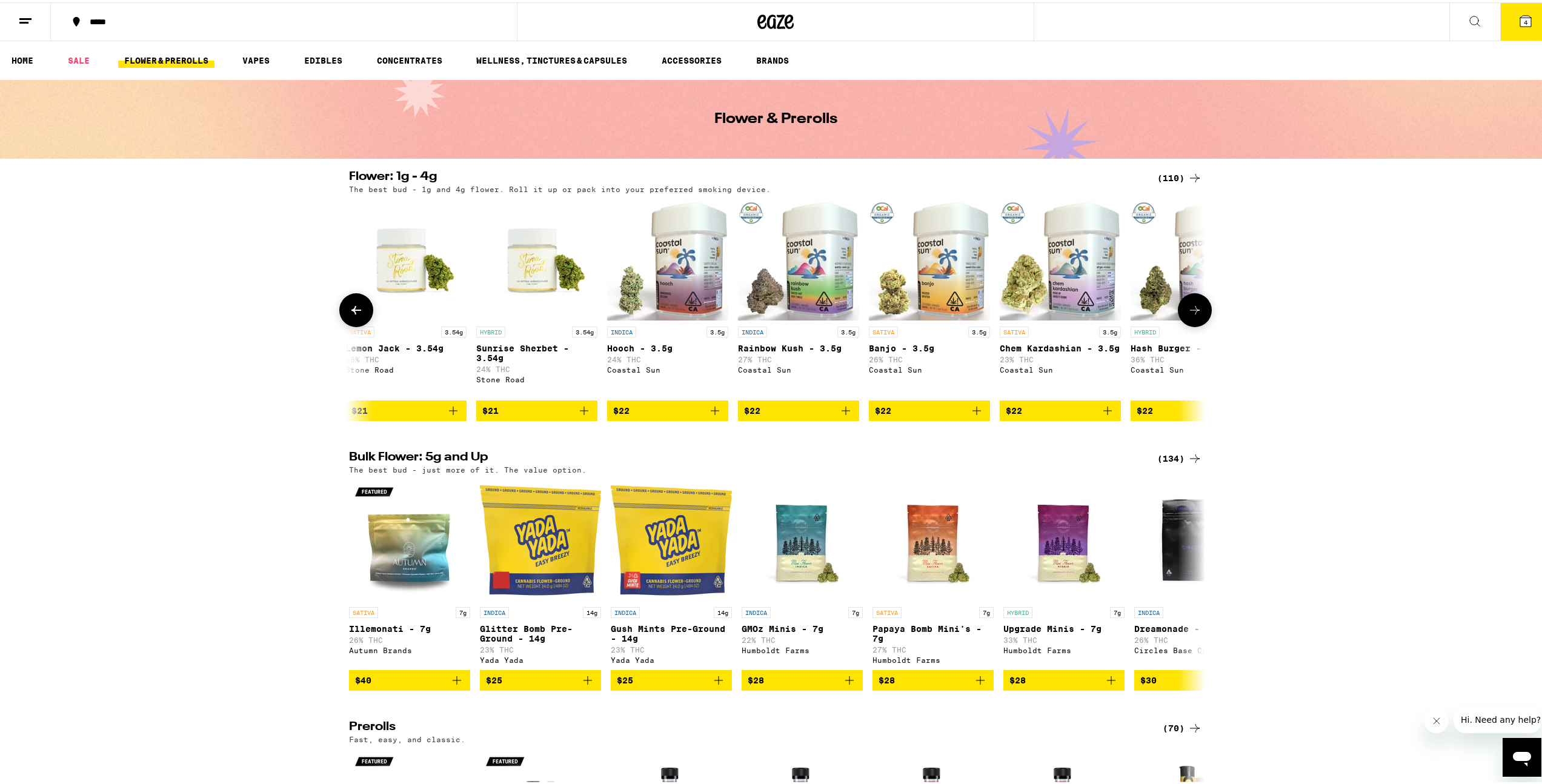
click at [457, 418] on button "$21" at bounding box center [406, 408] width 121 height 21
click at [341, 310] on button at bounding box center [357, 308] width 34 height 34
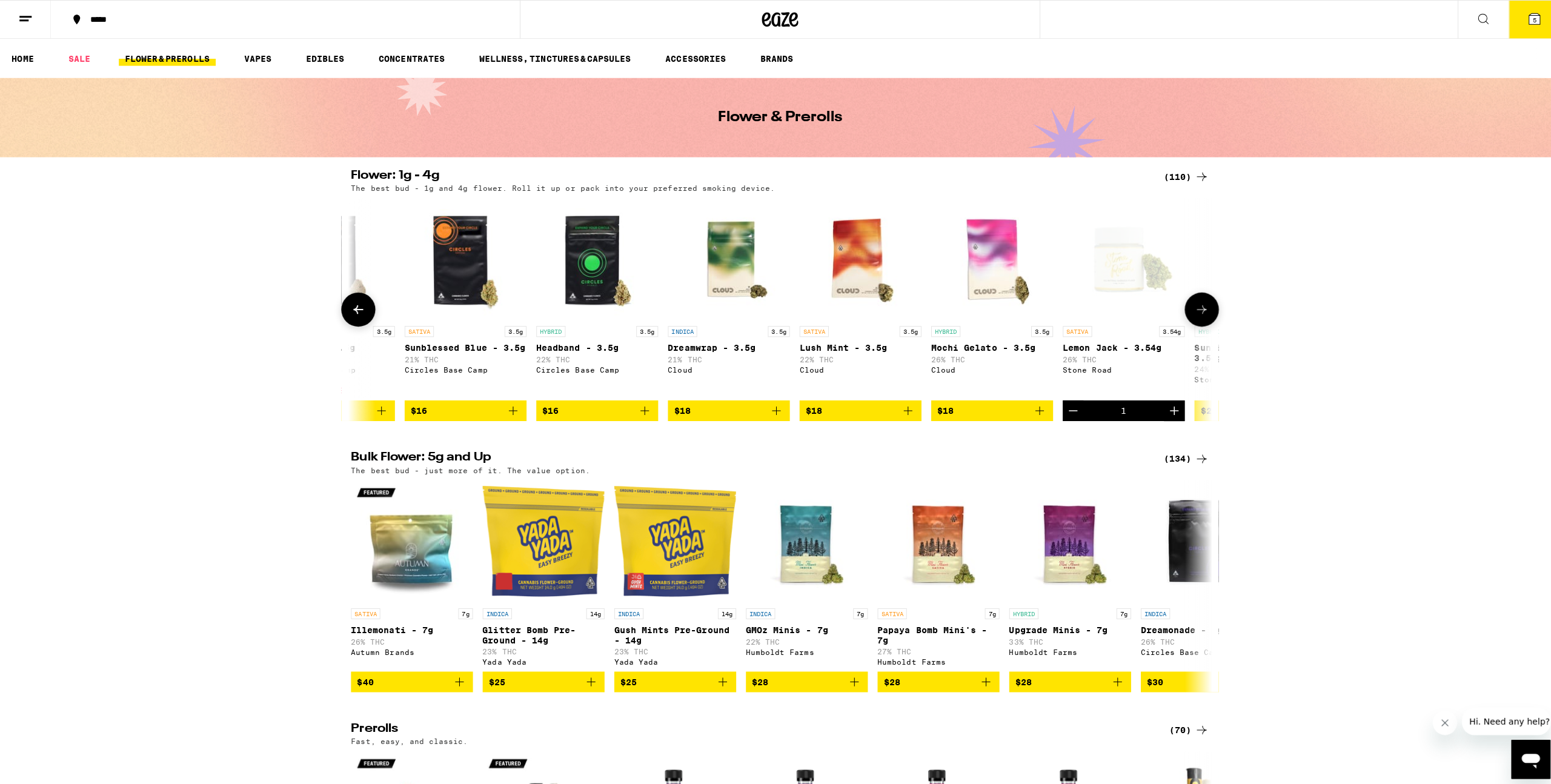
scroll to position [0, 1246]
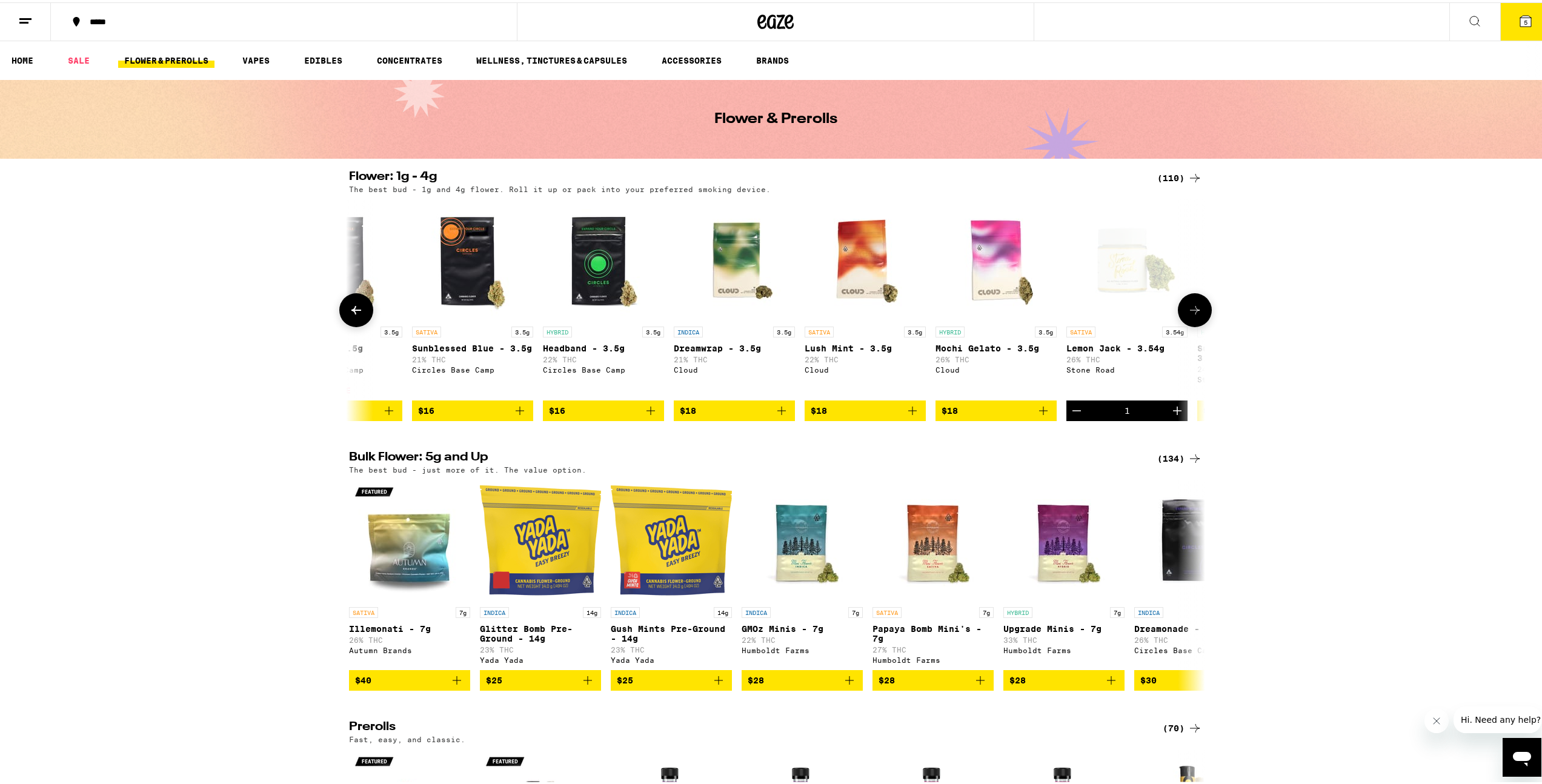
click at [519, 415] on icon "Add to bag" at bounding box center [520, 408] width 15 height 15
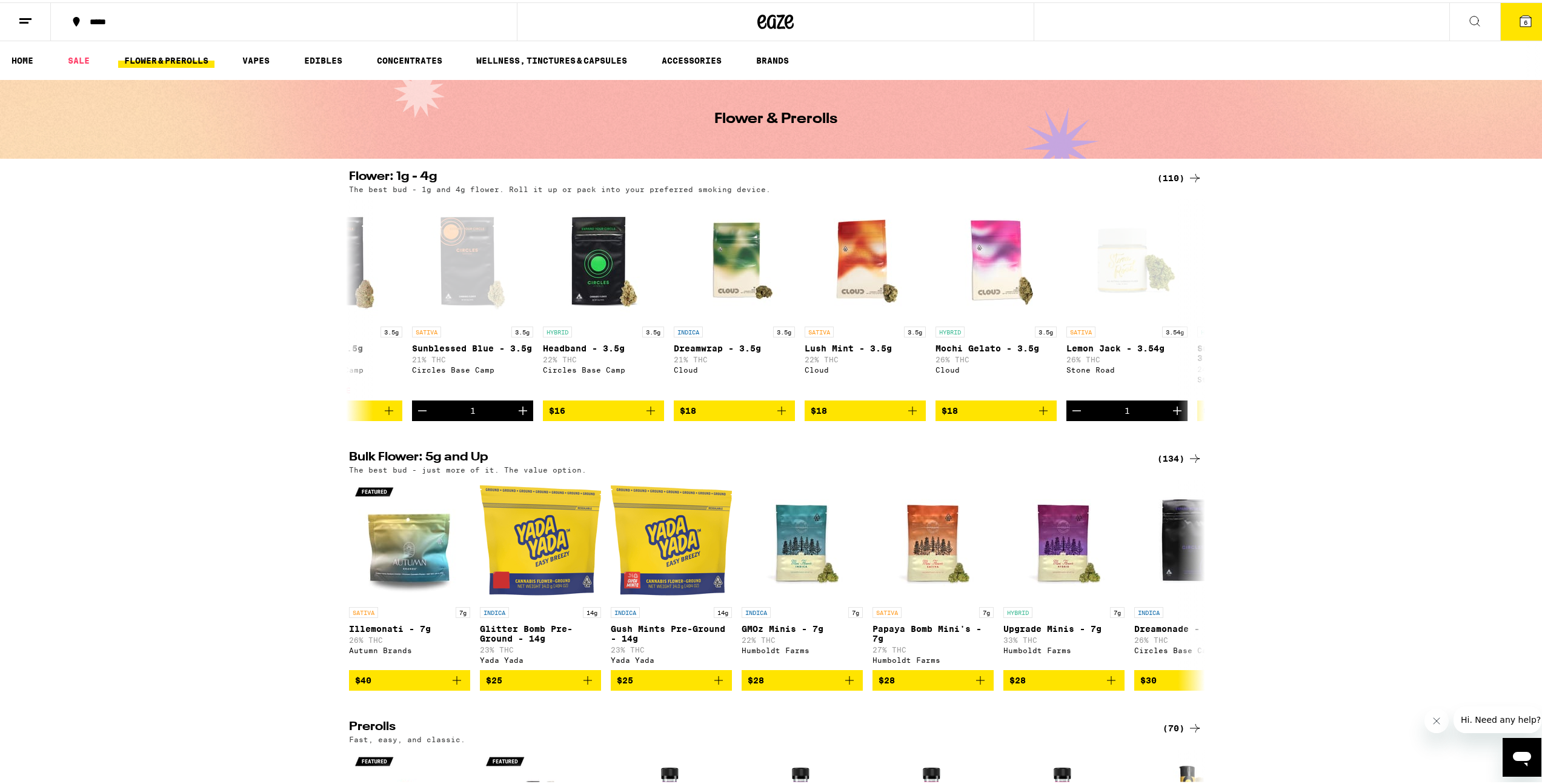
click at [1520, 17] on icon at bounding box center [1526, 19] width 11 height 11
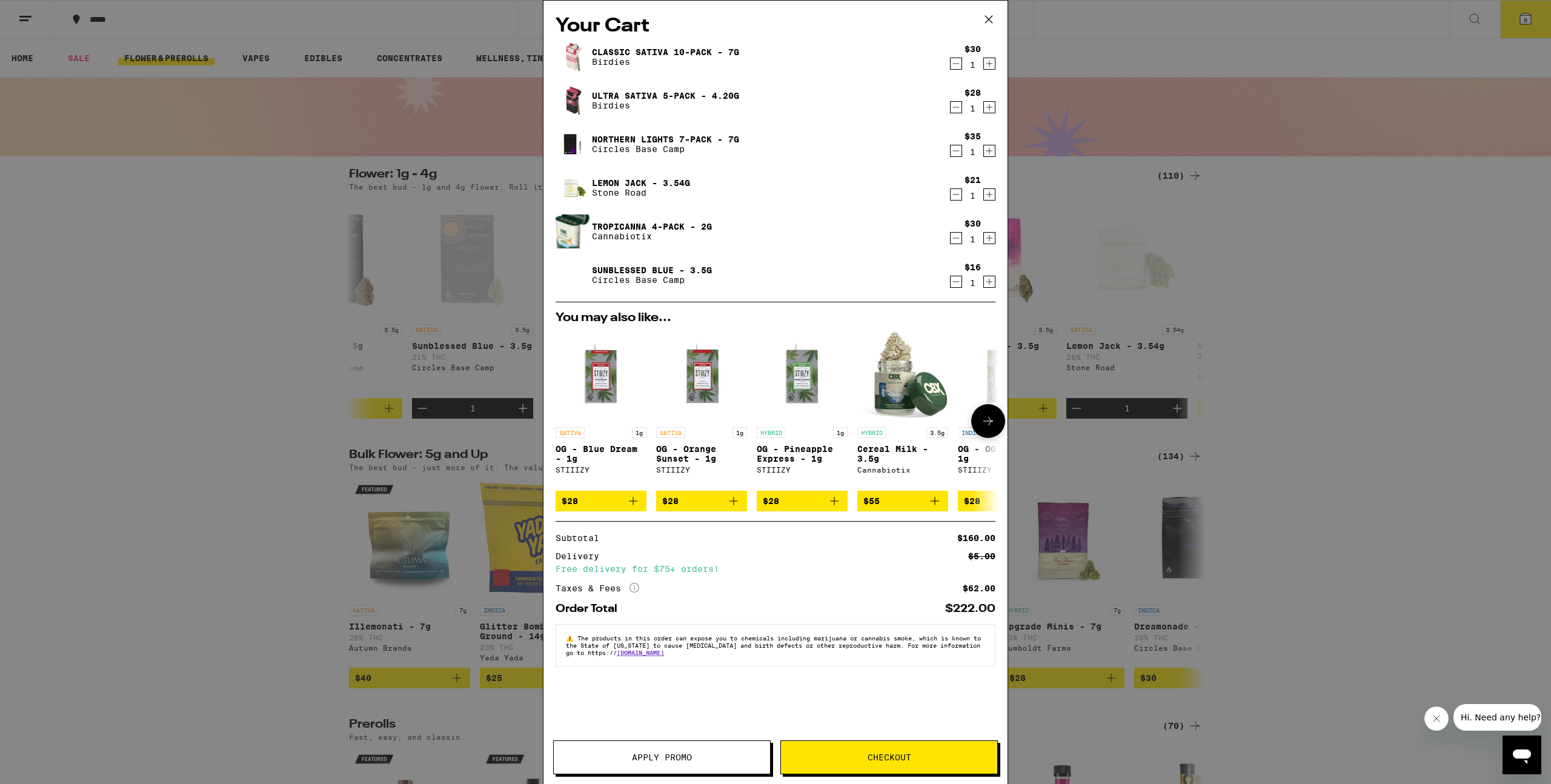
click at [636, 508] on icon "Add to bag" at bounding box center [632, 501] width 15 height 15
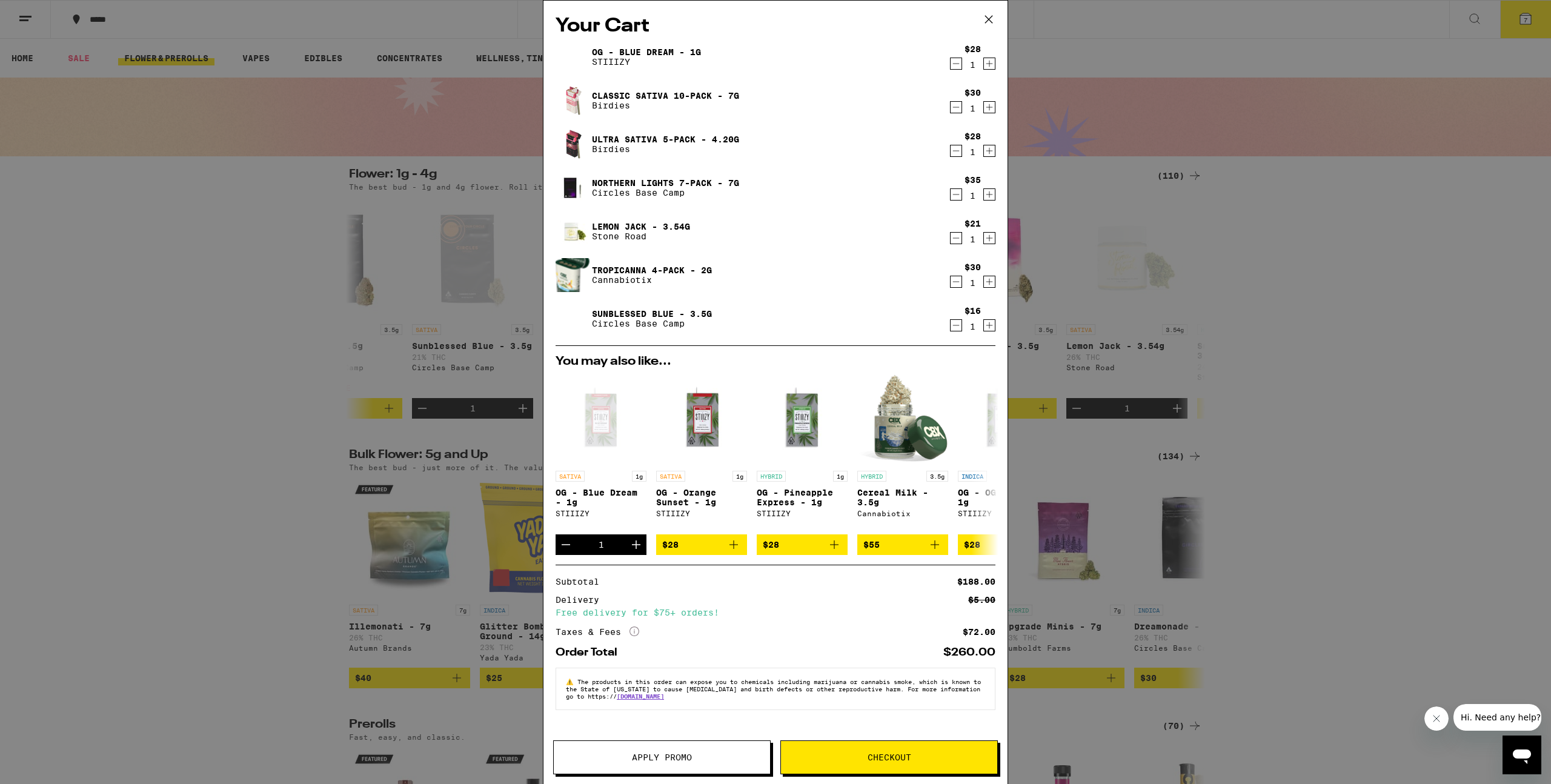
click at [655, 762] on span "Apply Promo" at bounding box center [662, 757] width 60 height 9
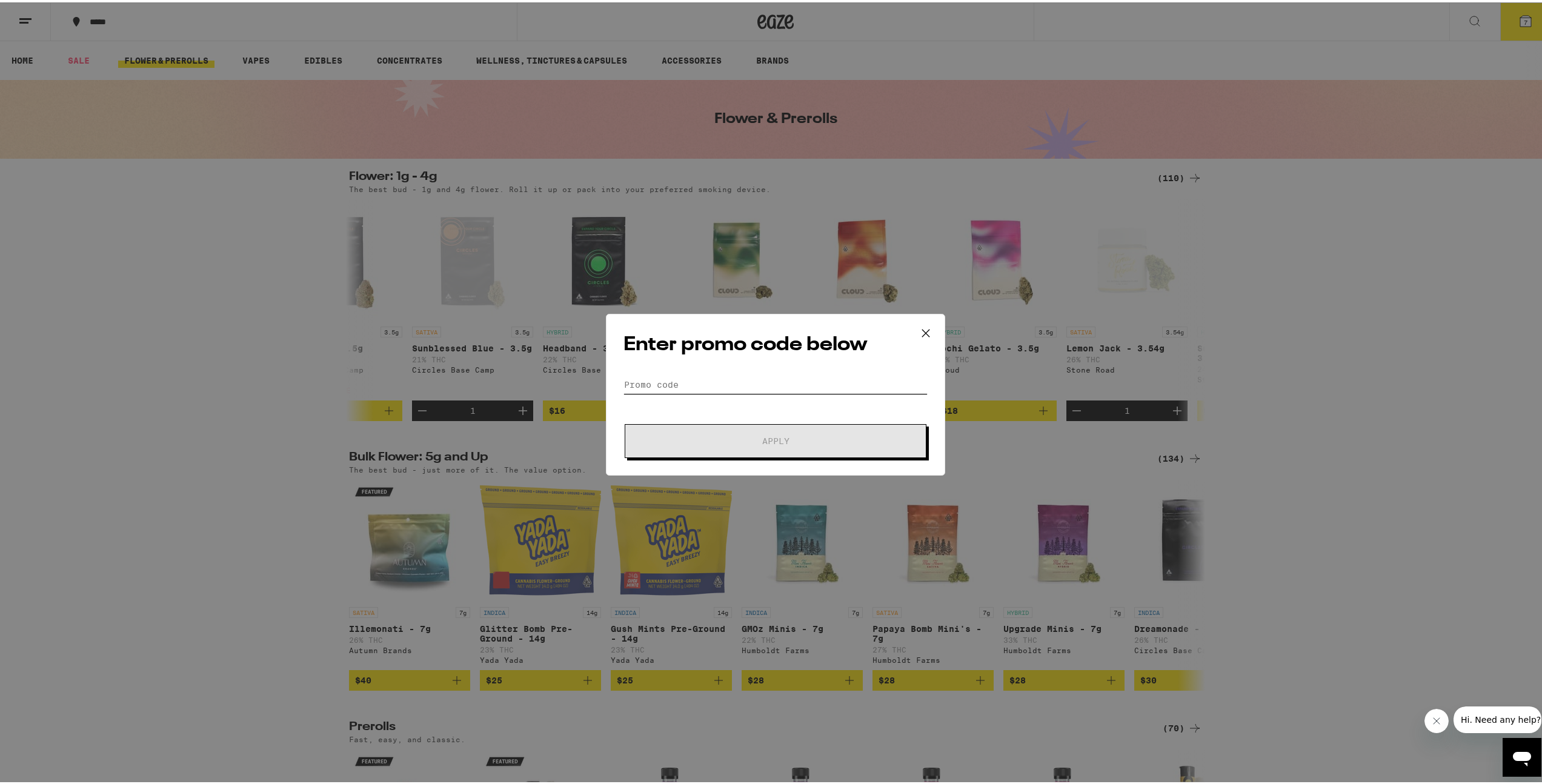
drag, startPoint x: 650, startPoint y: 390, endPoint x: 657, endPoint y: 385, distance: 8.6
click at [653, 388] on form "Promo Code Apply" at bounding box center [775, 414] width 304 height 83
click at [735, 370] on div "Enter promo code below Promo Code Apply" at bounding box center [776, 392] width 339 height 162
click at [732, 379] on input "Promo Code" at bounding box center [775, 383] width 304 height 19
paste input "WKND"
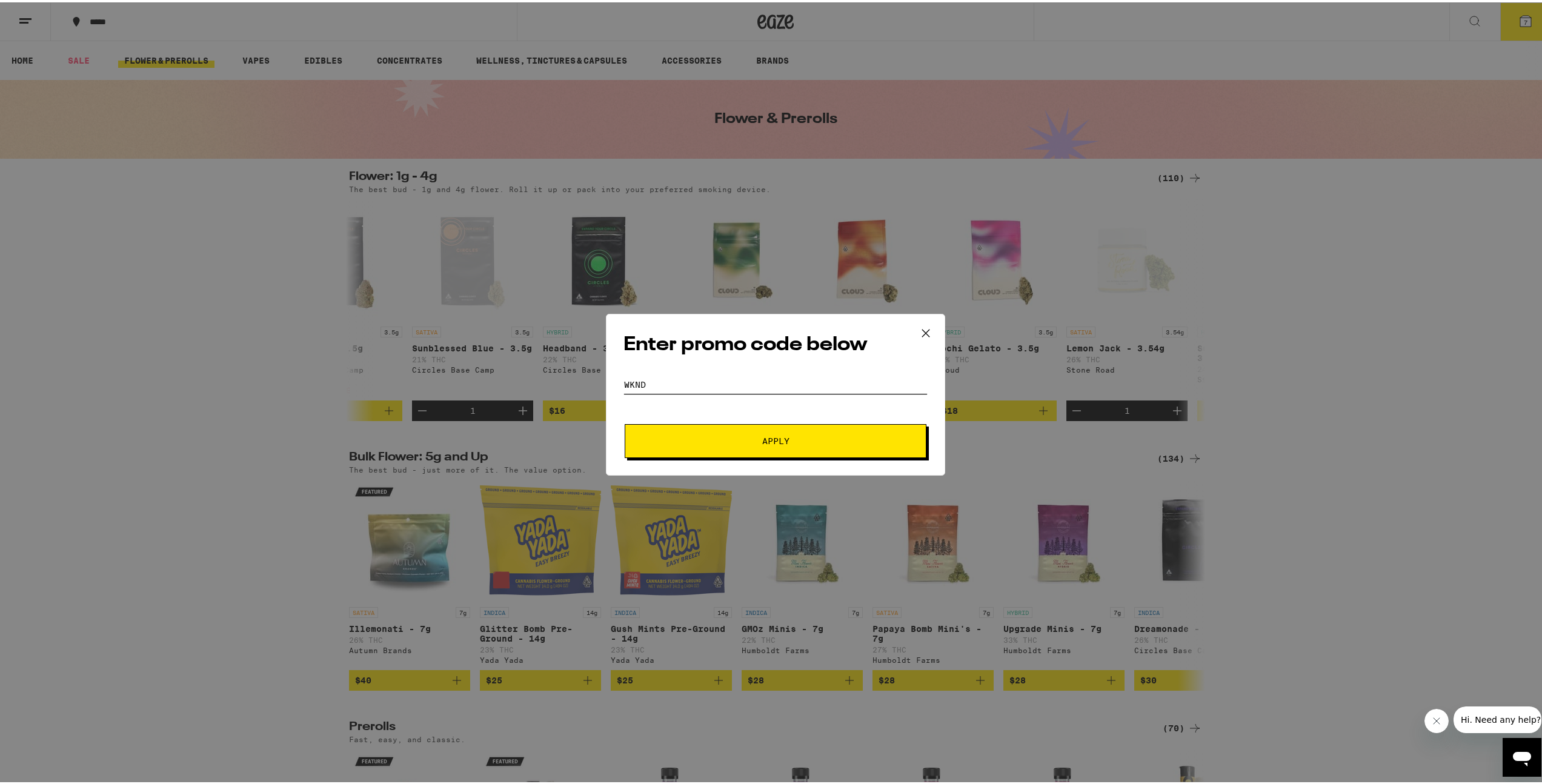
type input "WKND"
click at [735, 428] on button "Apply" at bounding box center [776, 438] width 302 height 34
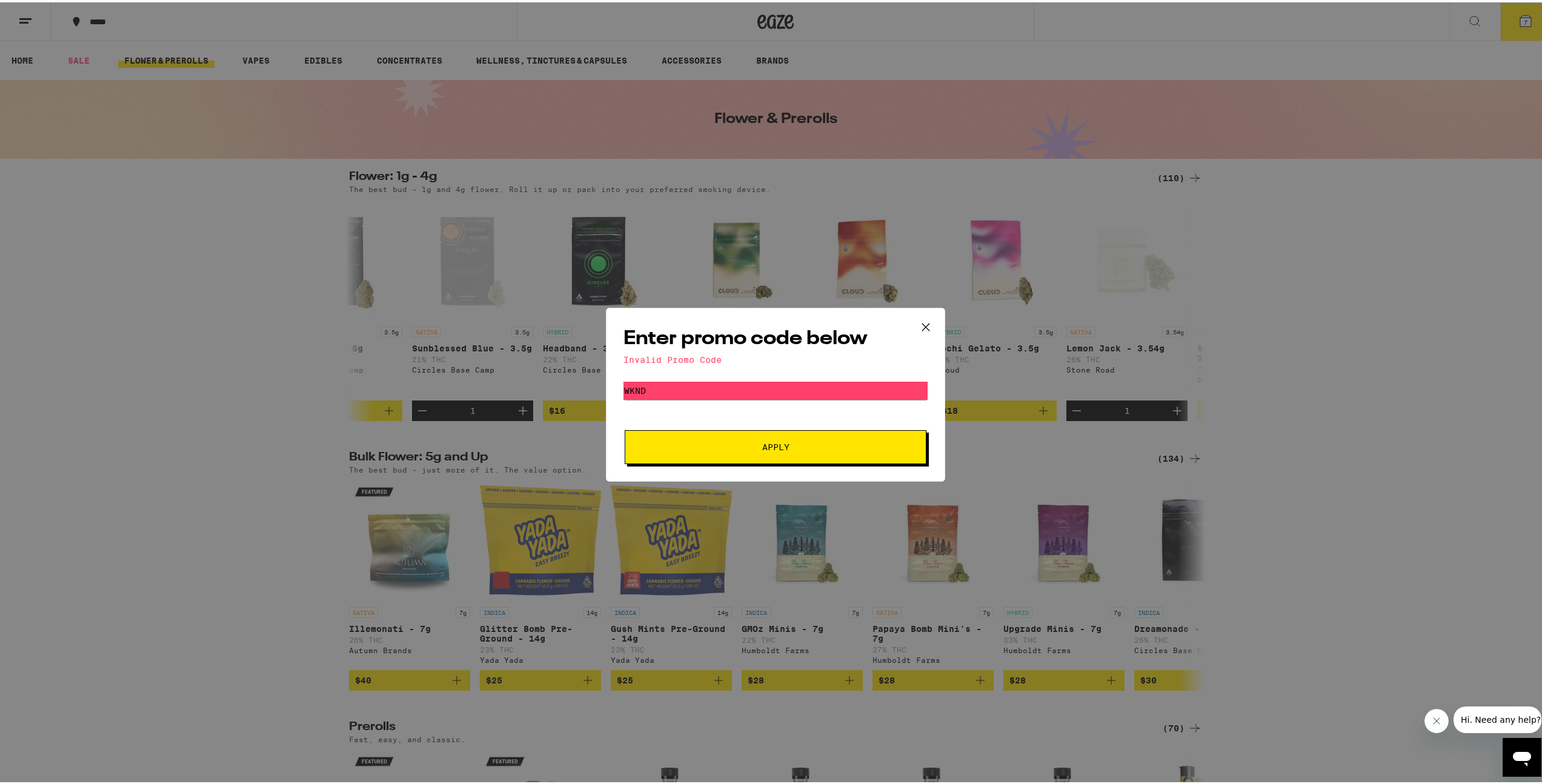
click at [923, 323] on icon at bounding box center [926, 323] width 7 height 7
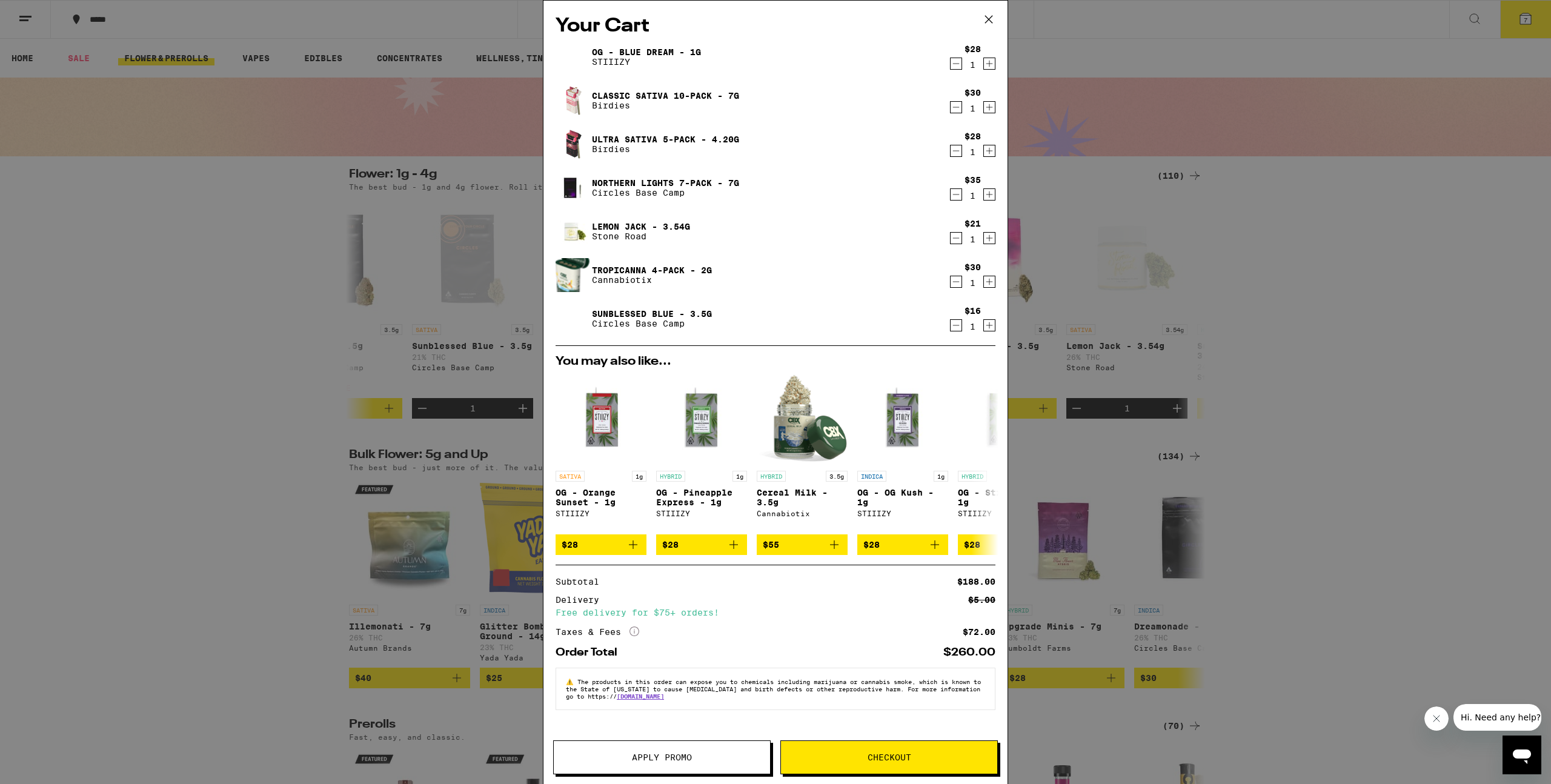
click at [663, 745] on button "Apply Promo" at bounding box center [661, 757] width 217 height 34
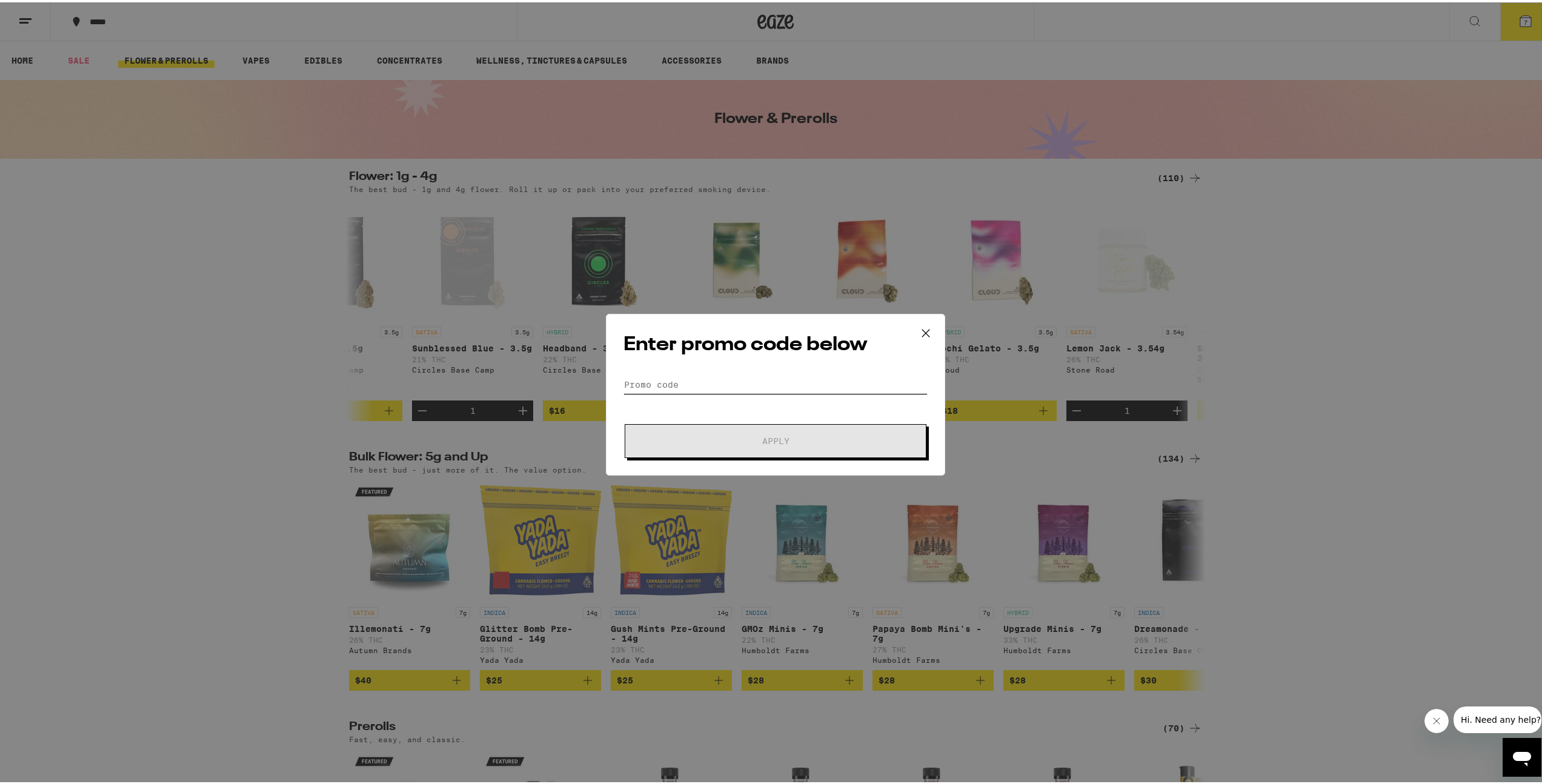
click at [699, 376] on input "Promo Code" at bounding box center [775, 383] width 304 height 19
click at [774, 377] on input "Promo Code" at bounding box center [775, 383] width 304 height 19
paste input "TERPS"
click at [772, 435] on span "Apply" at bounding box center [776, 438] width 27 height 9
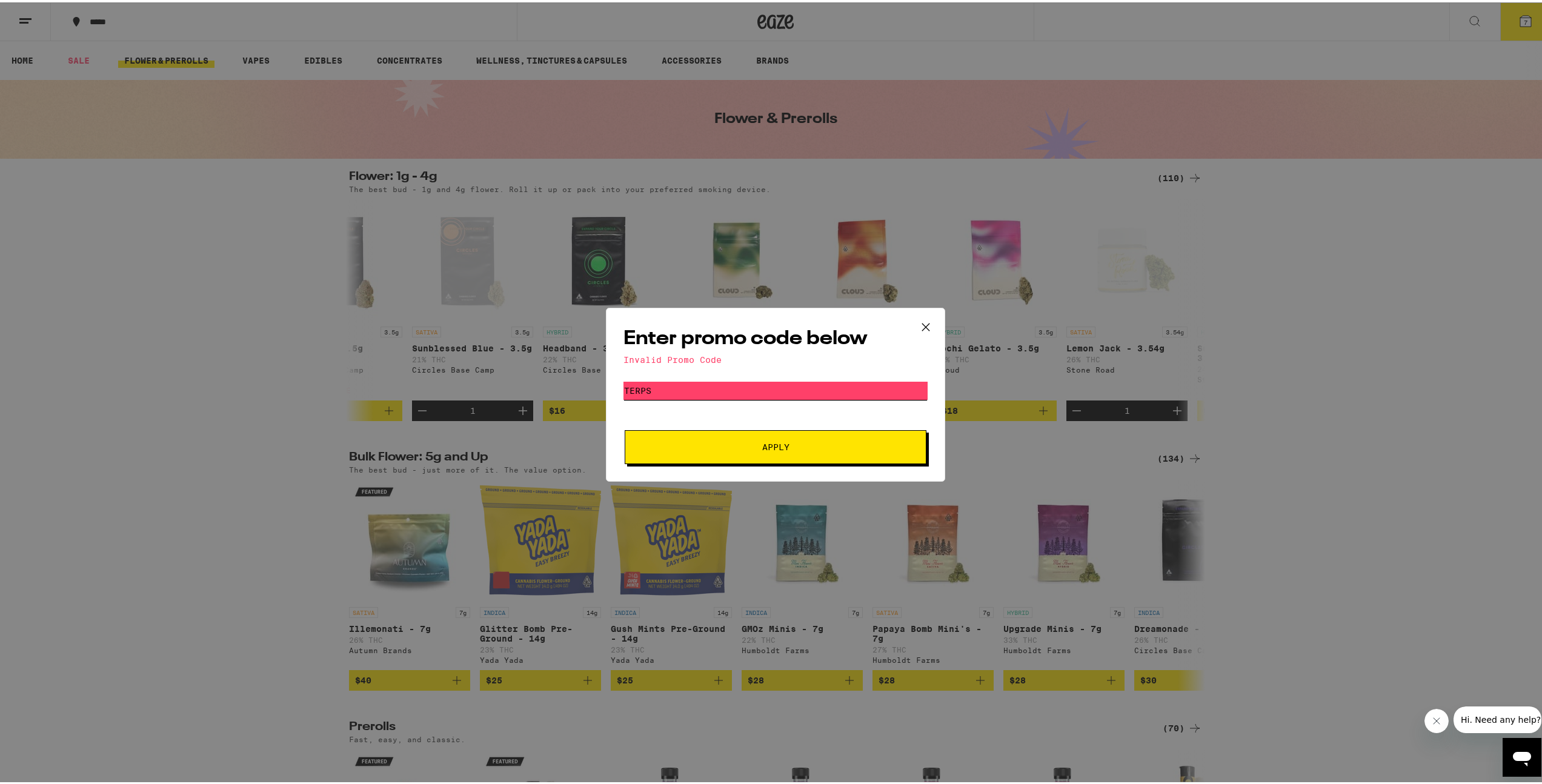
click at [647, 386] on input "TERPS" at bounding box center [775, 388] width 304 height 19
paste input "GETLIT"
click at [676, 426] on form "Promo Code GETLIT Apply" at bounding box center [775, 420] width 304 height 83
click at [674, 431] on button "Apply" at bounding box center [776, 445] width 302 height 34
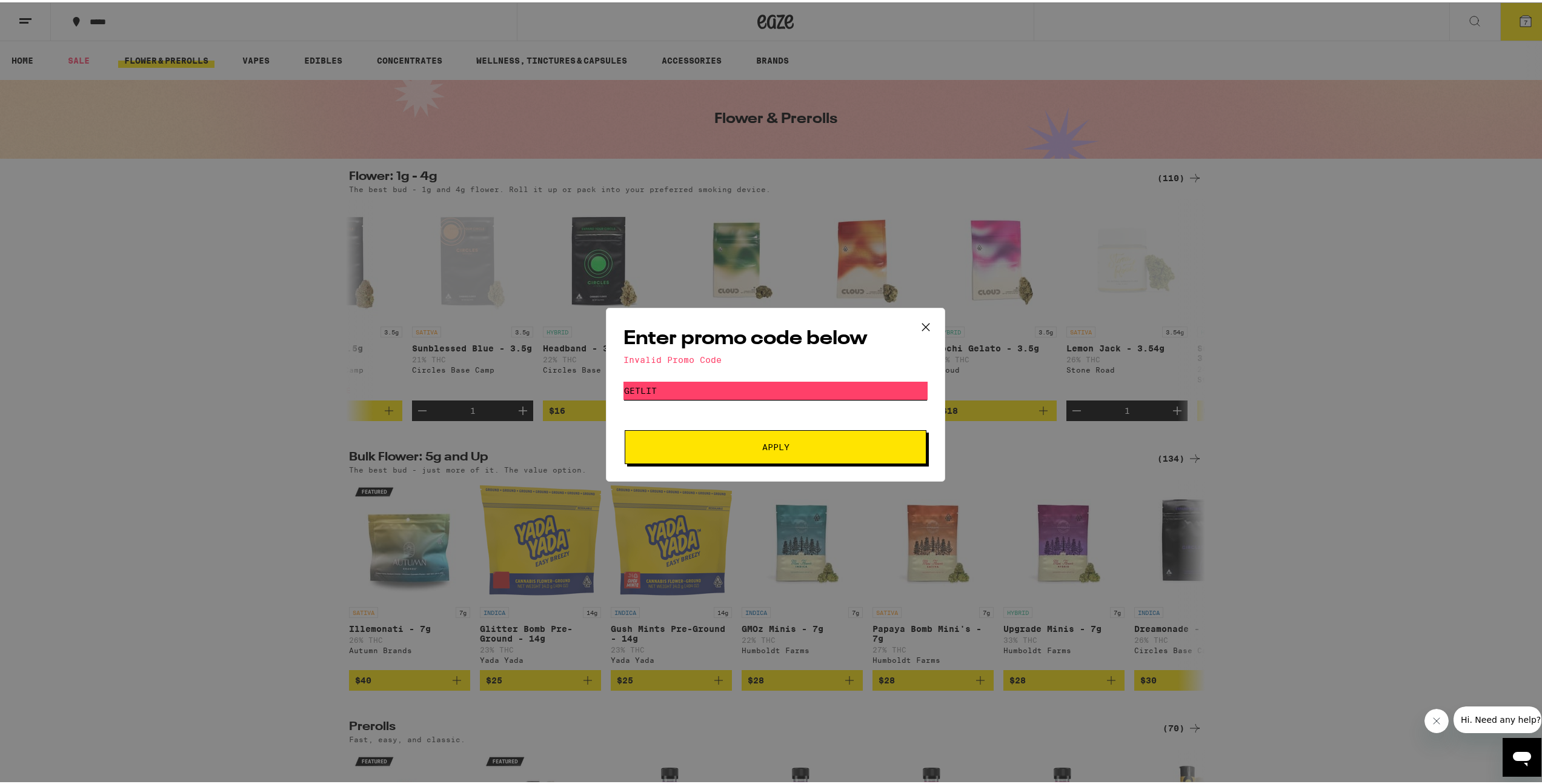
click at [692, 380] on input "GETLIT" at bounding box center [775, 388] width 304 height 19
paste input "YIKES"
click at [762, 428] on button "Apply" at bounding box center [776, 445] width 302 height 34
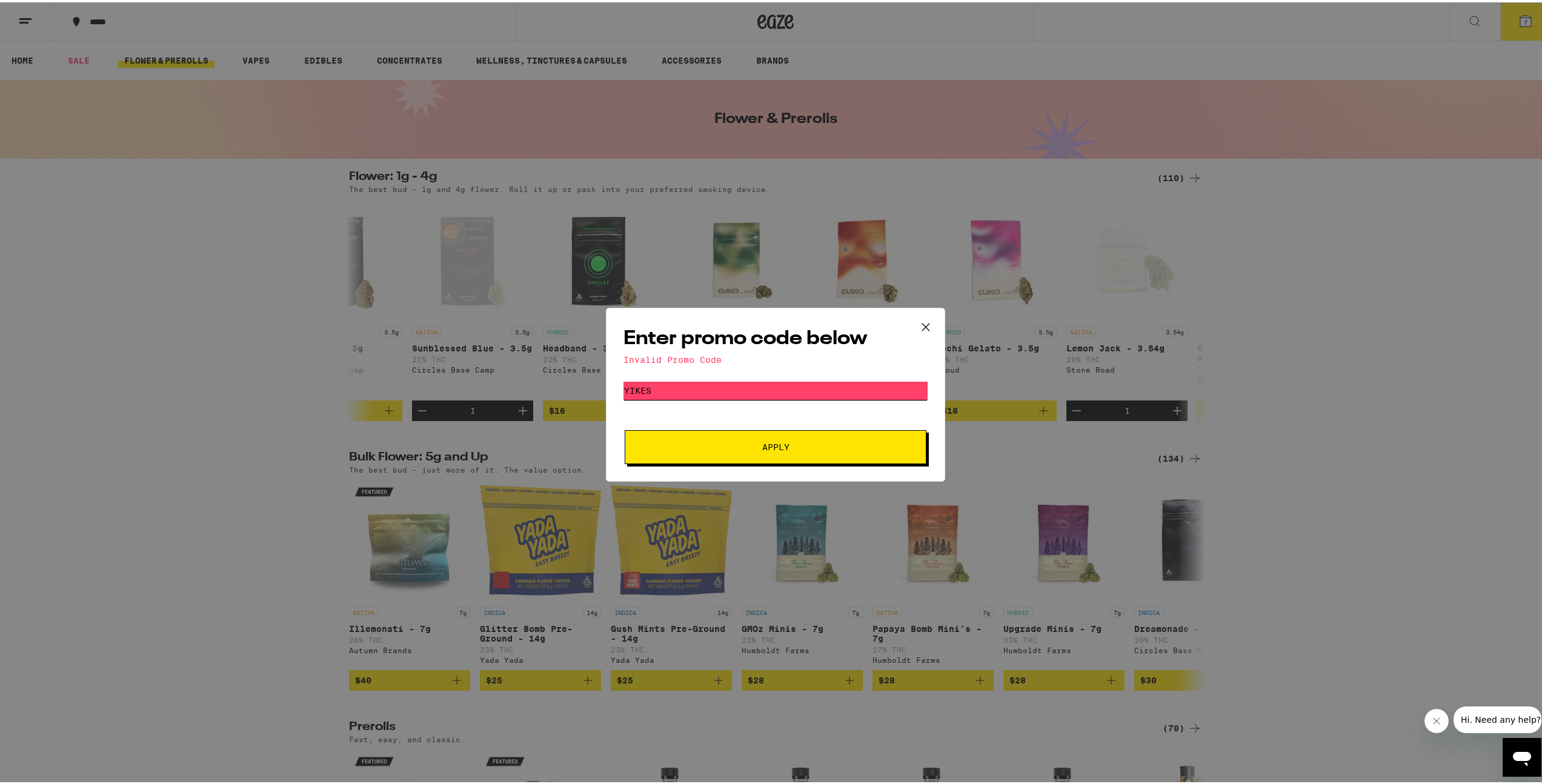
click at [731, 380] on input "YIKES" at bounding box center [775, 388] width 304 height 19
paste input "TAURU"
type input "TAURUS"
click at [735, 436] on button "Apply" at bounding box center [776, 445] width 302 height 34
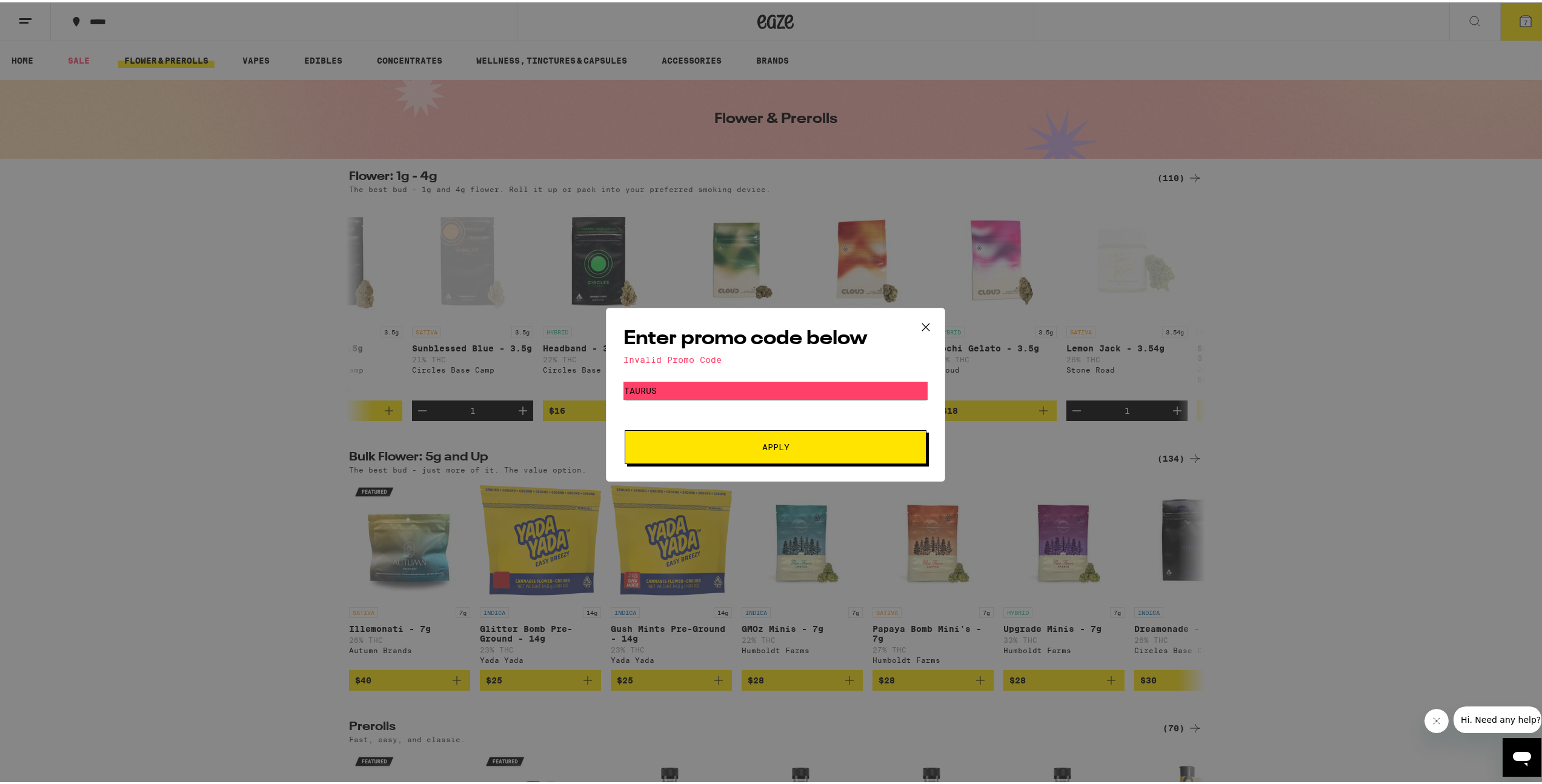
click at [916, 329] on icon at bounding box center [926, 325] width 19 height 19
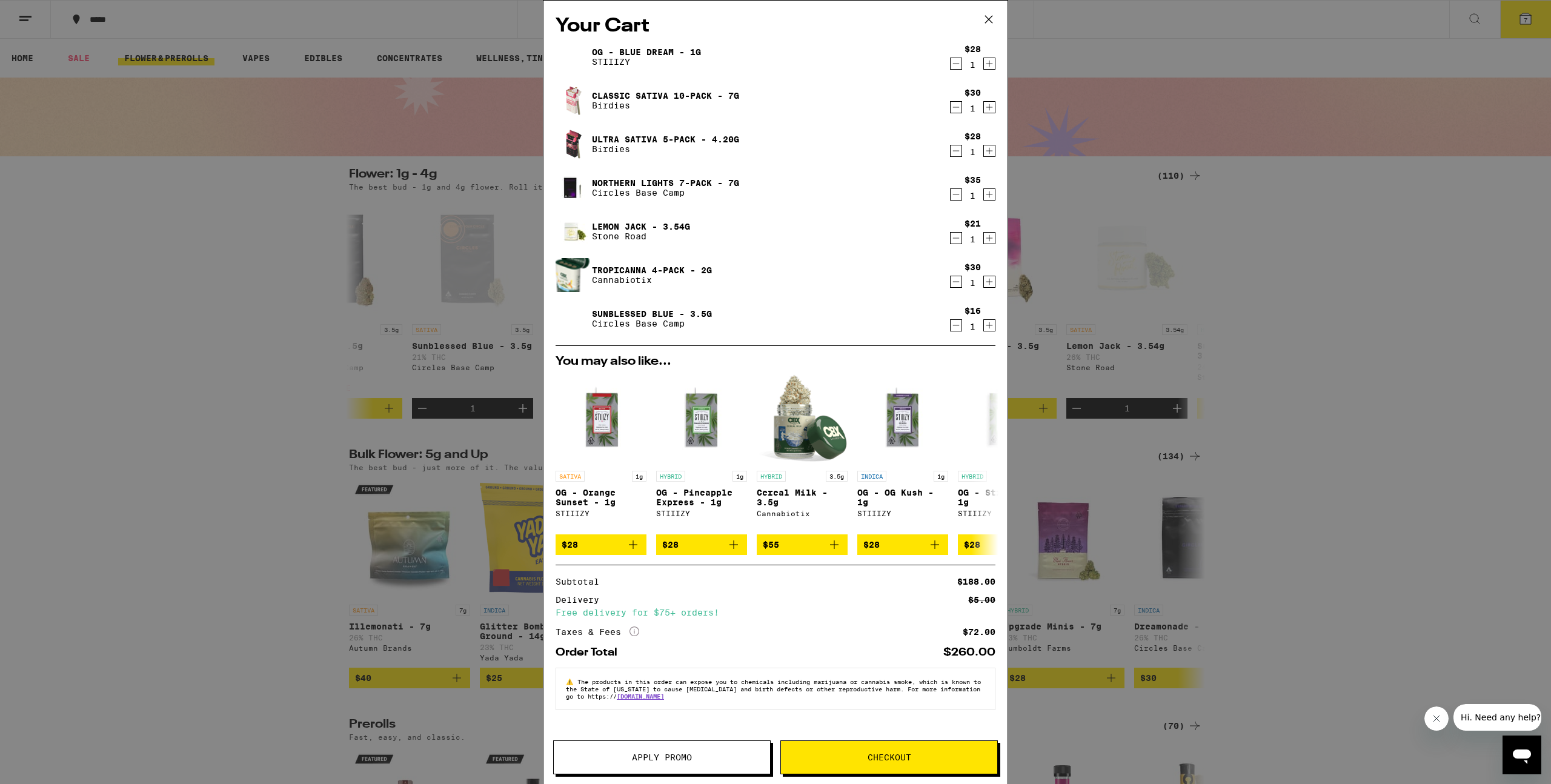
click at [956, 198] on icon "Decrement" at bounding box center [956, 194] width 11 height 15
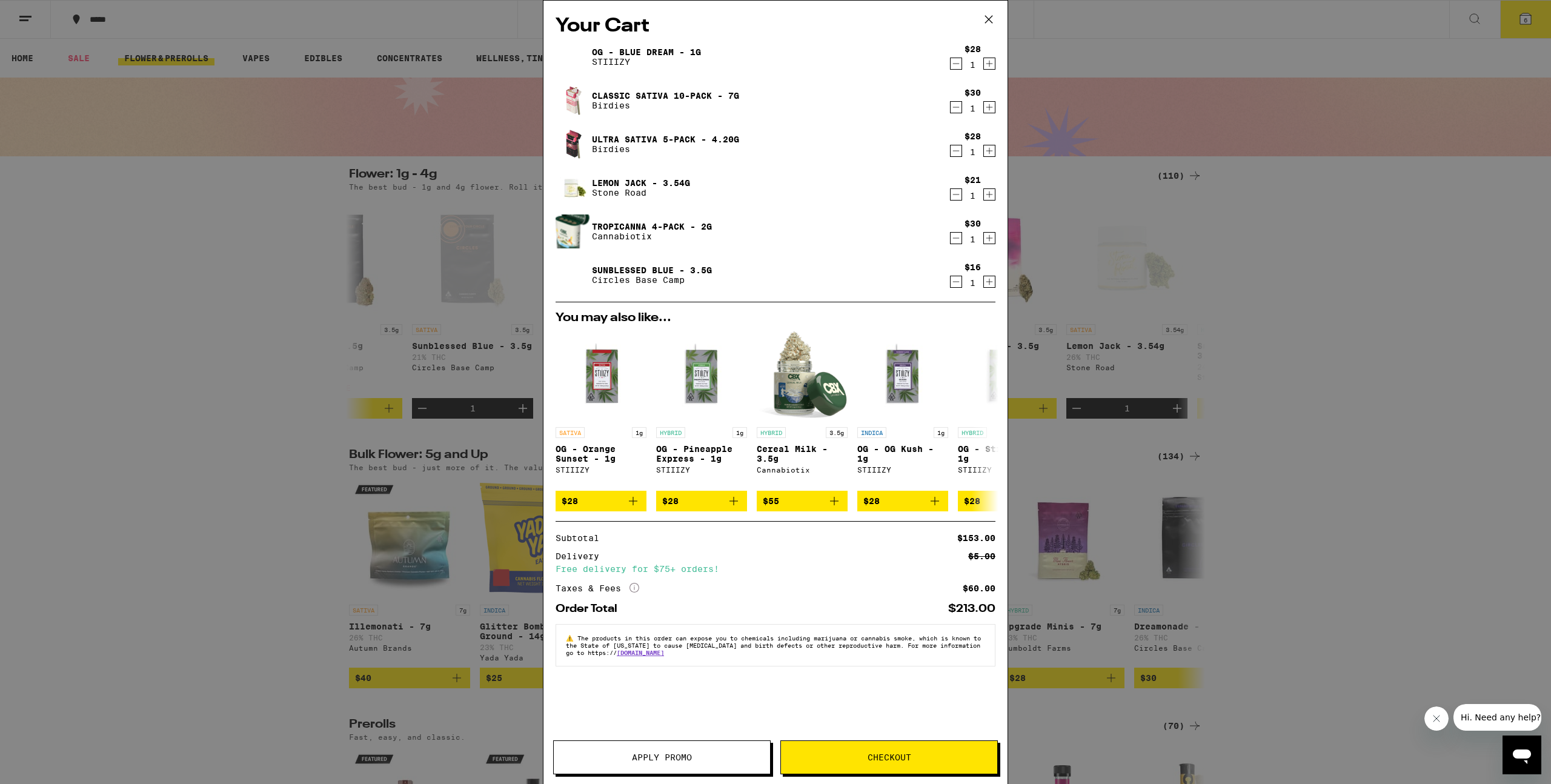
click at [957, 196] on icon "Decrement" at bounding box center [956, 194] width 11 height 15
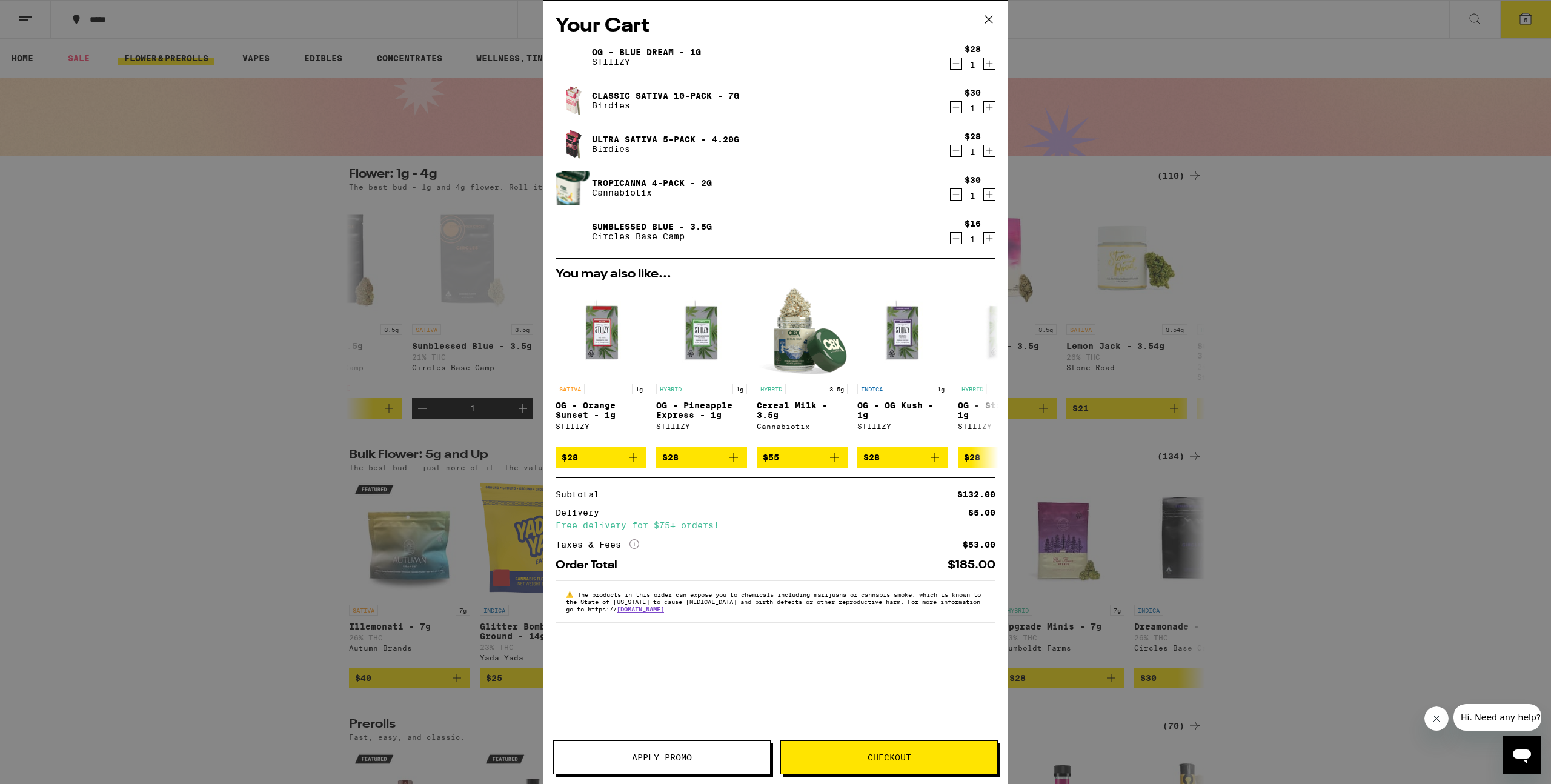
click at [635, 549] on icon "More Info" at bounding box center [634, 544] width 10 height 10
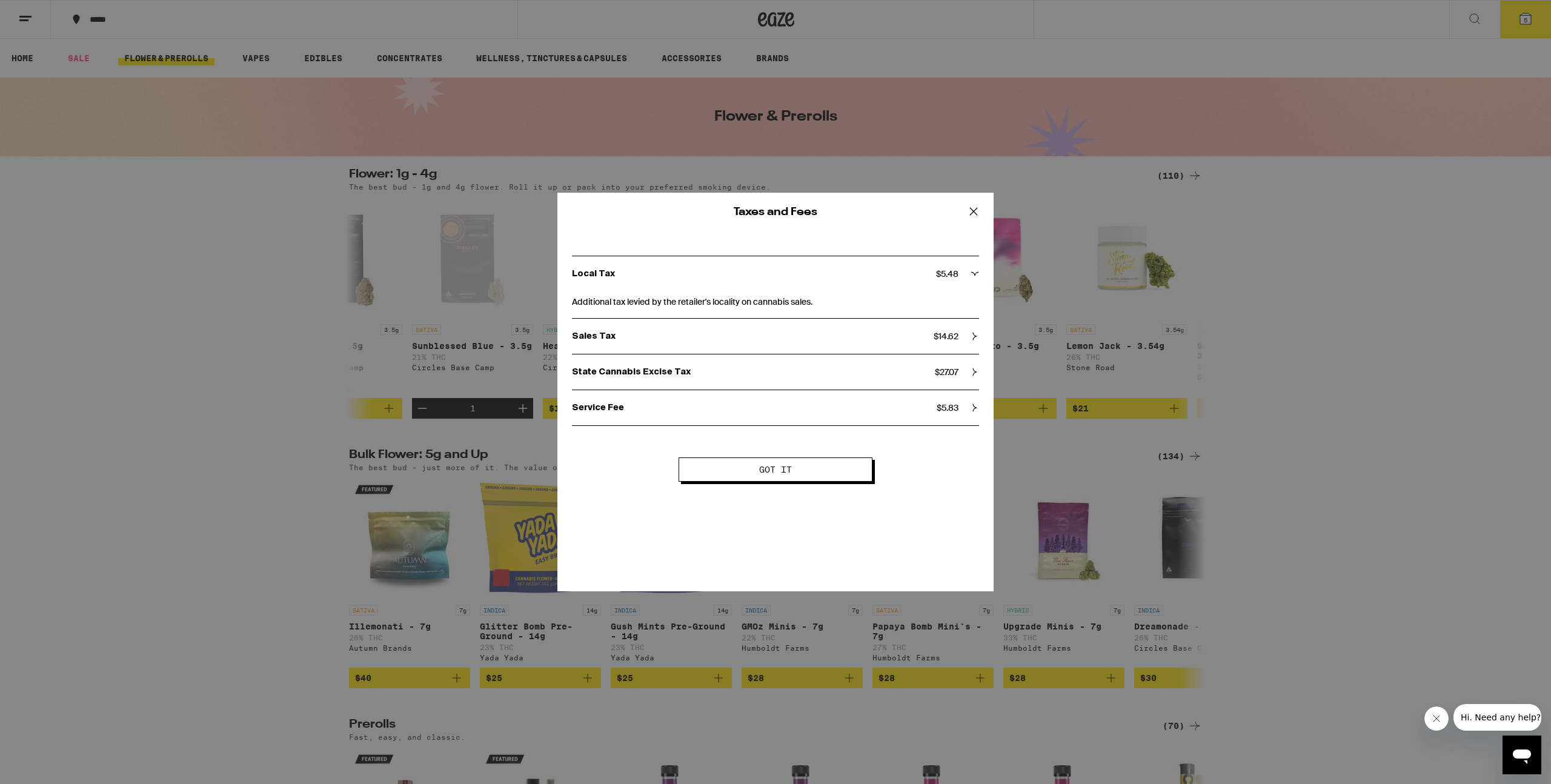
click at [973, 212] on icon at bounding box center [973, 211] width 7 height 7
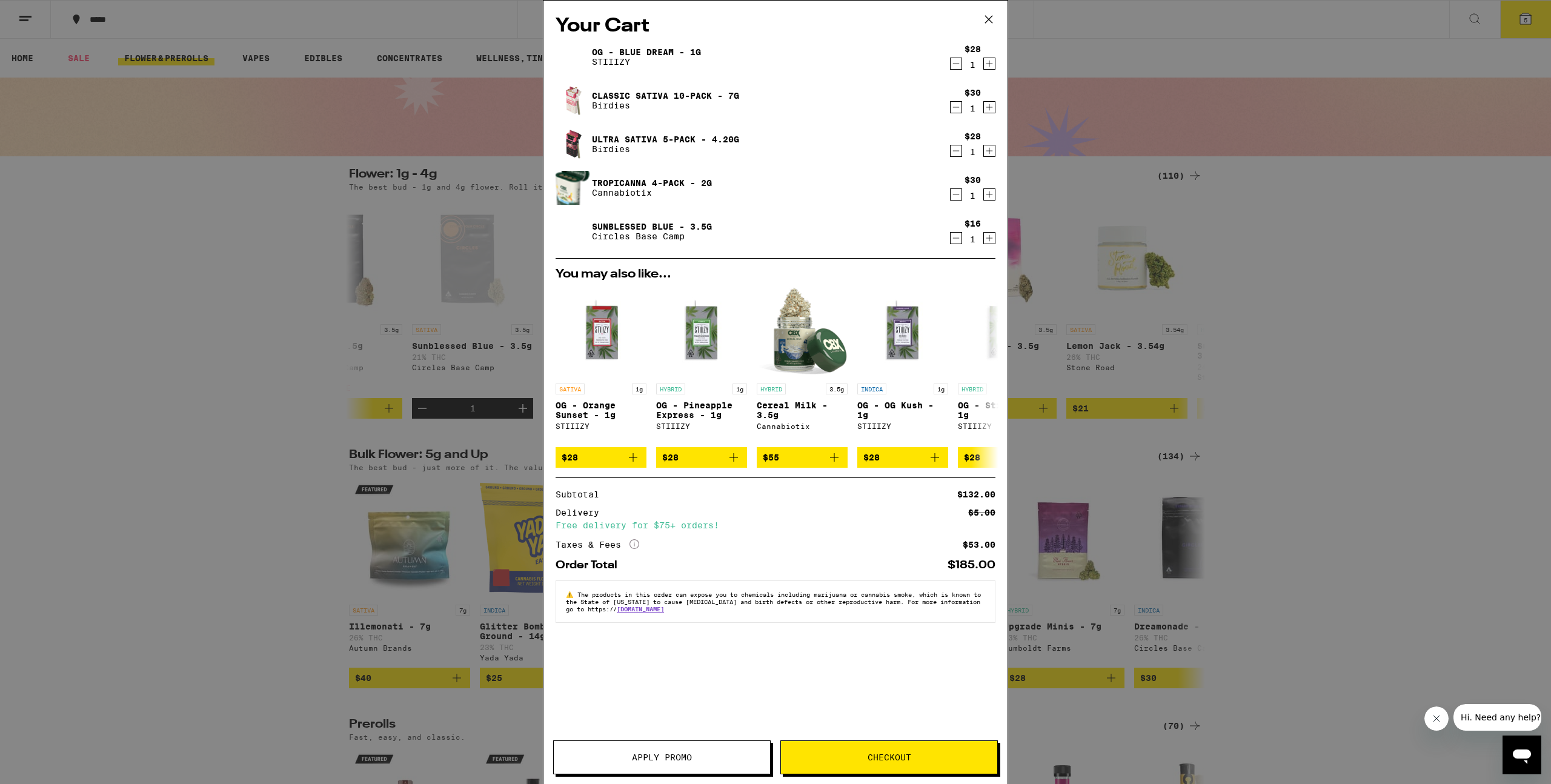
click at [956, 66] on icon "Decrement" at bounding box center [956, 63] width 11 height 15
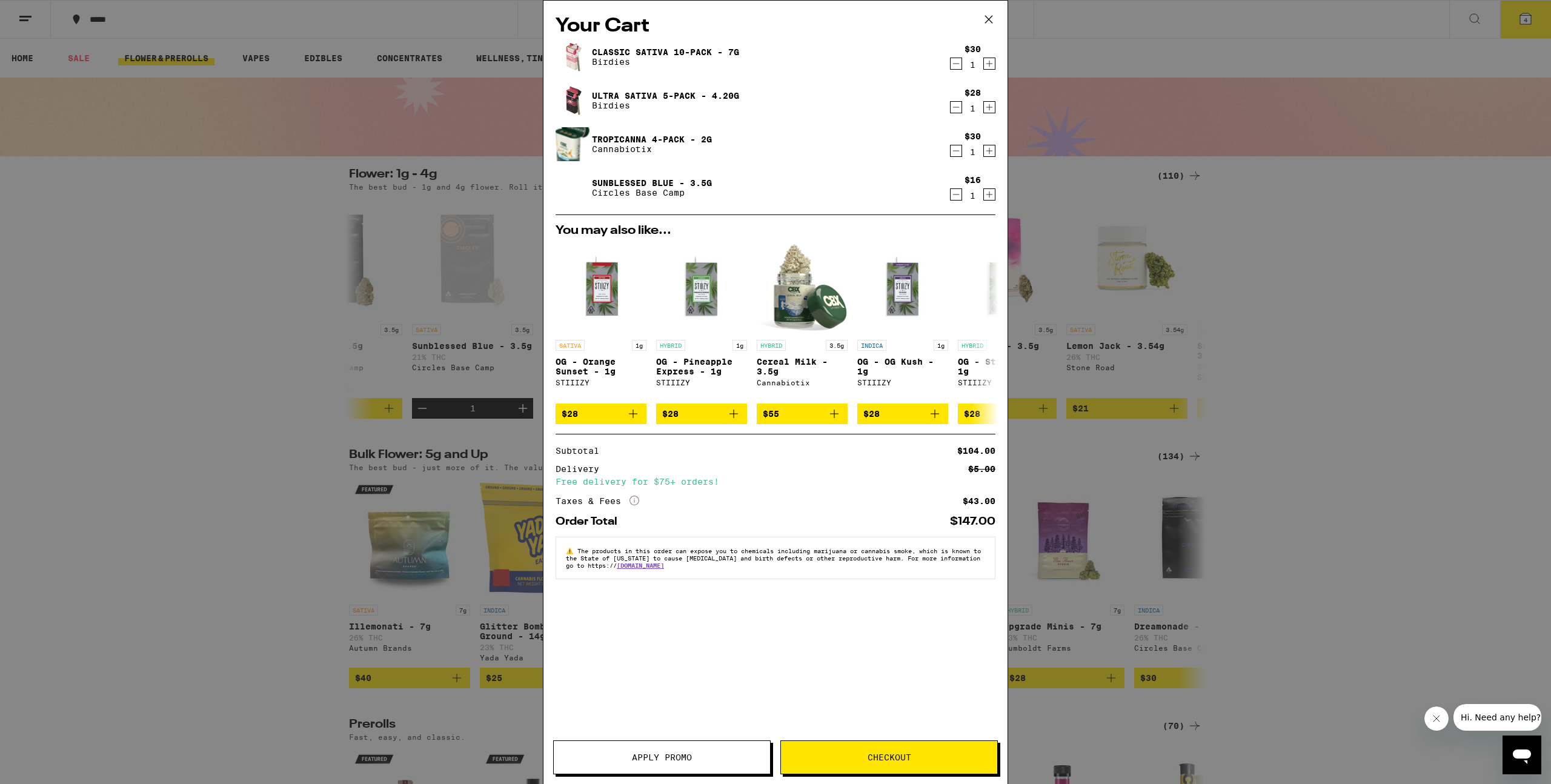
click at [831, 757] on span "Checkout" at bounding box center [889, 757] width 216 height 9
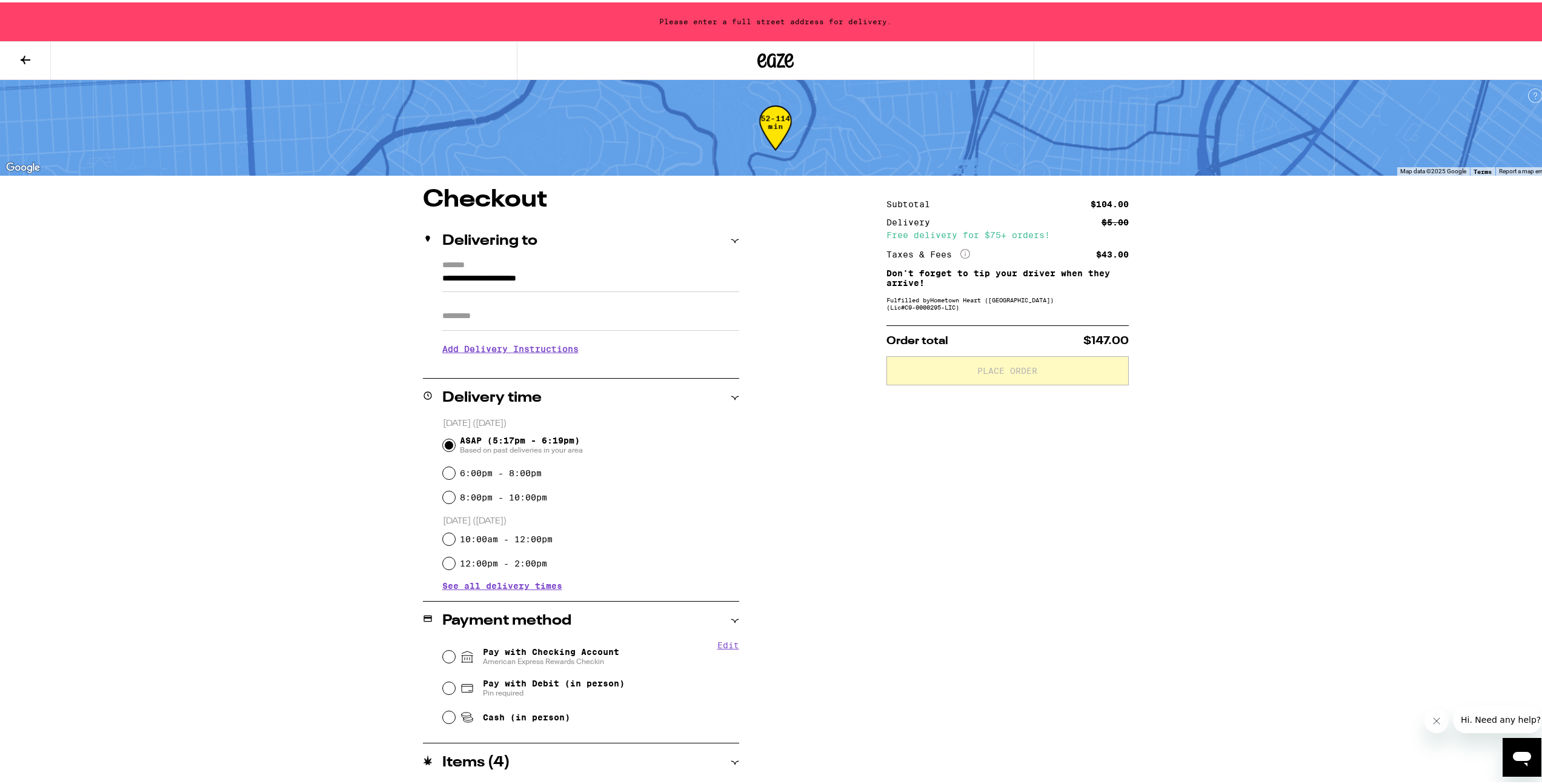
click at [524, 320] on input "Apt/Suite" at bounding box center [591, 314] width 297 height 29
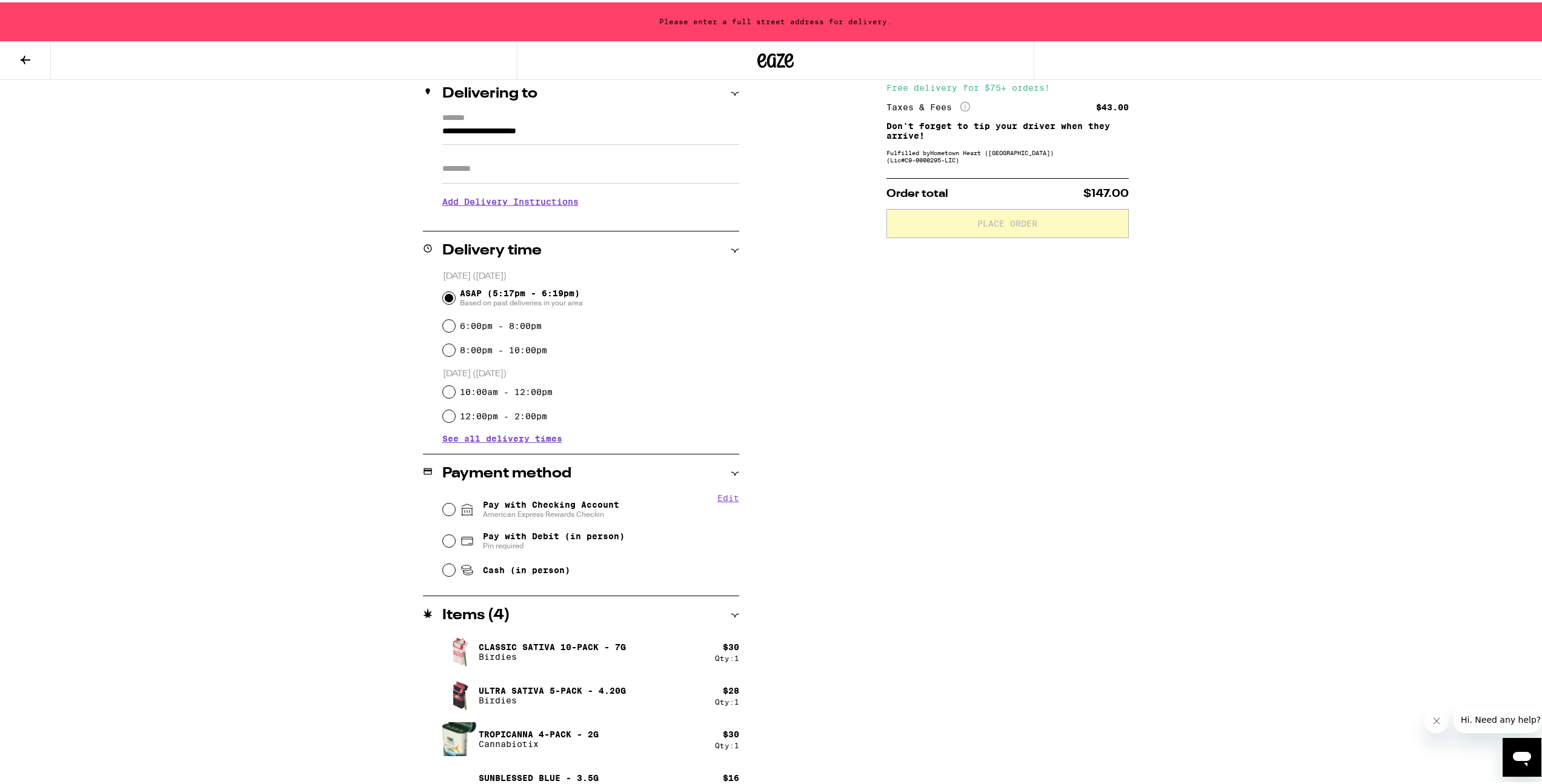
click at [511, 121] on input "**********" at bounding box center [591, 131] width 297 height 21
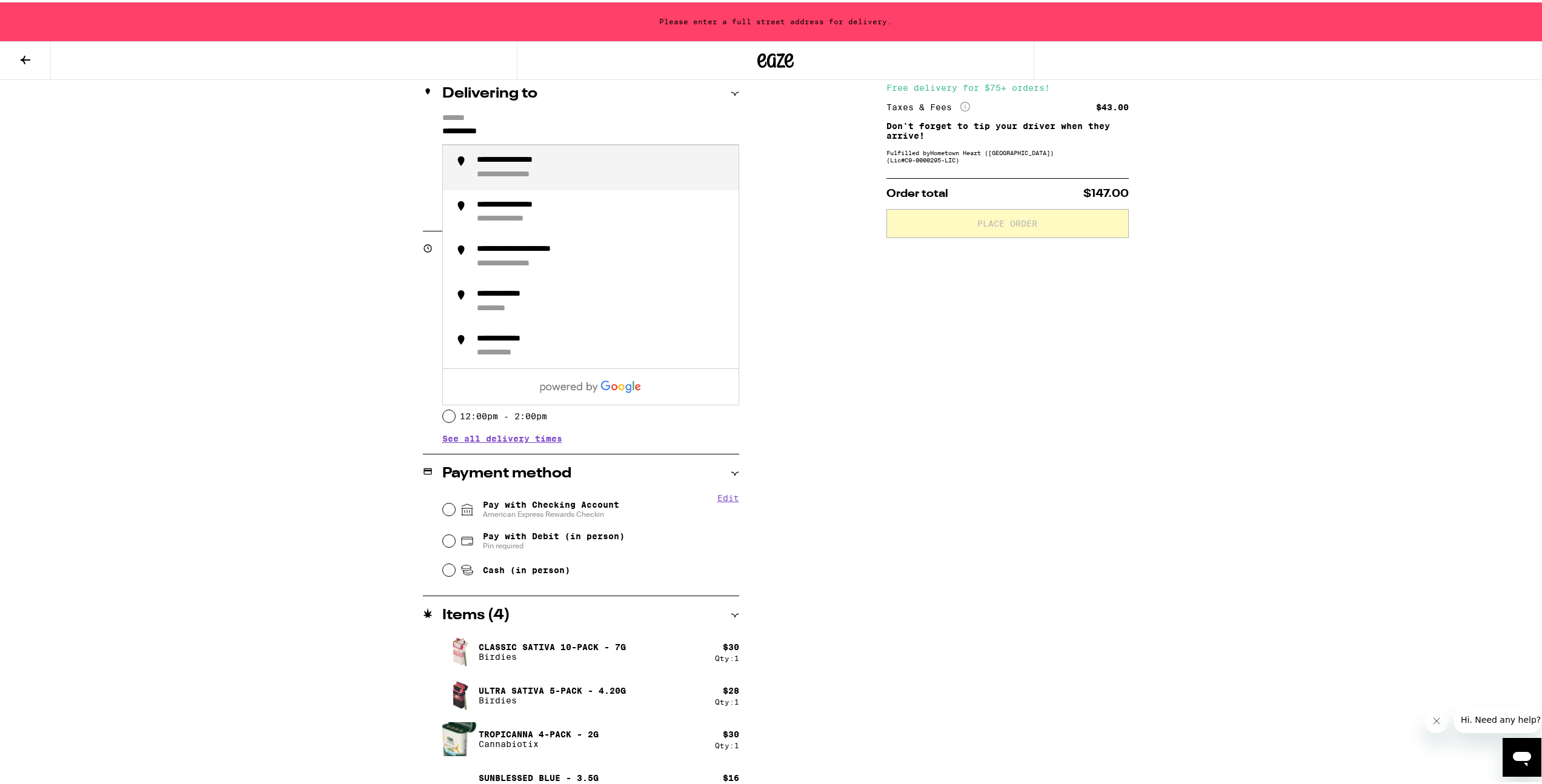
click at [517, 160] on div "**********" at bounding box center [527, 158] width 99 height 11
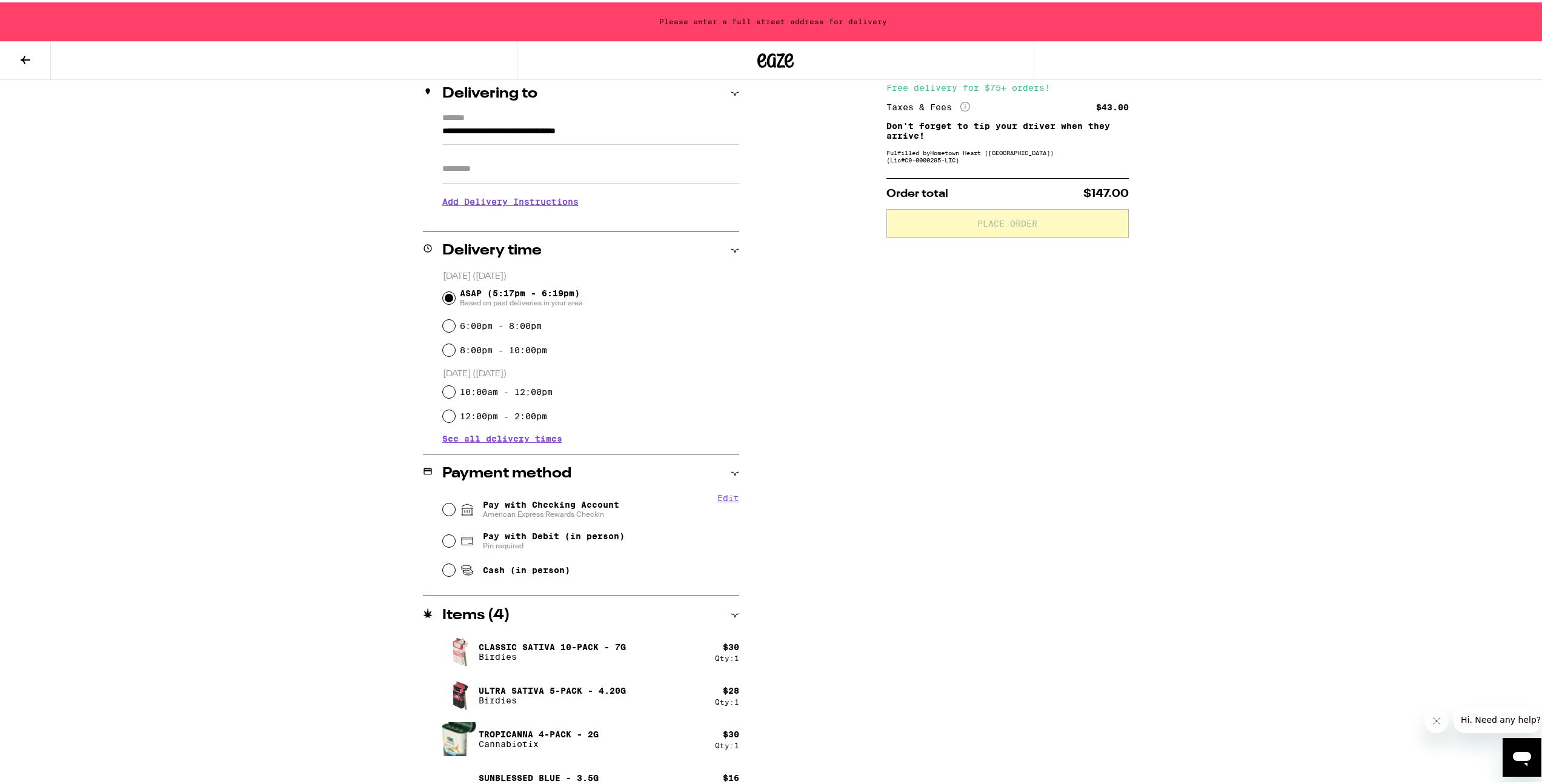
type input "**********"
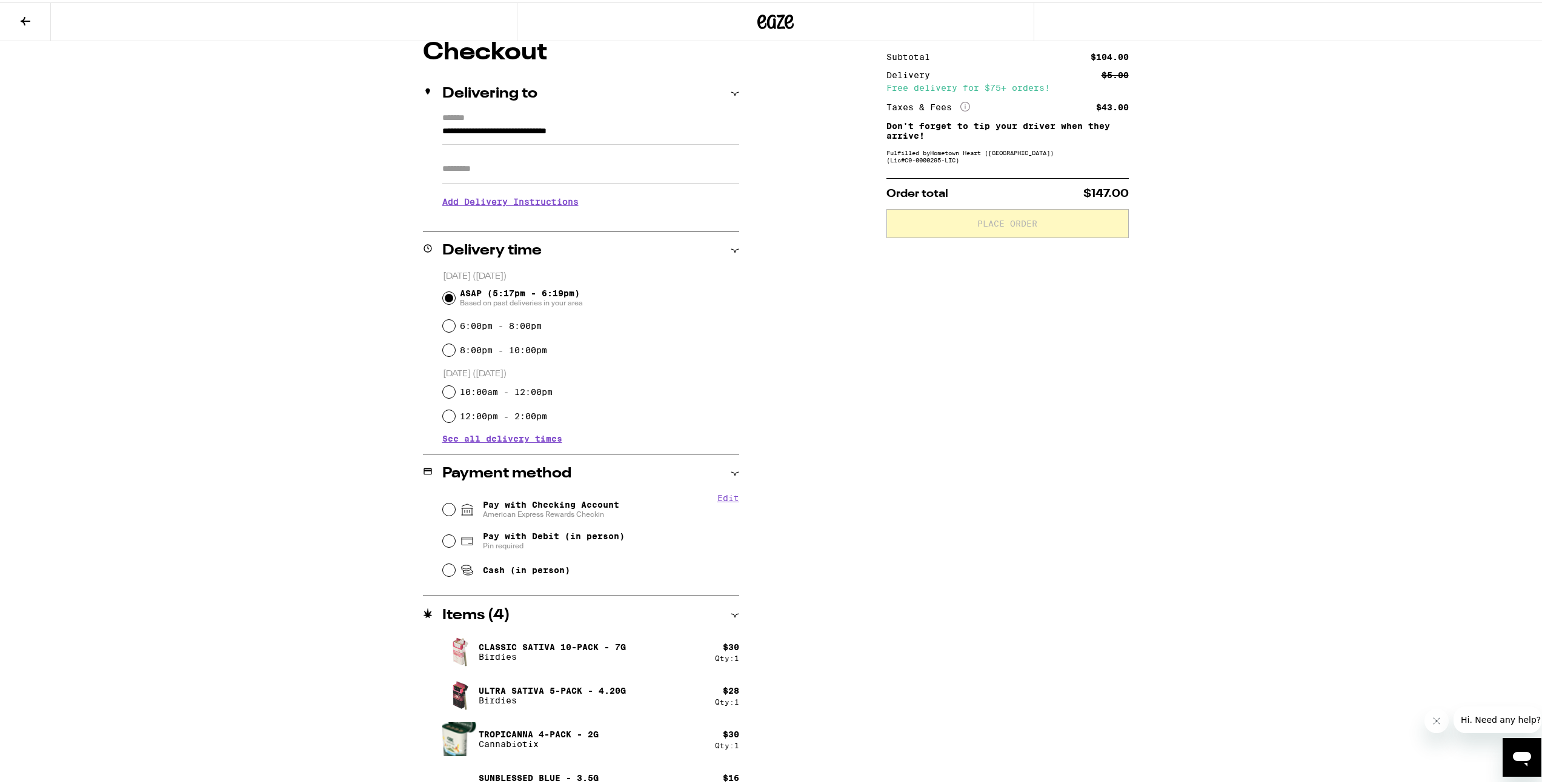
click at [537, 195] on h3 "Add Delivery Instructions" at bounding box center [591, 199] width 297 height 28
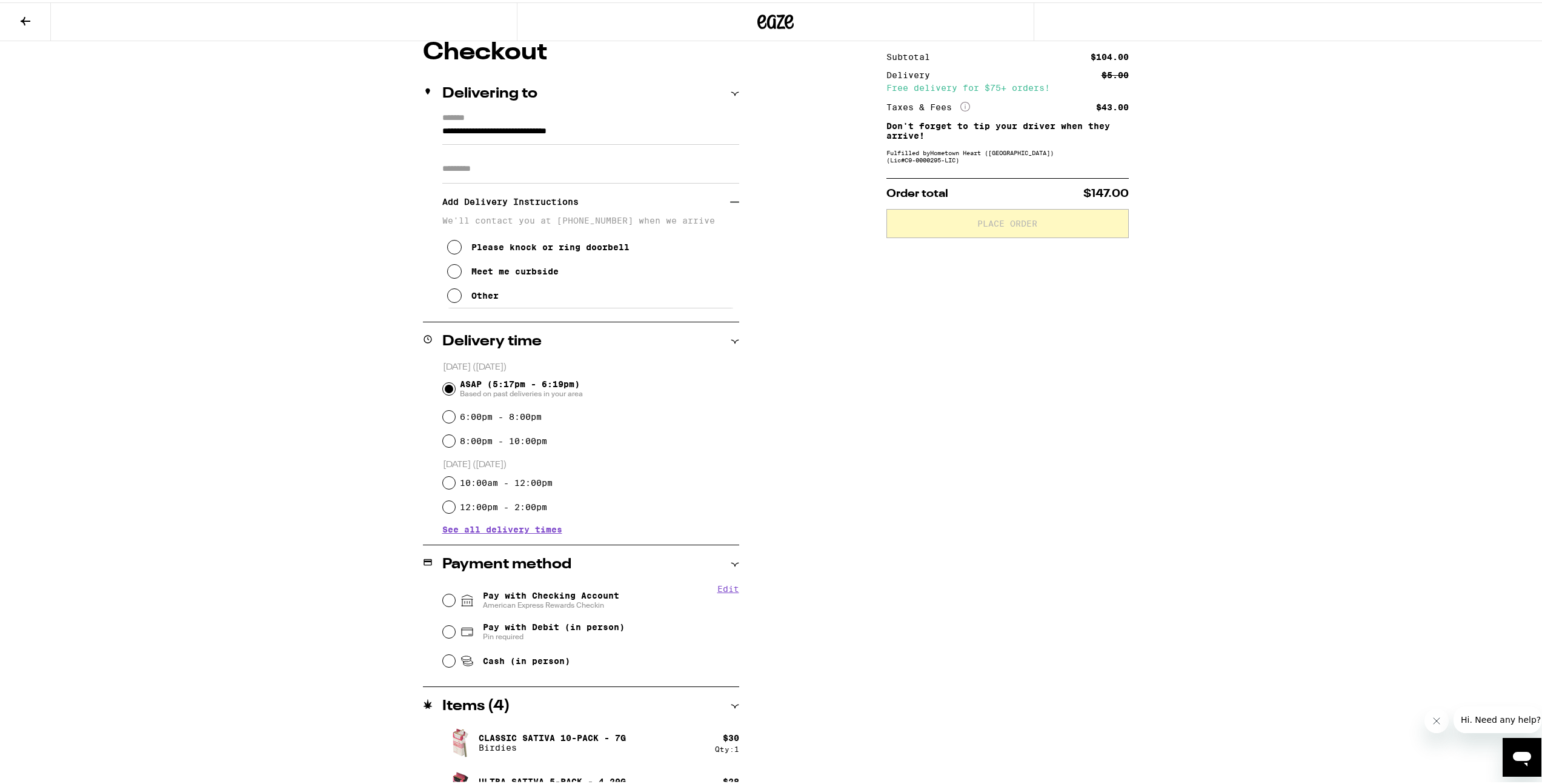
click at [503, 274] on div "Meet me curbside" at bounding box center [515, 269] width 87 height 10
click at [803, 320] on div "**********" at bounding box center [776, 468] width 872 height 861
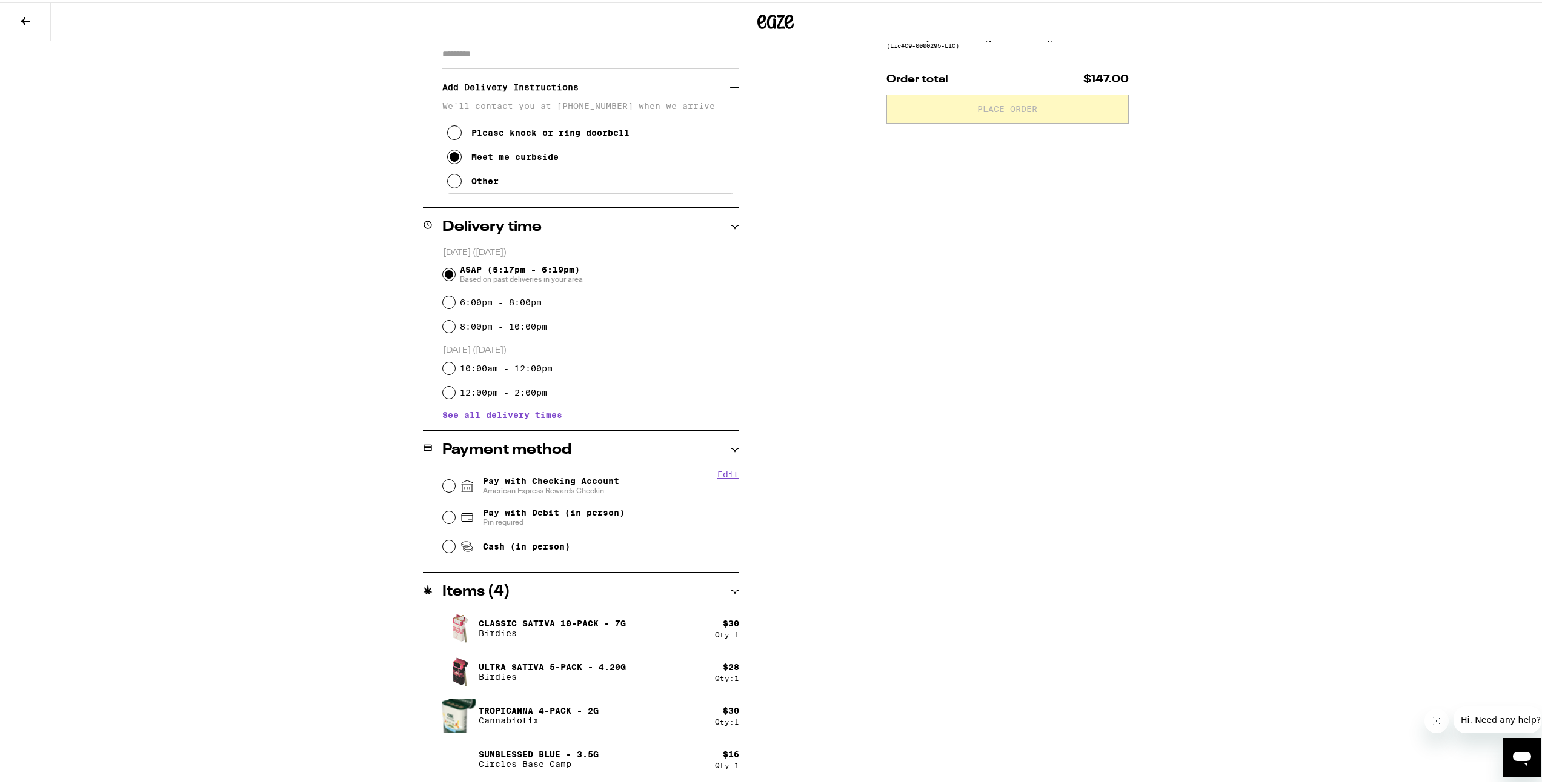
click at [489, 295] on div "6:00pm - 8:00pm" at bounding box center [591, 299] width 296 height 24
click at [484, 301] on label "6:00pm - 8:00pm" at bounding box center [501, 300] width 82 height 10
click at [455, 301] on input "6:00pm - 8:00pm" at bounding box center [449, 300] width 12 height 12
radio input "true"
click at [520, 482] on span "Pay with Checking Account American Express Rewards Checkin" at bounding box center [551, 483] width 136 height 19
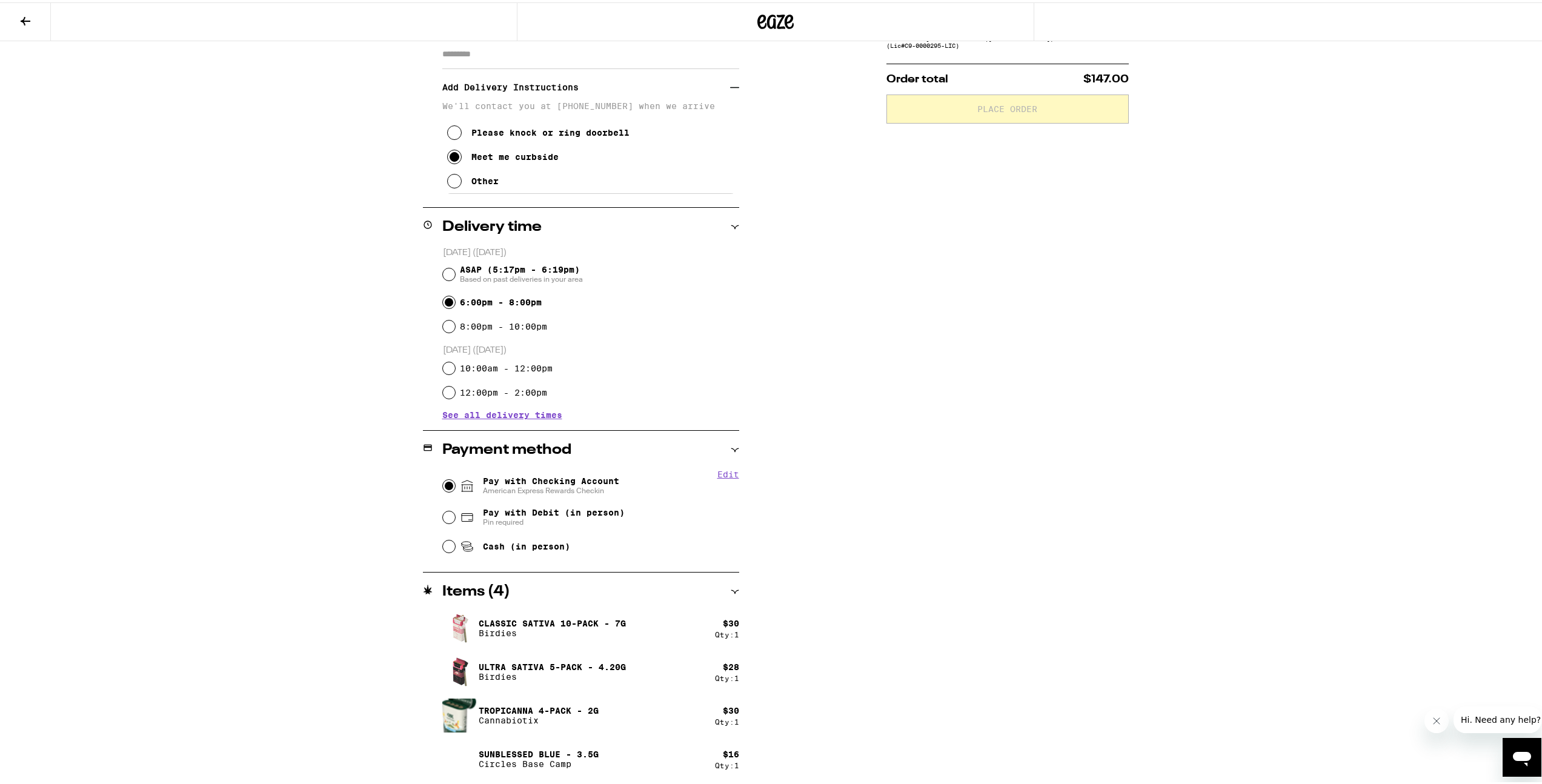
click at [455, 482] on input "Pay with Checking Account American Express Rewards Checkin" at bounding box center [449, 483] width 12 height 12
radio input "true"
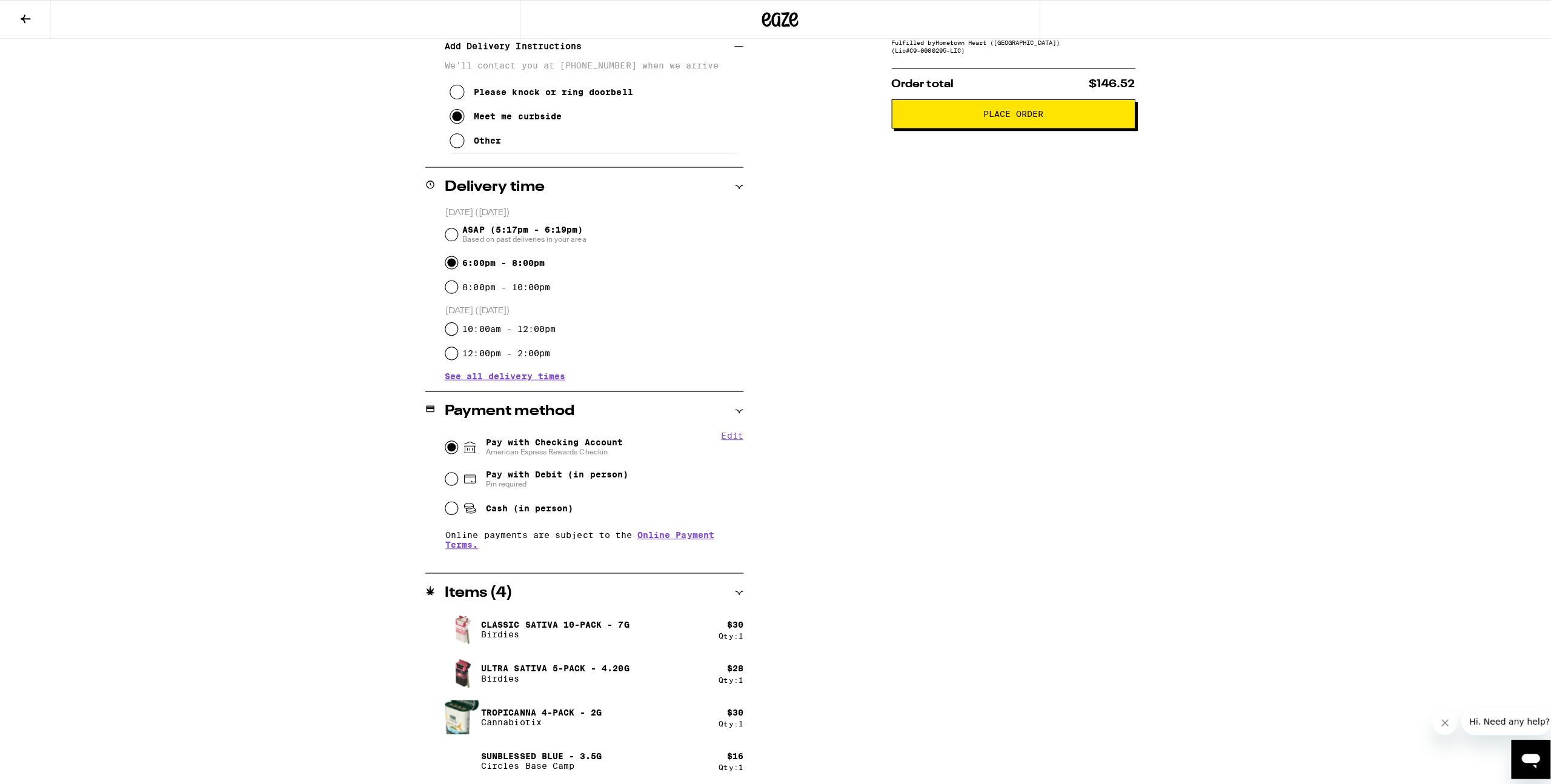
scroll to position [0, 0]
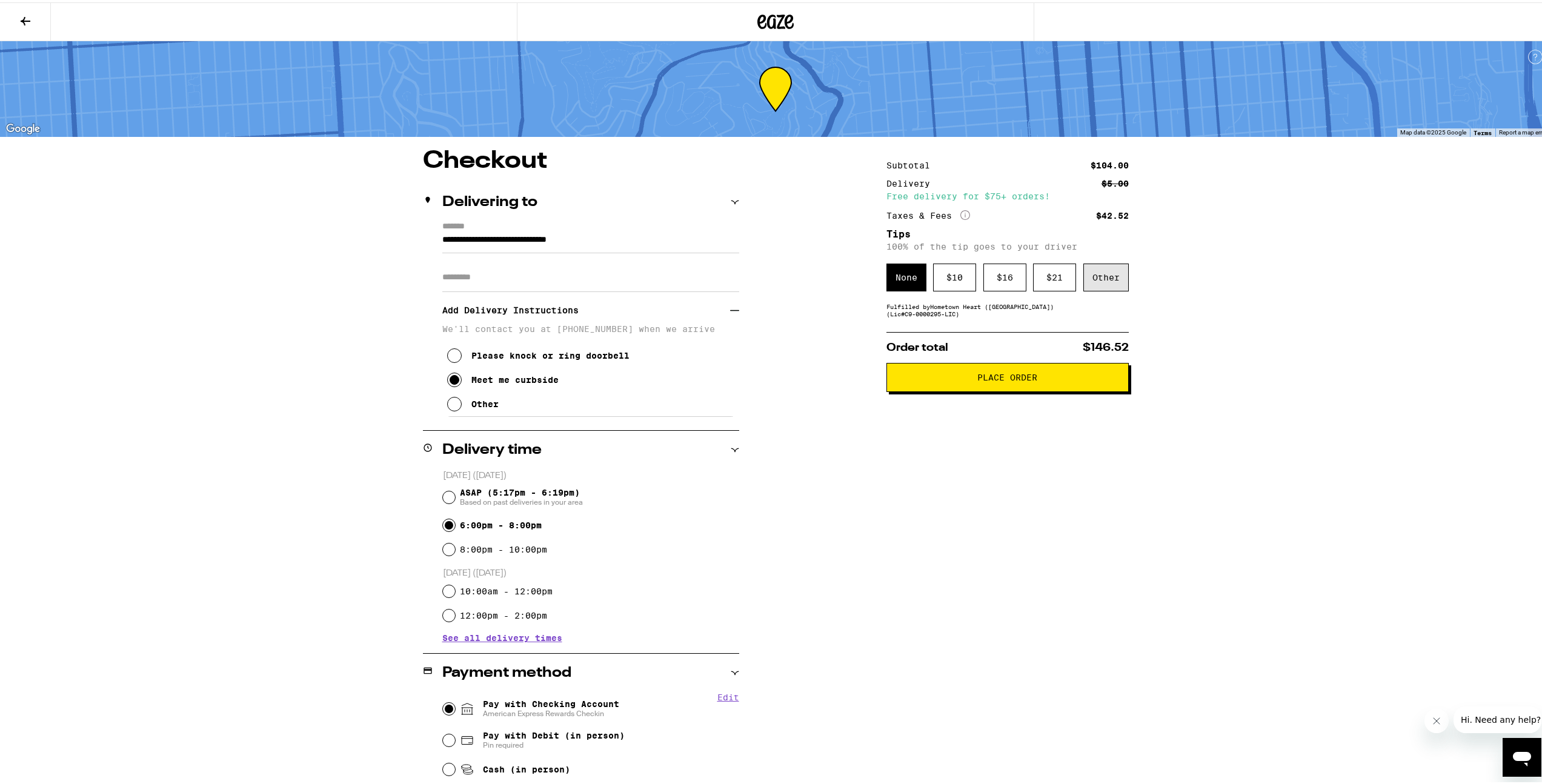
click at [1085, 278] on div "Other" at bounding box center [1106, 275] width 46 height 28
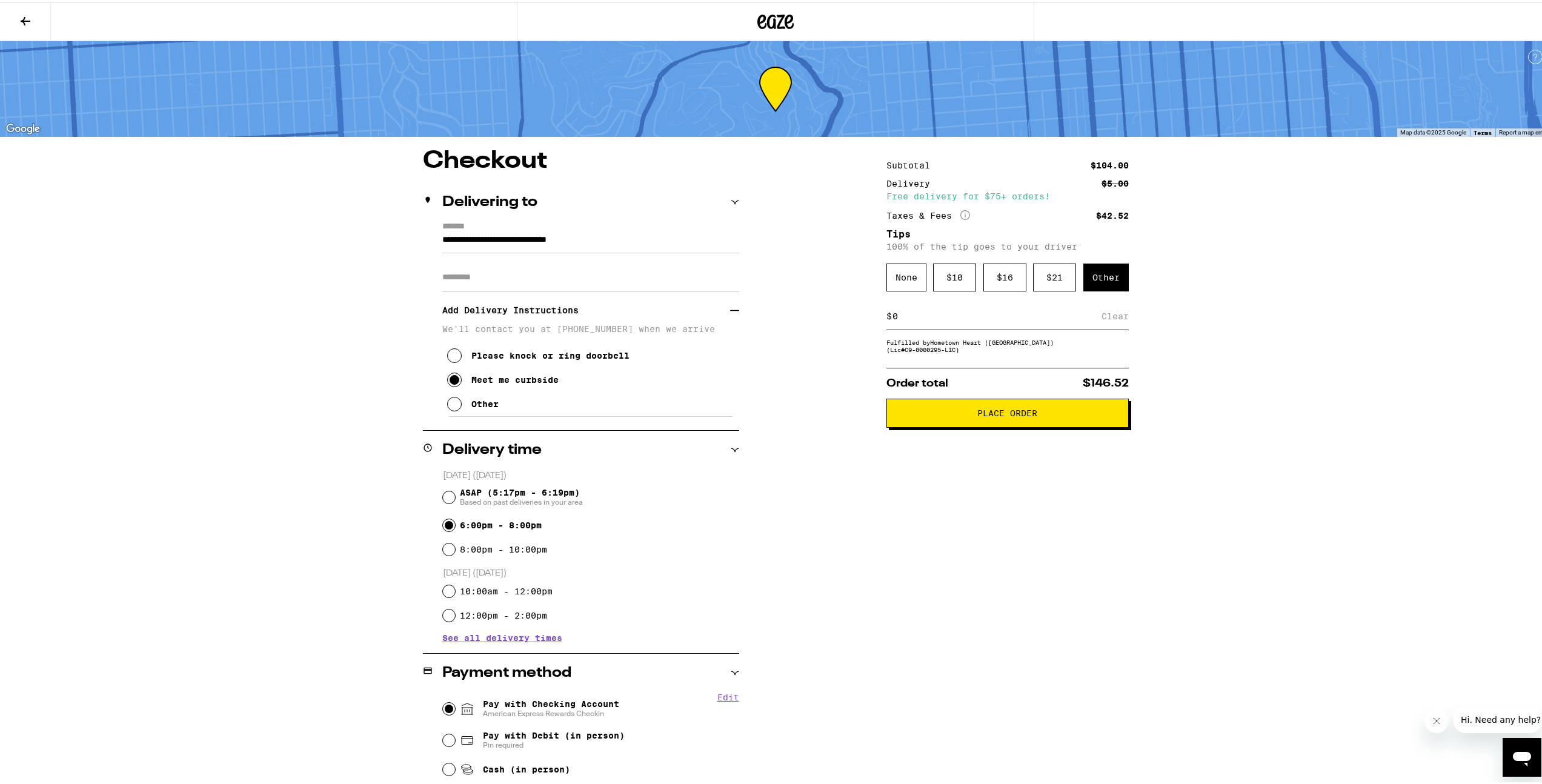
click at [911, 316] on input at bounding box center [996, 314] width 210 height 11
type input "4"
drag, startPoint x: 991, startPoint y: 411, endPoint x: 1096, endPoint y: 333, distance: 130.8
click at [1094, 336] on div "Subtotal $104.00 Delivery $5.00 Free delivery for $75+ orders! Taxes & Fees Mor…" at bounding box center [1007, 596] width 242 height 899
click at [1107, 317] on div "Save" at bounding box center [1117, 314] width 22 height 26
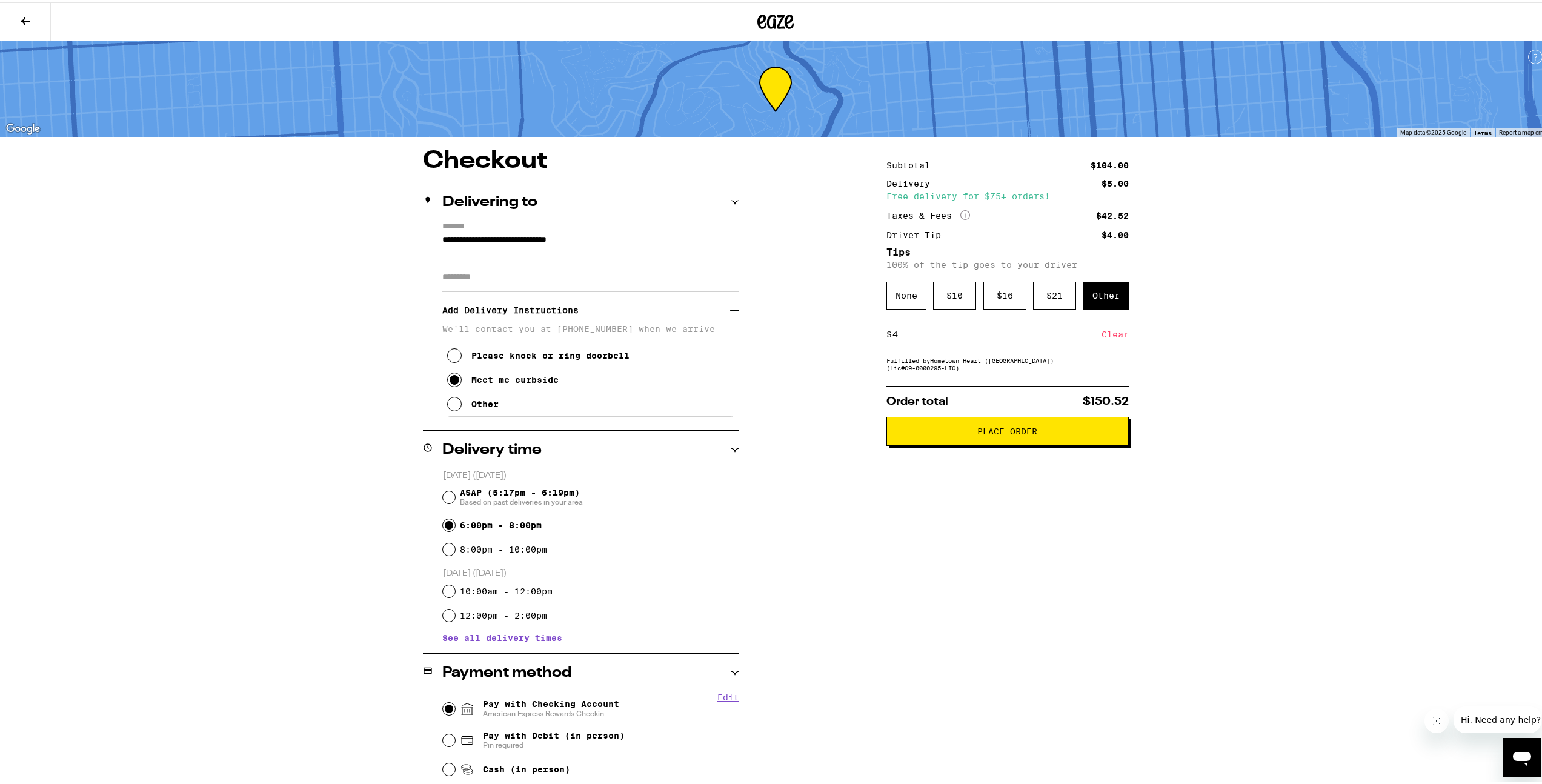
click at [978, 444] on button "Place Order" at bounding box center [1007, 429] width 242 height 29
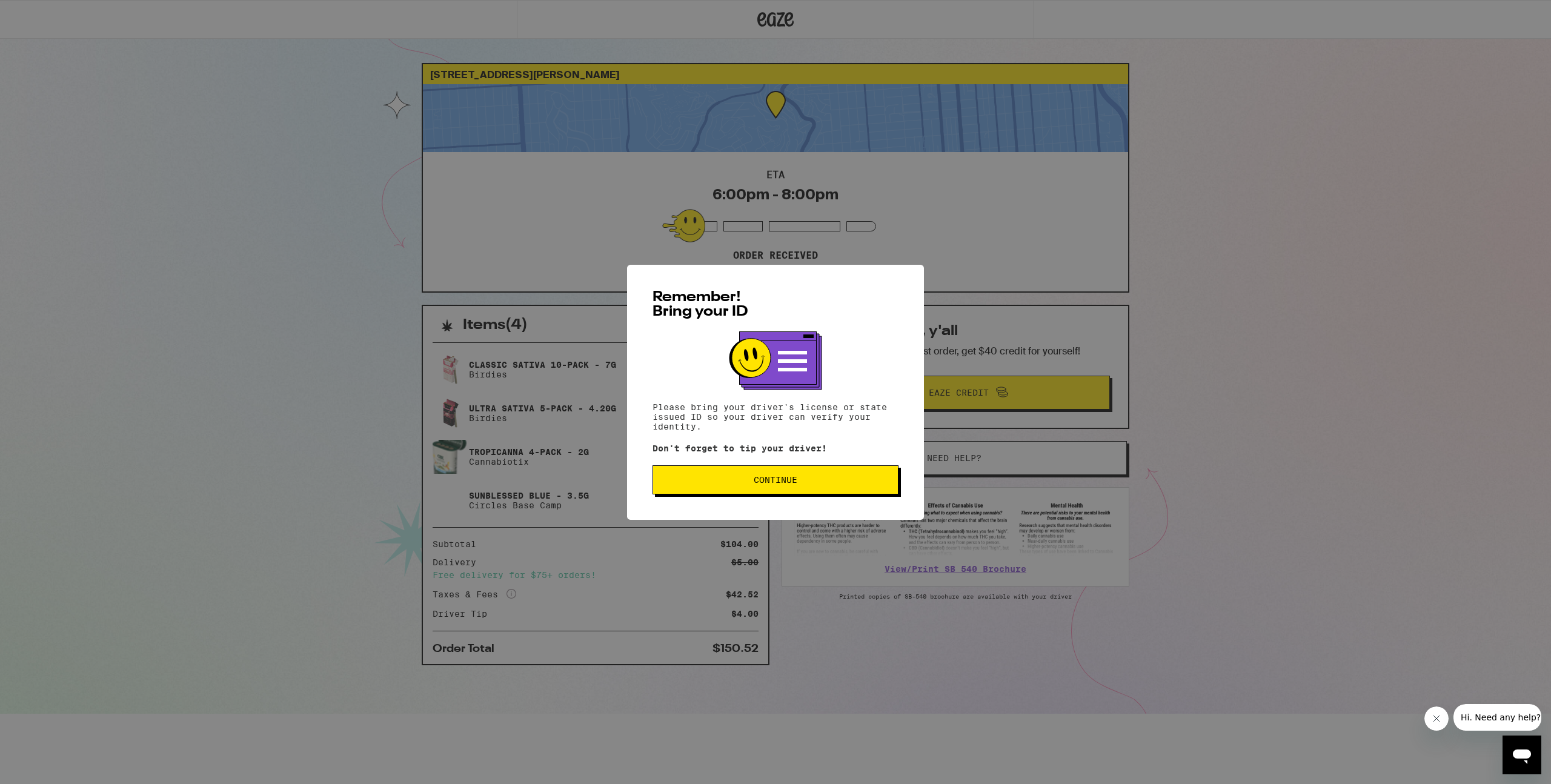
click at [794, 479] on span "Continue" at bounding box center [776, 479] width 43 height 9
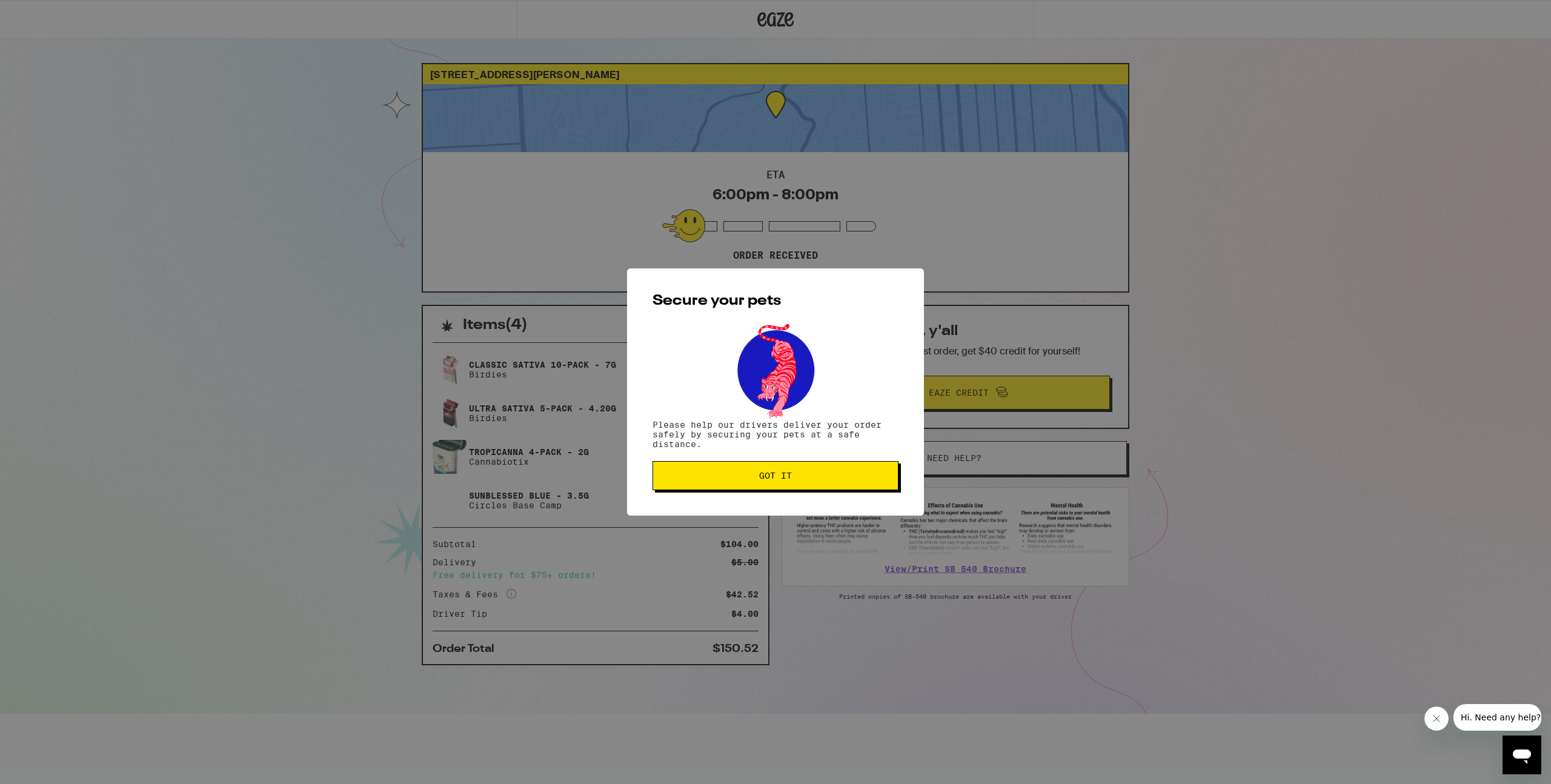
click at [806, 474] on button "Got it" at bounding box center [776, 476] width 246 height 29
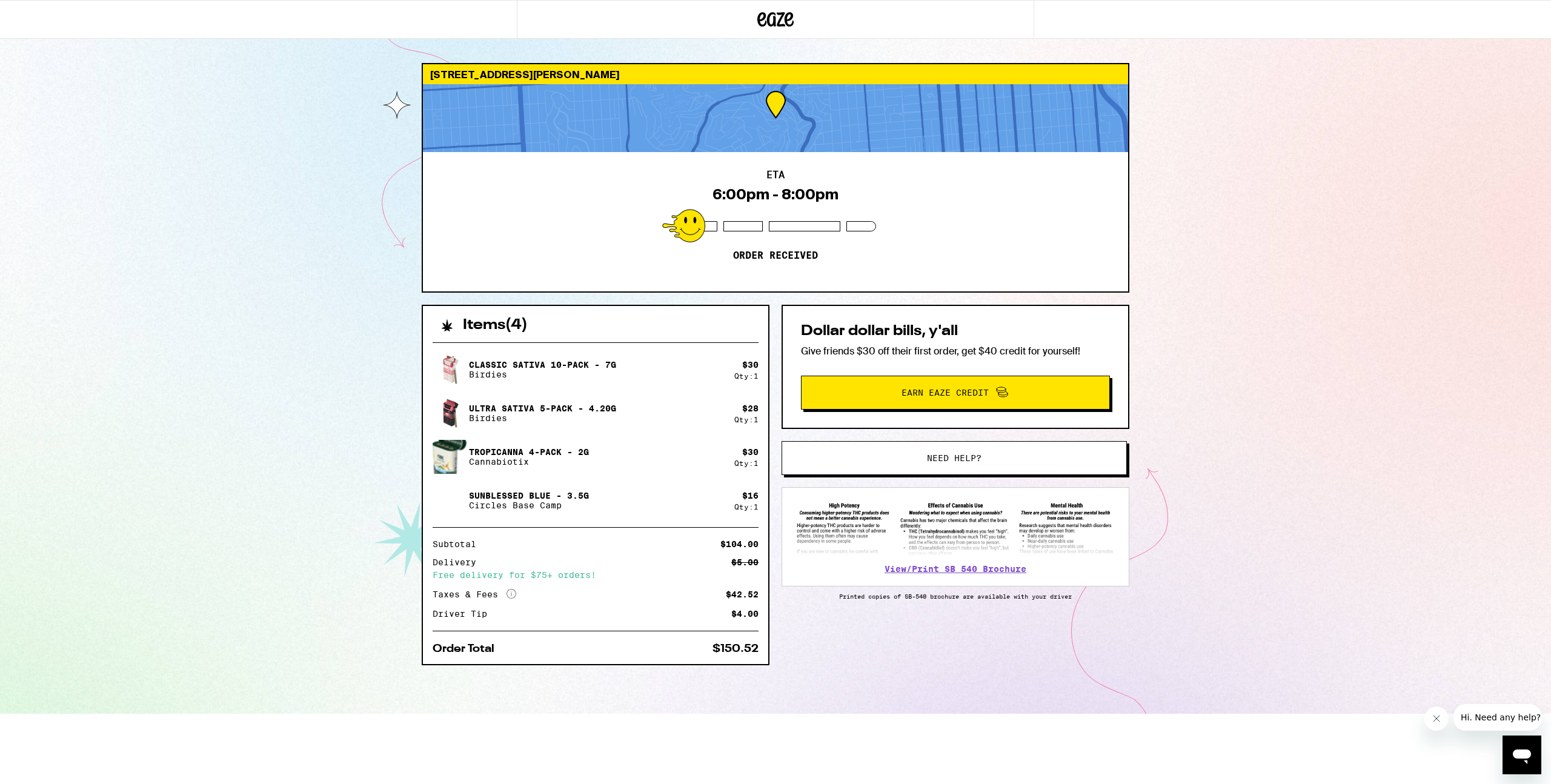
click at [1206, 164] on div "[STREET_ADDRESS][PERSON_NAME] 6:00pm - 8:00pm Order received Items ( 4 ) Classi…" at bounding box center [776, 356] width 1551 height 714
